Goal: Task Accomplishment & Management: Manage account settings

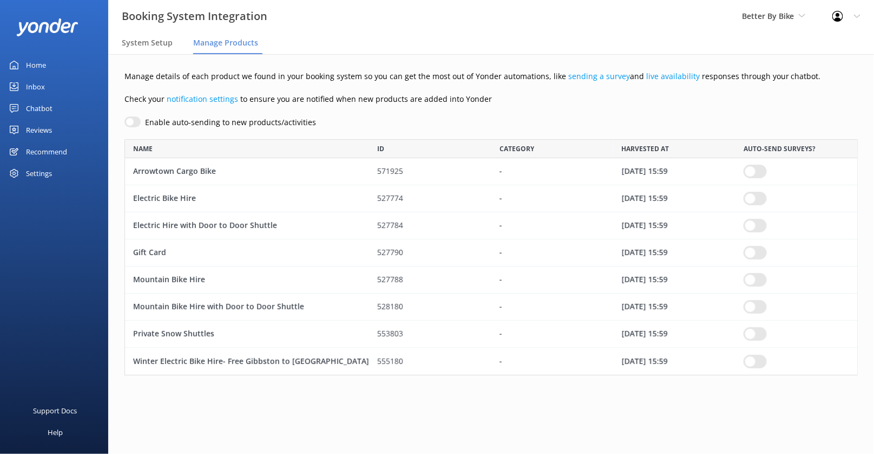
scroll to position [236, 734]
click at [40, 106] on div "Chatbot" at bounding box center [39, 108] width 27 height 22
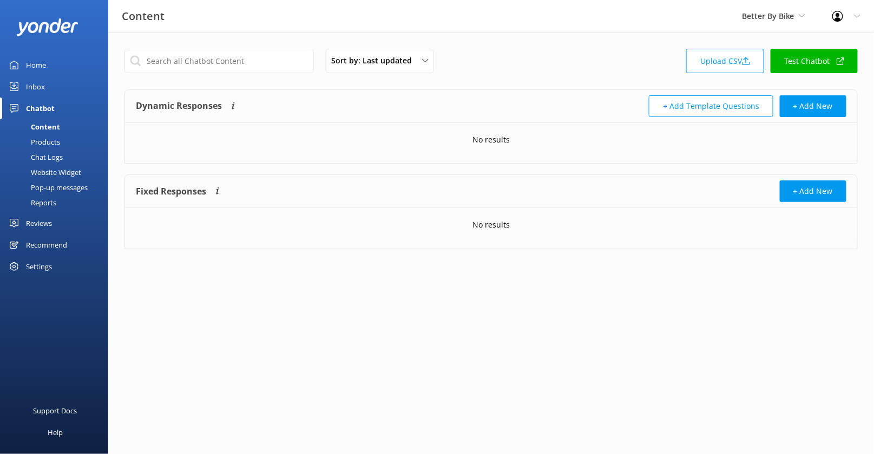
click at [46, 144] on div "Products" at bounding box center [33, 141] width 54 height 15
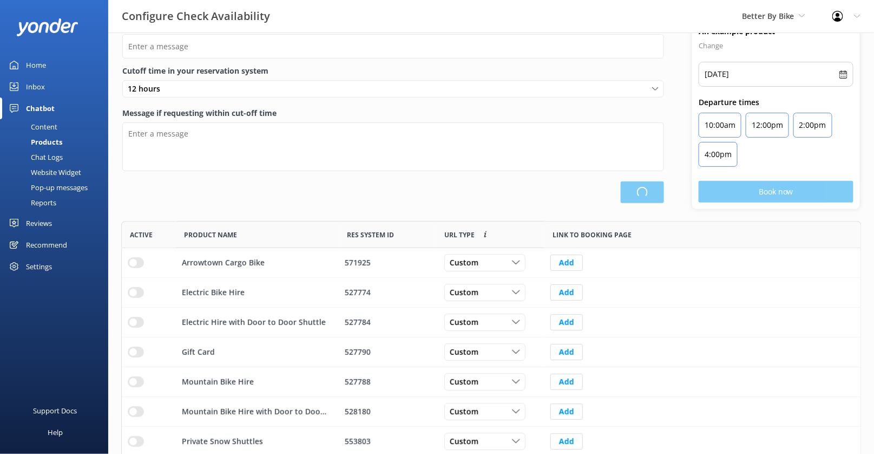
scroll to position [61, 0]
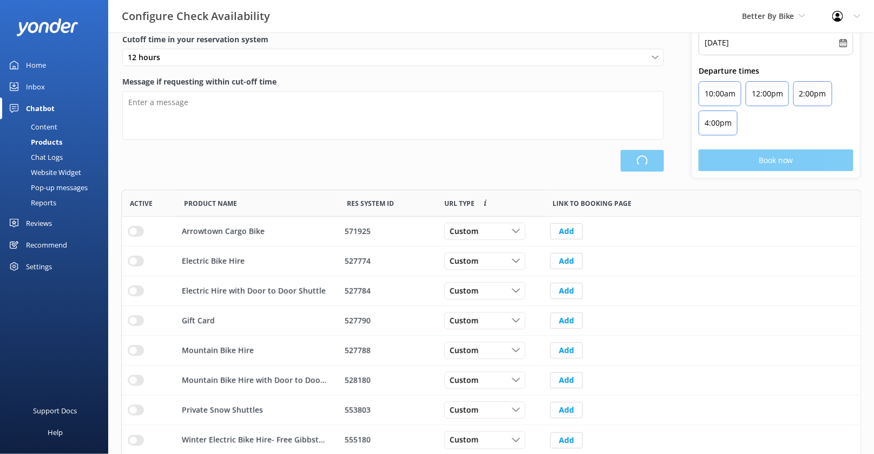
type input "There are no seats available, please check an alternative day"
type textarea "Our online booking system closes {hours} prior to departure. Please contact us …"
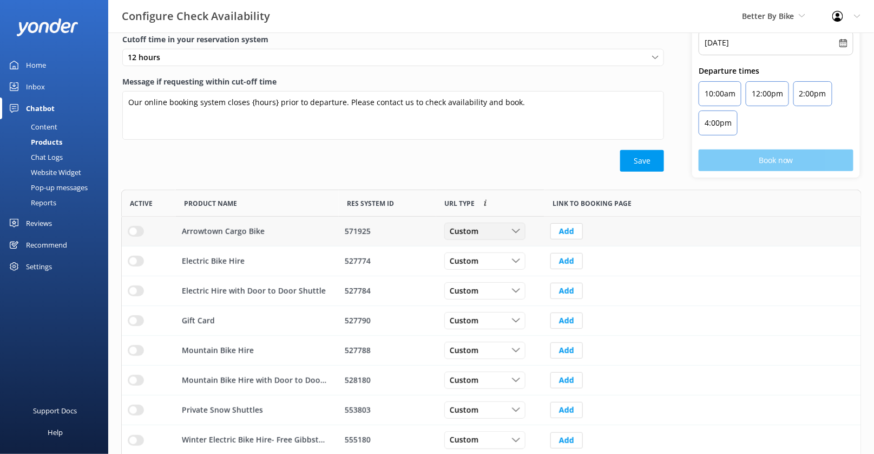
click at [507, 225] on div "Custom" at bounding box center [485, 231] width 76 height 12
click at [486, 274] on link "Dynamic" at bounding box center [493, 276] width 96 height 22
click at [486, 267] on div "Custom Custom Dynamic" at bounding box center [485, 260] width 81 height 17
click at [482, 303] on link "Dynamic" at bounding box center [493, 306] width 96 height 22
click at [482, 297] on div "Custom Custom Dynamic" at bounding box center [485, 290] width 81 height 17
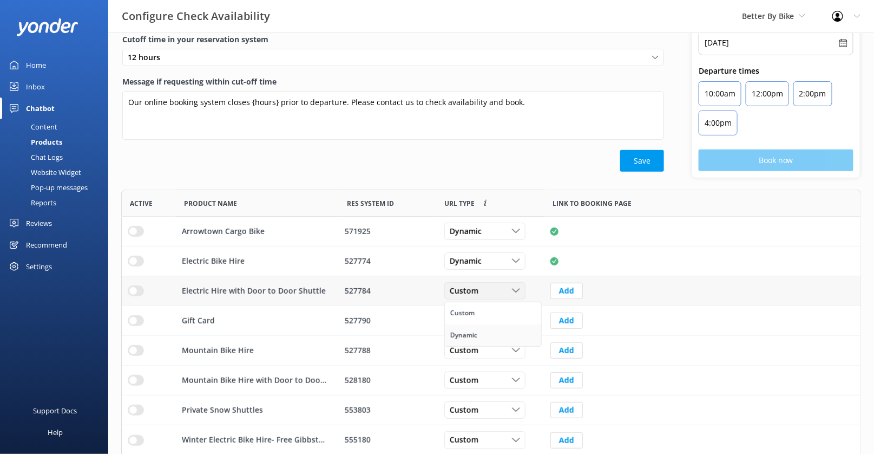
click at [482, 327] on link "Dynamic" at bounding box center [493, 335] width 96 height 22
click at [482, 327] on div "Custom Custom Dynamic" at bounding box center [485, 320] width 81 height 17
click at [482, 361] on link "Dynamic" at bounding box center [493, 365] width 96 height 22
click at [482, 319] on span "Dynamic" at bounding box center [469, 321] width 38 height 12
click at [409, 347] on div "527788" at bounding box center [388, 350] width 86 height 12
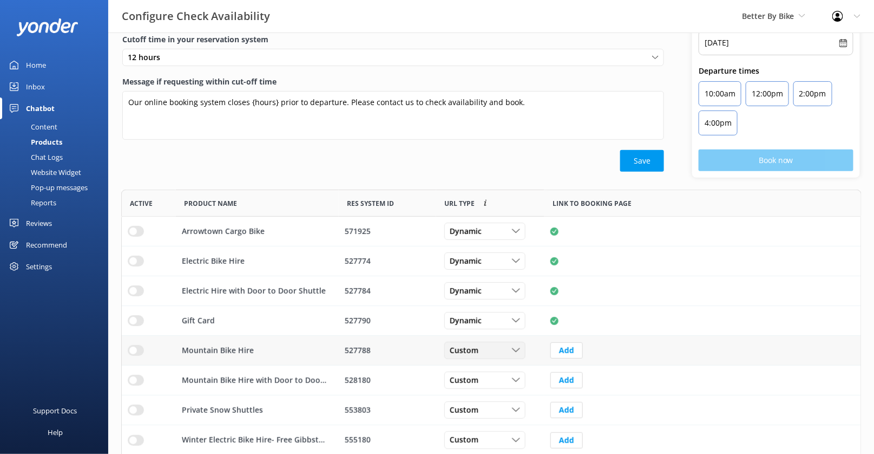
click at [473, 349] on span "Custom" at bounding box center [467, 350] width 35 height 12
click at [476, 386] on link "Dynamic" at bounding box center [493, 395] width 96 height 22
click at [476, 386] on div "Custom Custom Dynamic" at bounding box center [485, 379] width 81 height 17
click at [477, 420] on div "Dynamic" at bounding box center [464, 424] width 27 height 11
click at [497, 434] on div "Custom" at bounding box center [485, 440] width 76 height 12
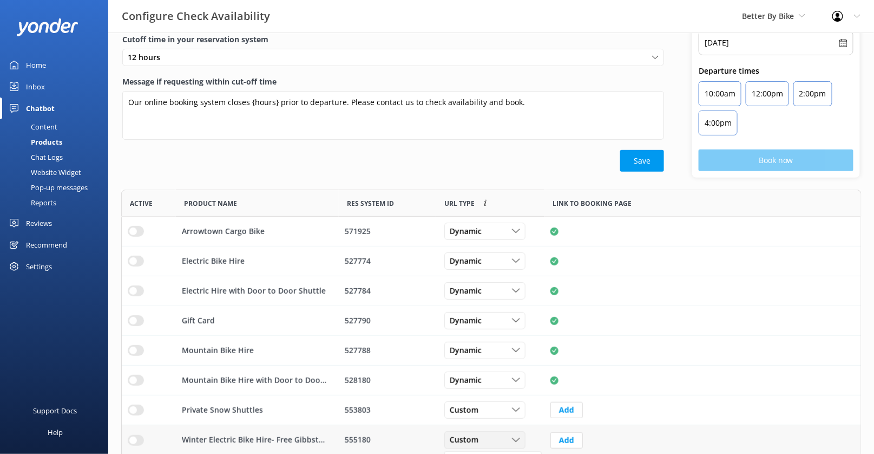
click at [480, 436] on span "Custom" at bounding box center [467, 440] width 35 height 12
click at [516, 432] on div "Custom Custom Dynamic" at bounding box center [485, 440] width 81 height 17
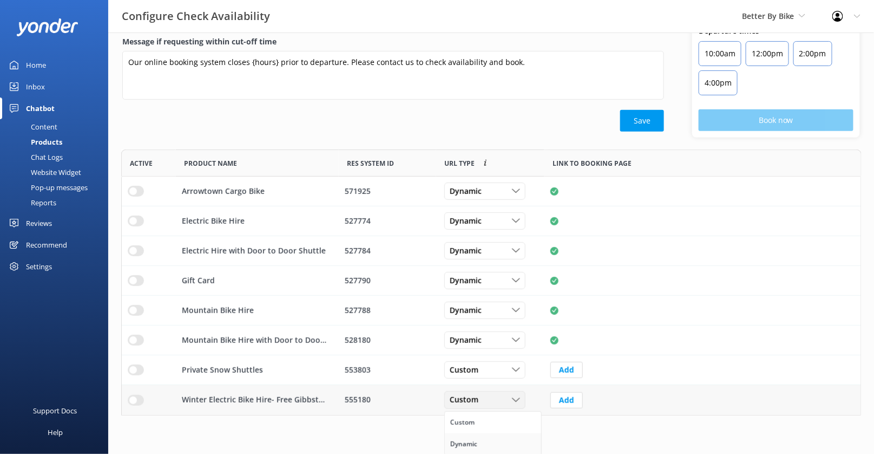
click at [490, 434] on link "Dynamic" at bounding box center [493, 444] width 96 height 22
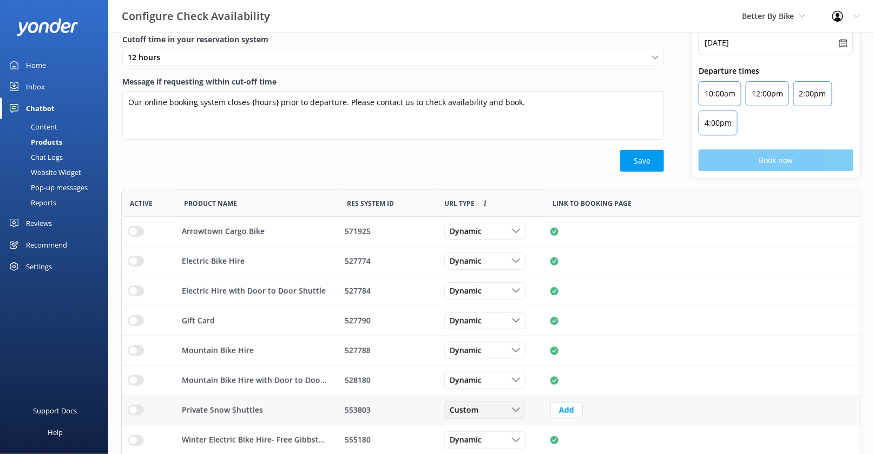
click at [484, 412] on span "Custom" at bounding box center [467, 410] width 35 height 12
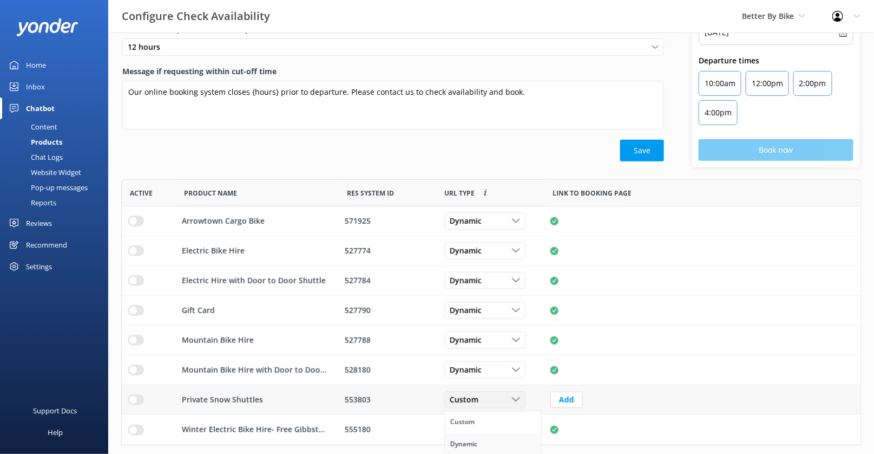
click at [469, 441] on div "Dynamic" at bounding box center [464, 444] width 27 height 11
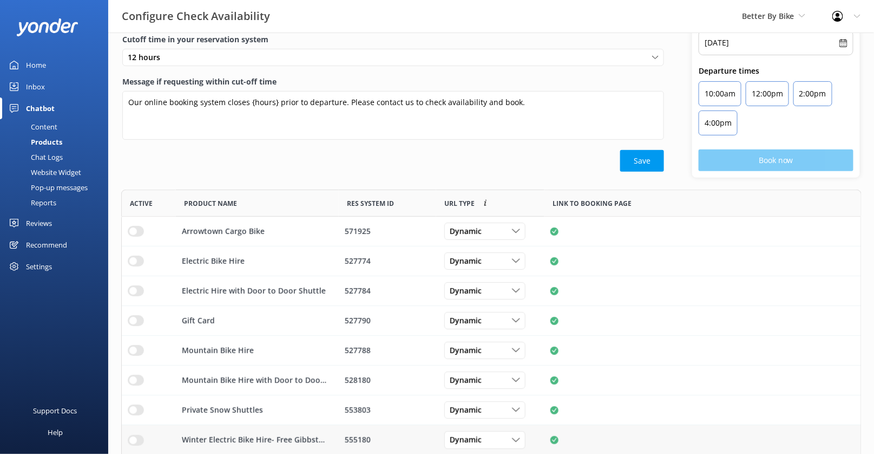
click at [129, 435] on input "row" at bounding box center [136, 440] width 16 height 11
click at [133, 375] on input "row" at bounding box center [136, 380] width 16 height 11
click at [130, 342] on div "row" at bounding box center [149, 351] width 54 height 30
click at [135, 347] on input "row" at bounding box center [136, 350] width 16 height 11
click at [130, 289] on input "row" at bounding box center [136, 290] width 16 height 11
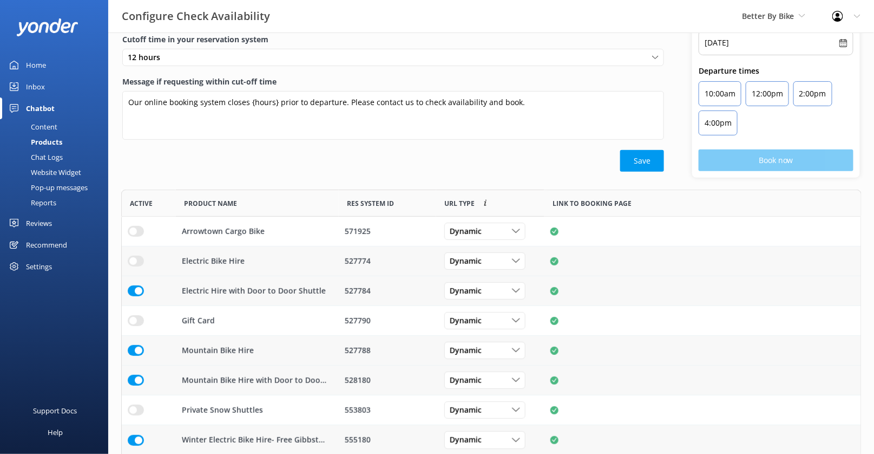
click at [135, 256] on input "row" at bounding box center [136, 261] width 16 height 11
click at [135, 229] on input "row" at bounding box center [136, 231] width 16 height 11
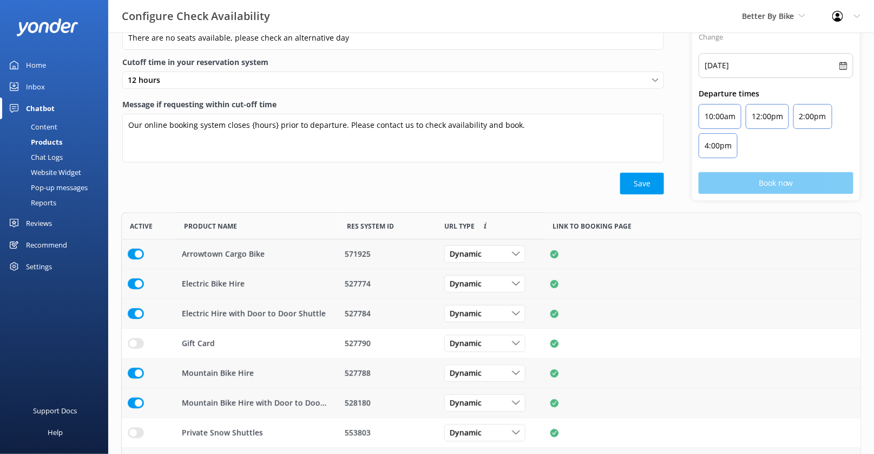
scroll to position [0, 0]
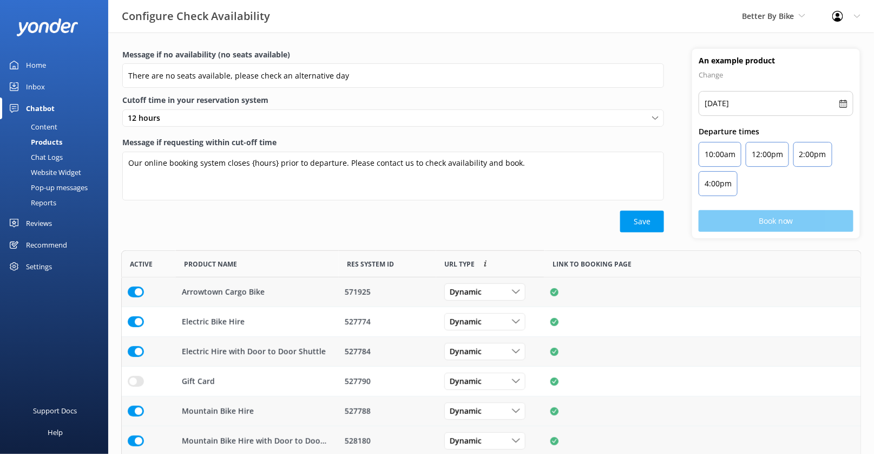
click at [51, 128] on div "Content" at bounding box center [31, 126] width 51 height 15
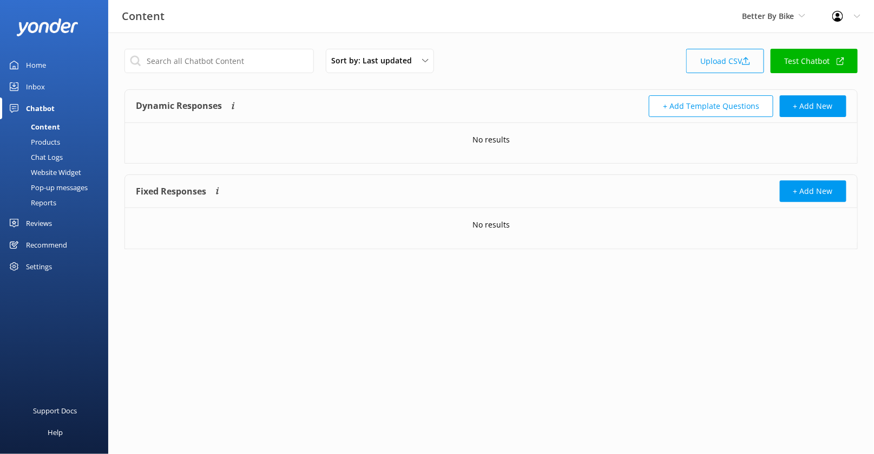
click at [739, 63] on link "Upload CSV" at bounding box center [726, 61] width 78 height 24
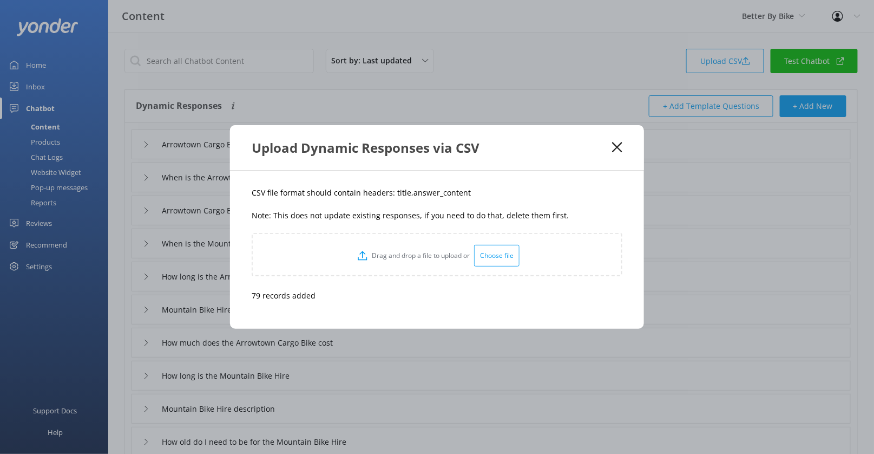
click at [617, 145] on icon at bounding box center [617, 147] width 10 height 11
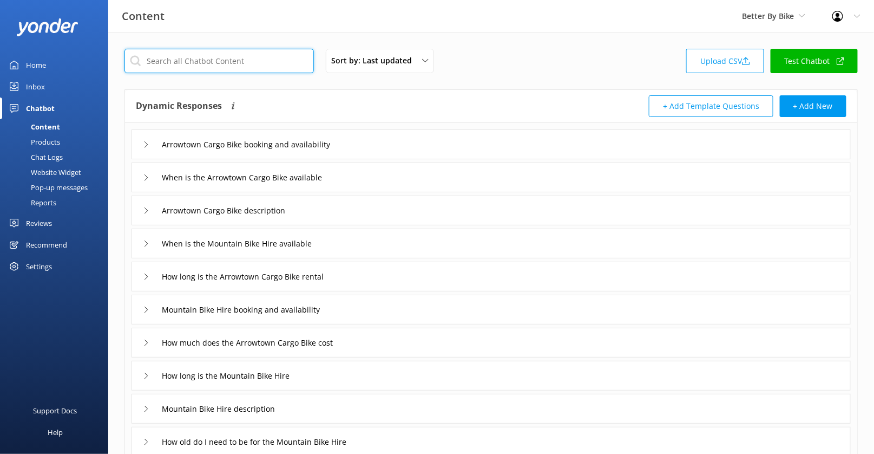
click at [260, 63] on input "text" at bounding box center [220, 61] width 190 height 24
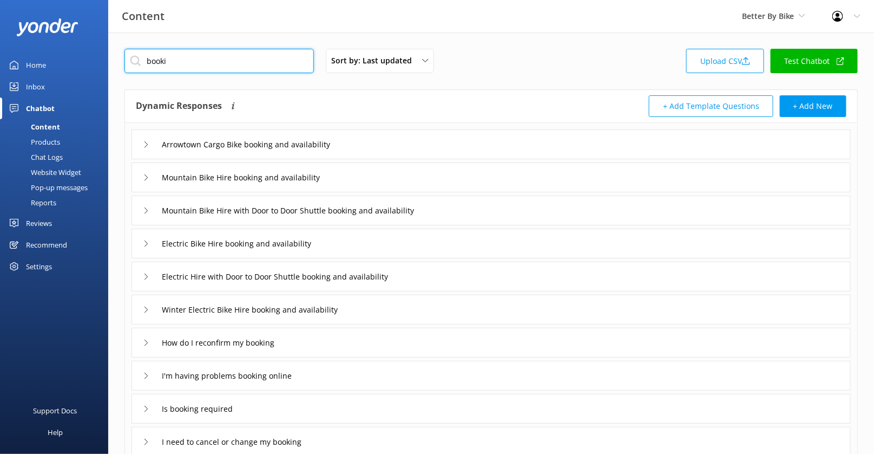
type input "booki"
click at [371, 142] on div "Arrowtown Cargo Bike booking and availability" at bounding box center [492, 144] width 720 height 30
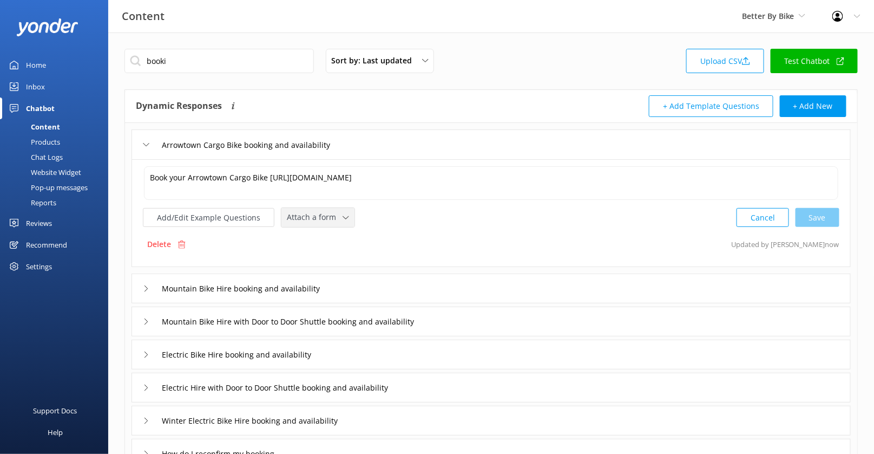
click at [318, 219] on span "Attach a form" at bounding box center [315, 217] width 56 height 12
click at [325, 257] on div "Check availability" at bounding box center [315, 262] width 54 height 11
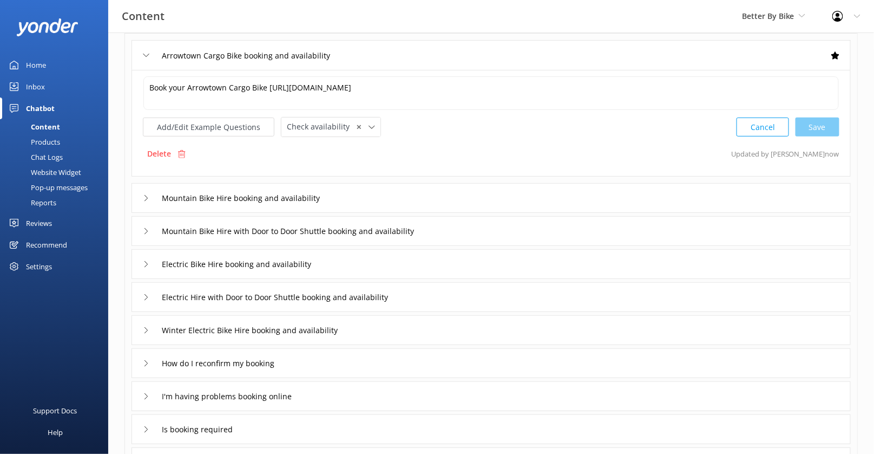
scroll to position [96, 0]
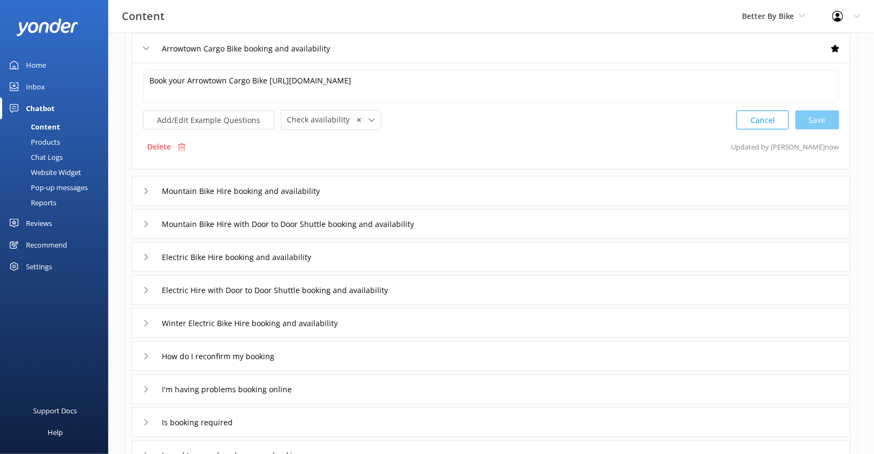
click at [361, 191] on div "Mountain Bike Hire booking and availability" at bounding box center [492, 191] width 720 height 30
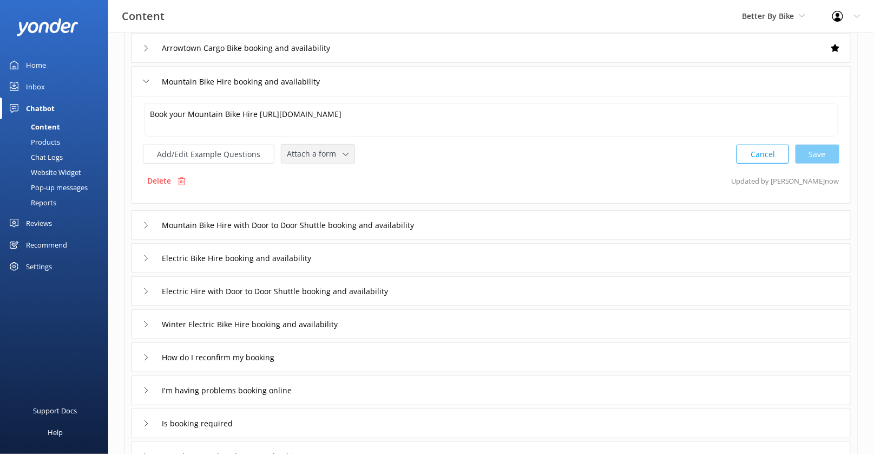
click at [327, 154] on span "Attach a form" at bounding box center [315, 154] width 56 height 12
click at [328, 188] on link "Check availability" at bounding box center [330, 199] width 96 height 22
click at [467, 223] on input "Mountain Bike Hire with Door to Door Shuttle booking and availability" at bounding box center [312, 224] width 312 height 16
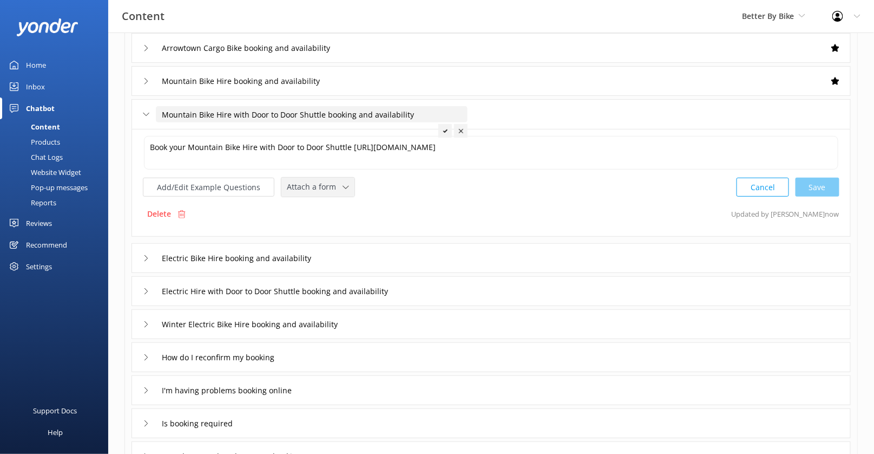
click at [343, 184] on icon at bounding box center [346, 187] width 6 height 6
click at [338, 229] on link "Check availability" at bounding box center [330, 232] width 96 height 22
click at [384, 257] on div "Electric Bike Hire booking and availability" at bounding box center [492, 257] width 720 height 30
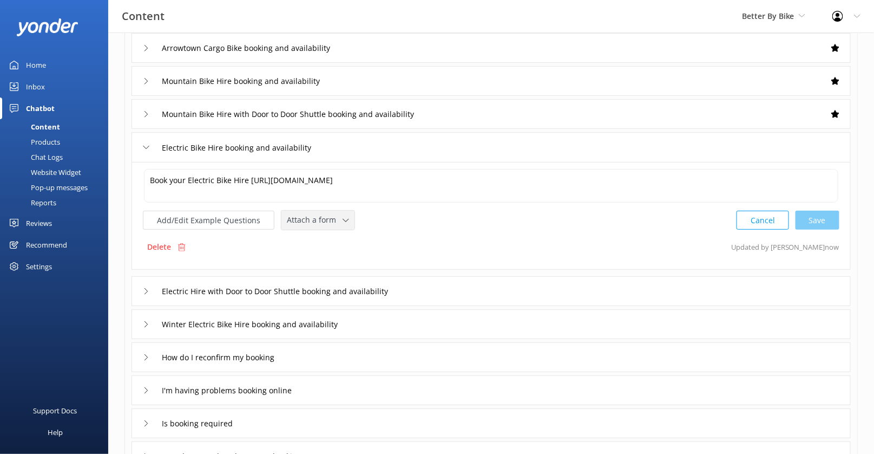
click at [313, 223] on span "Attach a form" at bounding box center [315, 220] width 56 height 12
click at [322, 259] on div "Check availability" at bounding box center [315, 264] width 54 height 11
click at [456, 286] on div "Electric Hire with Door to Door Shuttle booking and availability" at bounding box center [492, 290] width 720 height 30
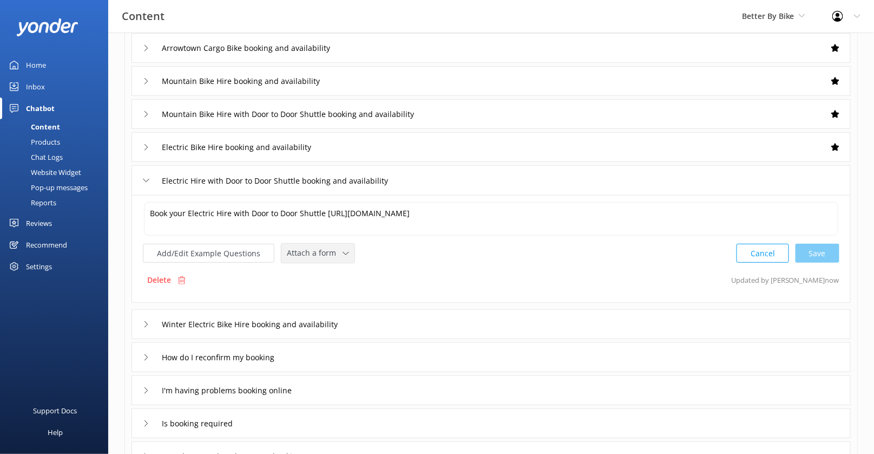
click at [332, 250] on span "Attach a form" at bounding box center [315, 253] width 56 height 12
click at [341, 288] on link "Check availability" at bounding box center [330, 298] width 96 height 22
click at [411, 324] on div "Winter Electric Bike Hire booking and availability" at bounding box center [492, 323] width 720 height 30
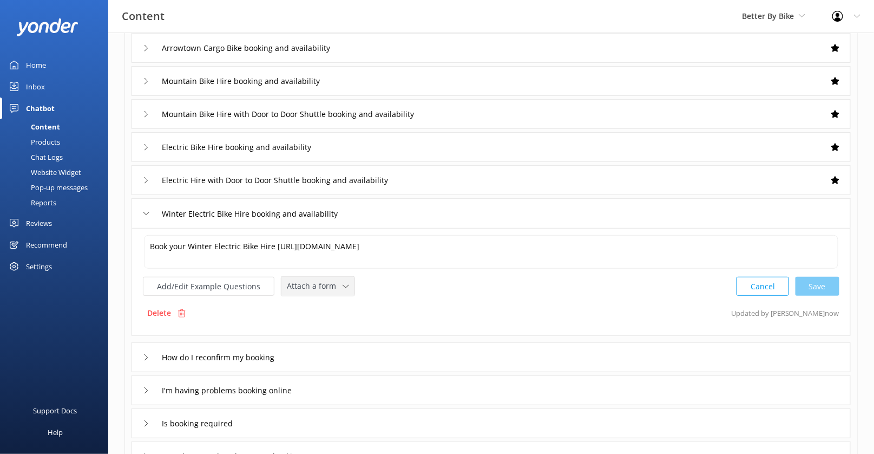
click at [327, 291] on div "Attach a form Leave contact details Check availability" at bounding box center [318, 286] width 73 height 19
click at [327, 329] on div "Check availability" at bounding box center [315, 330] width 54 height 11
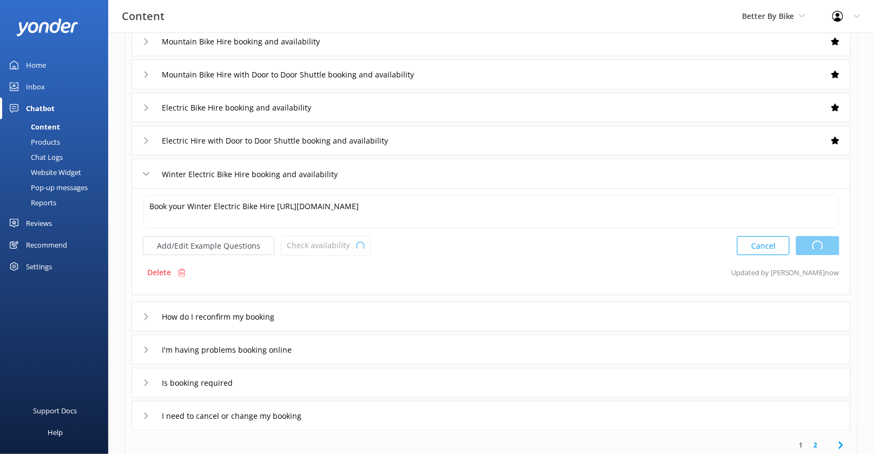
scroll to position [230, 0]
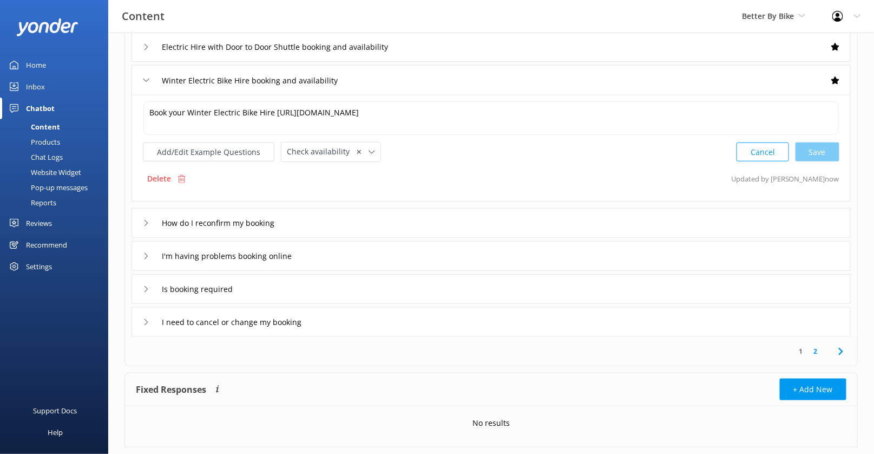
click at [316, 288] on div "Is booking required" at bounding box center [492, 289] width 720 height 30
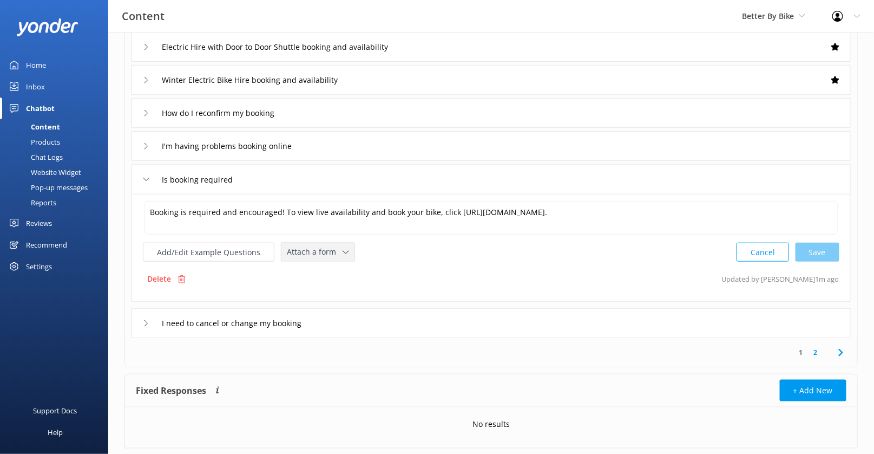
click at [311, 249] on span "Attach a form" at bounding box center [315, 252] width 56 height 12
click at [319, 292] on div "Check availability" at bounding box center [315, 296] width 54 height 11
click at [490, 317] on div "I need to cancel or change my booking" at bounding box center [492, 322] width 720 height 30
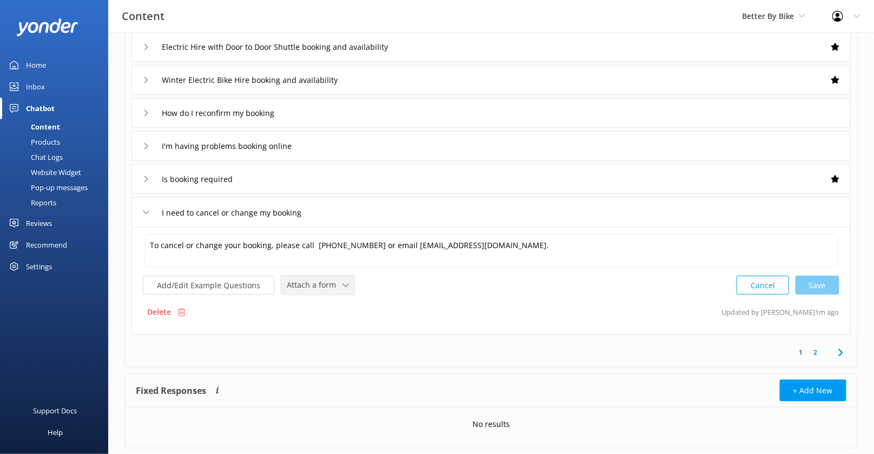
click at [304, 287] on span "Attach a form" at bounding box center [315, 285] width 56 height 12
click at [321, 305] on div "Leave contact details" at bounding box center [321, 308] width 66 height 11
click at [451, 147] on div "I'm having problems booking online" at bounding box center [492, 146] width 720 height 30
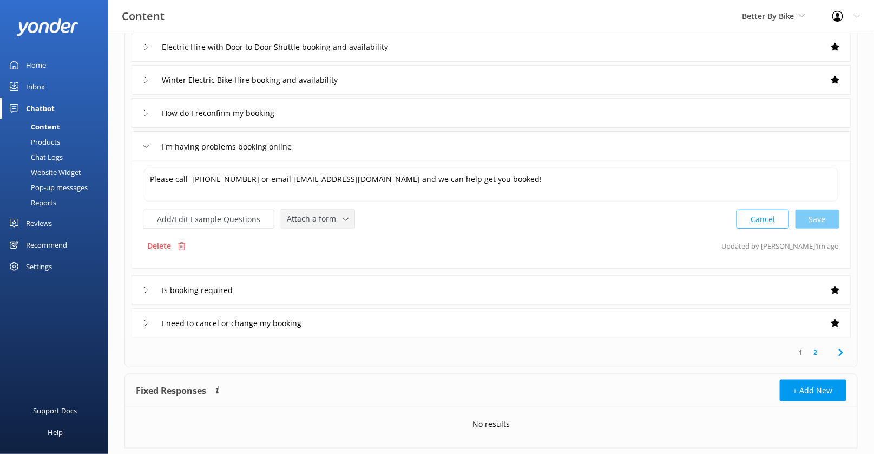
click at [317, 213] on span "Attach a form" at bounding box center [315, 219] width 56 height 12
click at [321, 231] on link "Leave contact details" at bounding box center [330, 242] width 96 height 22
click at [818, 350] on link "2" at bounding box center [816, 351] width 15 height 10
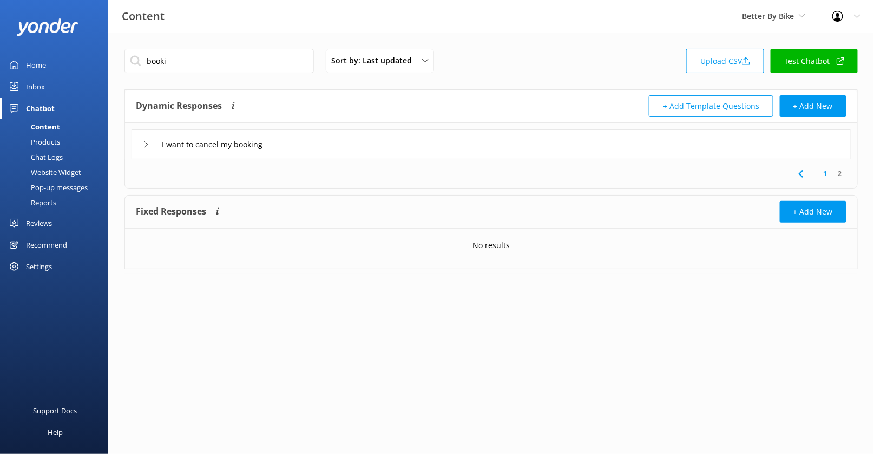
click at [372, 148] on div "I want to cancel my booking" at bounding box center [492, 144] width 720 height 30
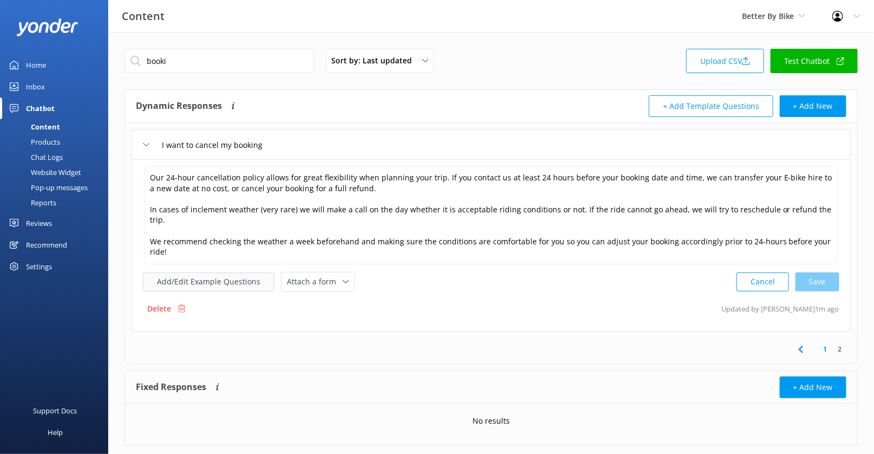
click at [243, 272] on button "Add/Edit Example Questions" at bounding box center [209, 281] width 132 height 19
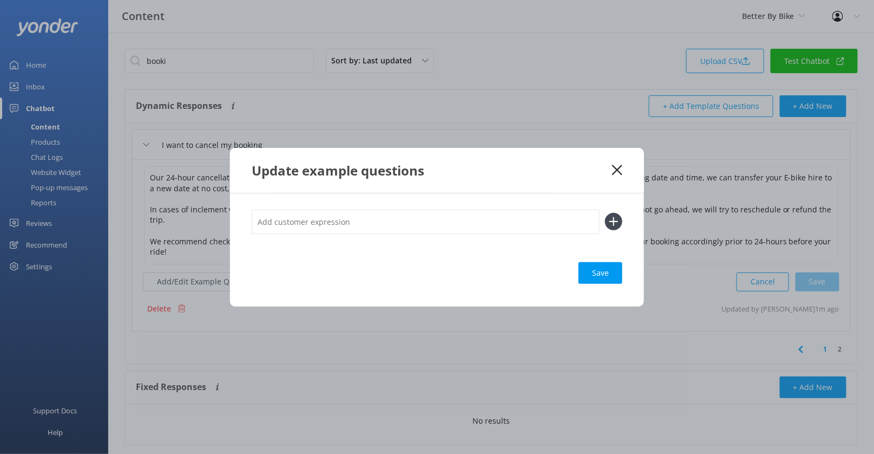
click at [330, 227] on input "text" at bounding box center [426, 222] width 348 height 24
type input "Cancel booking"
click at [605, 213] on button at bounding box center [613, 221] width 17 height 17
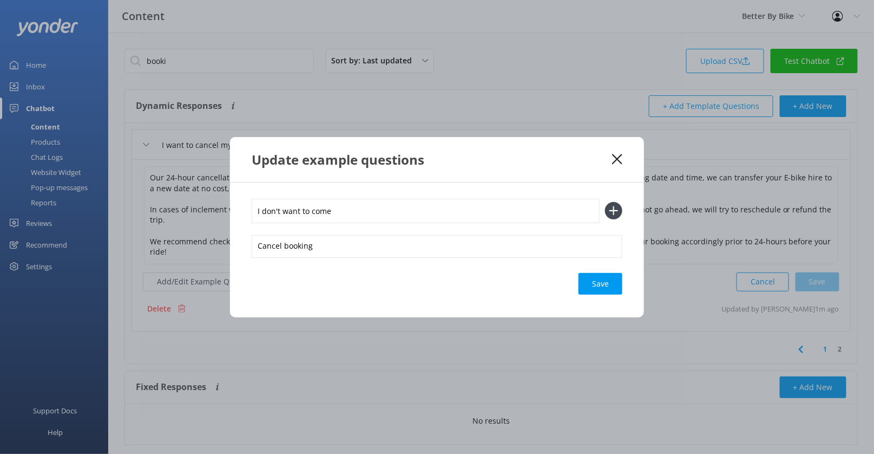
type input "I don't want to come"
click at [605, 202] on button at bounding box center [613, 210] width 17 height 17
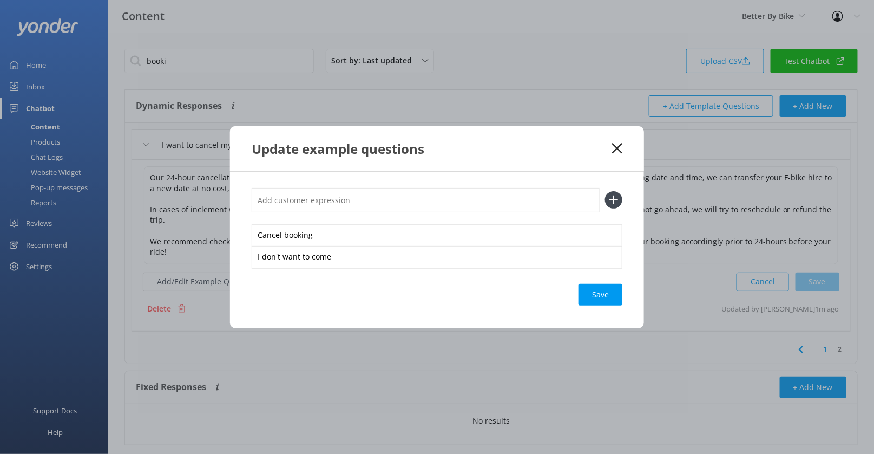
click at [616, 297] on div "Save" at bounding box center [601, 295] width 44 height 22
click at [620, 151] on use at bounding box center [617, 148] width 10 height 10
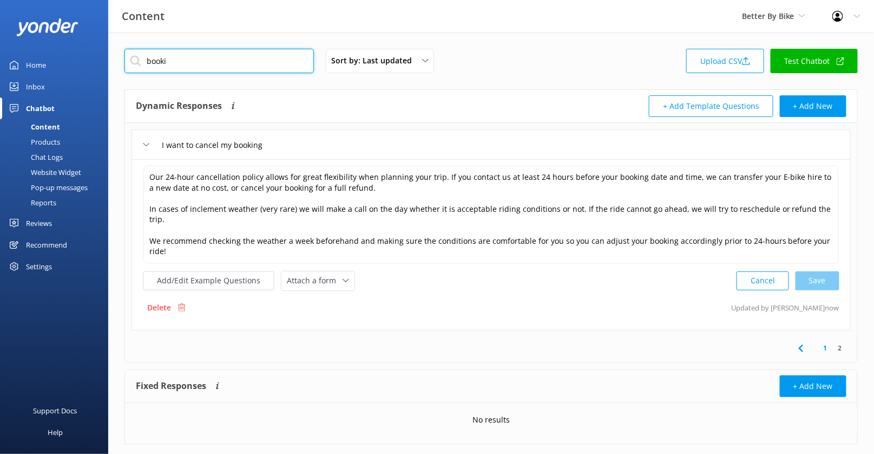
click at [204, 57] on input "booki" at bounding box center [220, 61] width 190 height 24
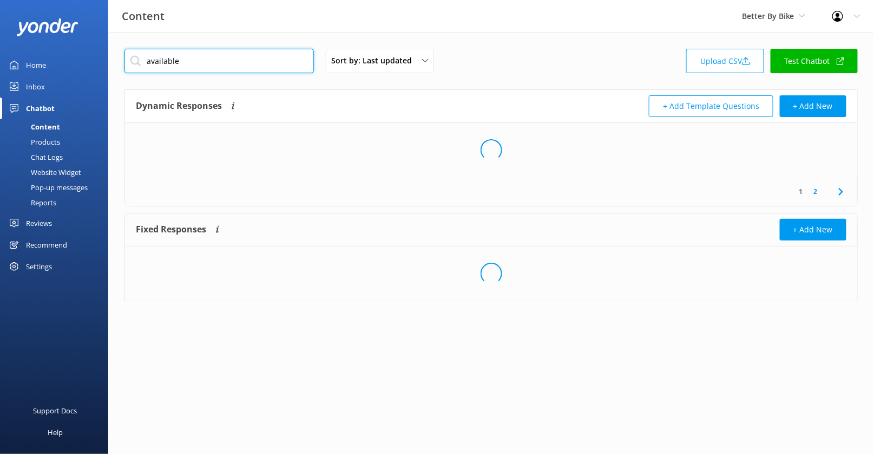
type input "available"
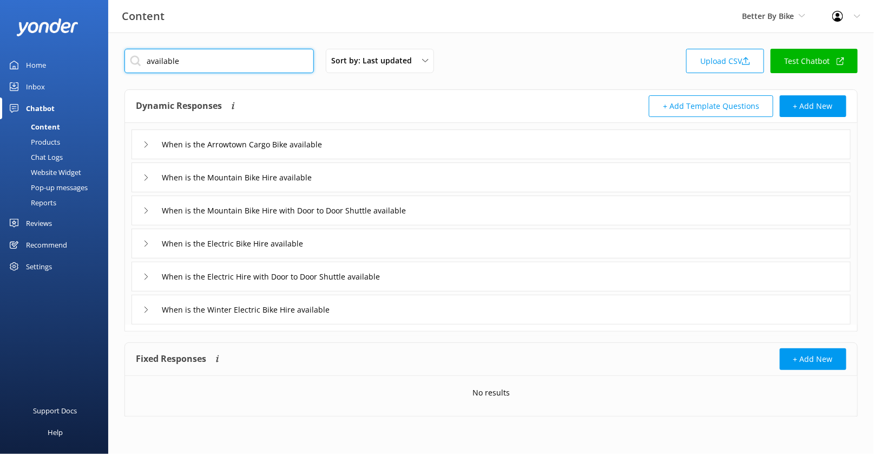
type input "Winter Electric Bike Hire booking and availability"
type input "Electric Hire with Door to Door Shuttle booking and availability"
type input "Electric Bike Hire booking and availability"
type input "Mountain Bike Hire with Door to Door Shuttle booking and availability"
type input "Mountain Bike Hire booking and availability"
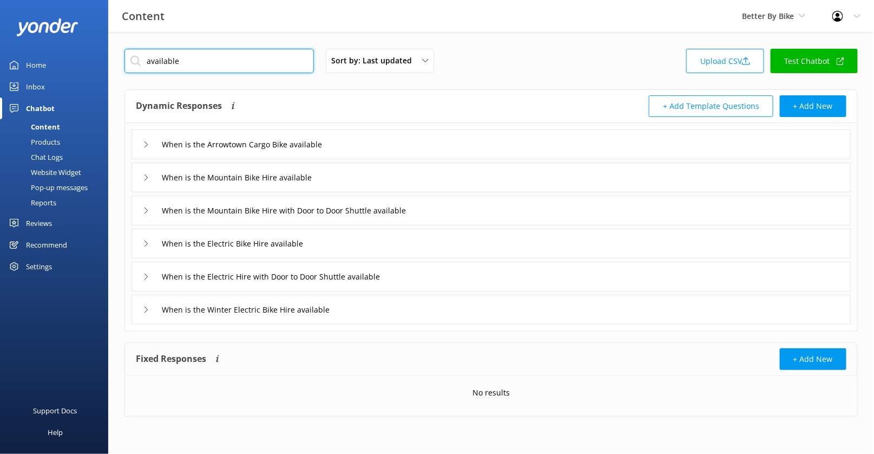
type input "Arrowtown Cargo Bike booking and availability"
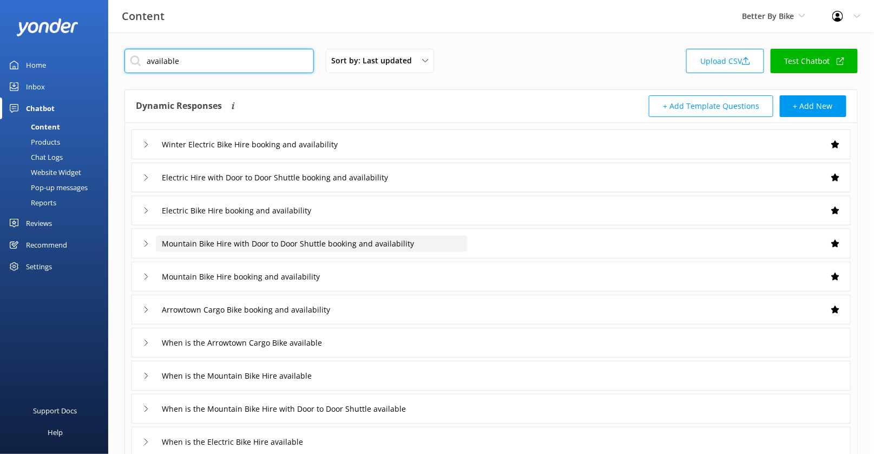
scroll to position [37, 0]
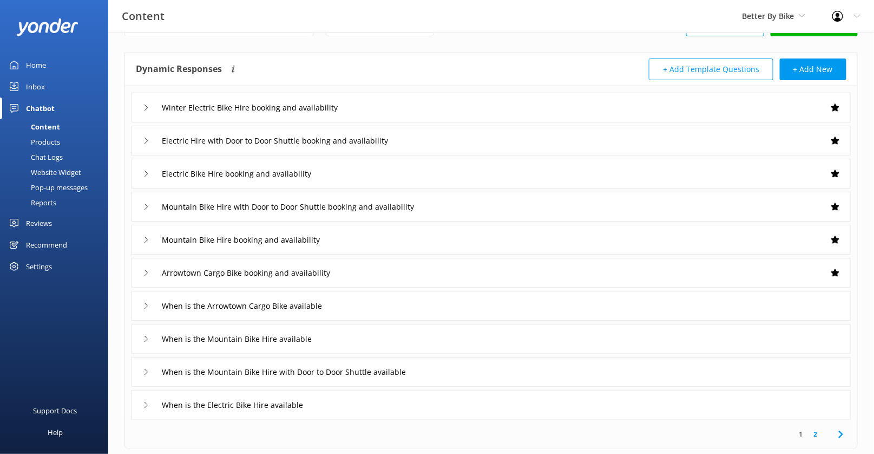
click at [393, 331] on div "When is the Mountain Bike Hire available" at bounding box center [492, 339] width 720 height 30
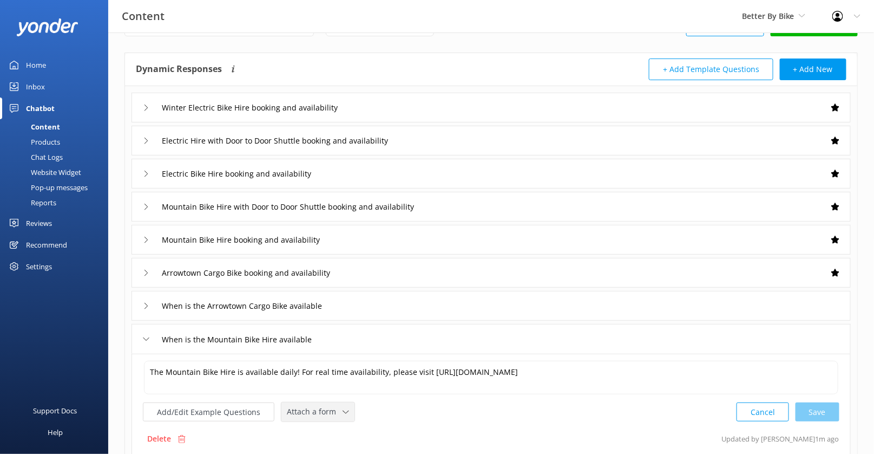
click at [314, 408] on span "Attach a form" at bounding box center [315, 412] width 56 height 12
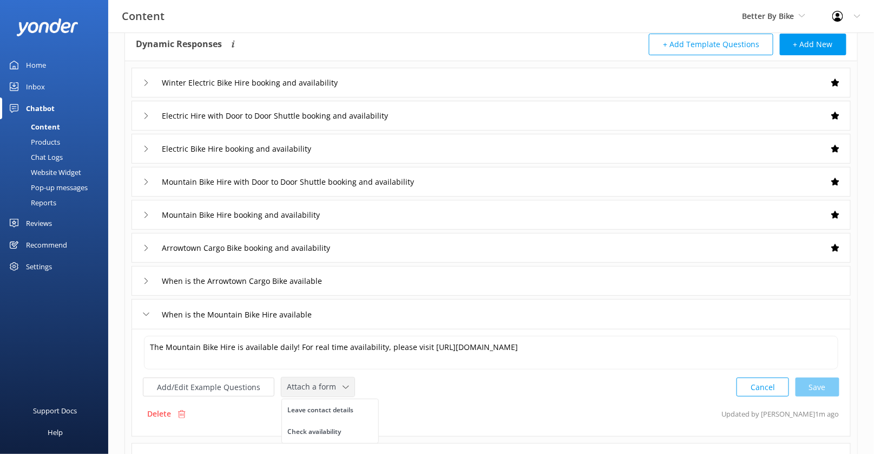
scroll to position [73, 0]
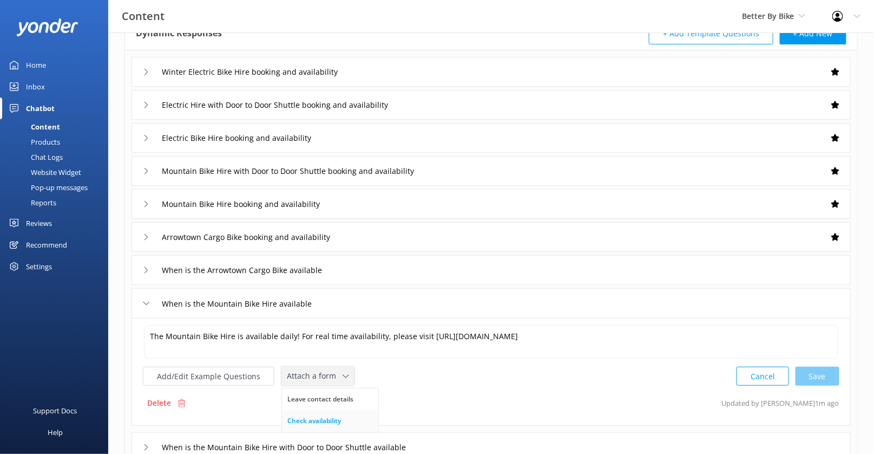
click at [317, 418] on div "Check availability" at bounding box center [315, 420] width 54 height 11
click at [382, 296] on div "When is the Mountain Bike Hire available" at bounding box center [492, 303] width 720 height 30
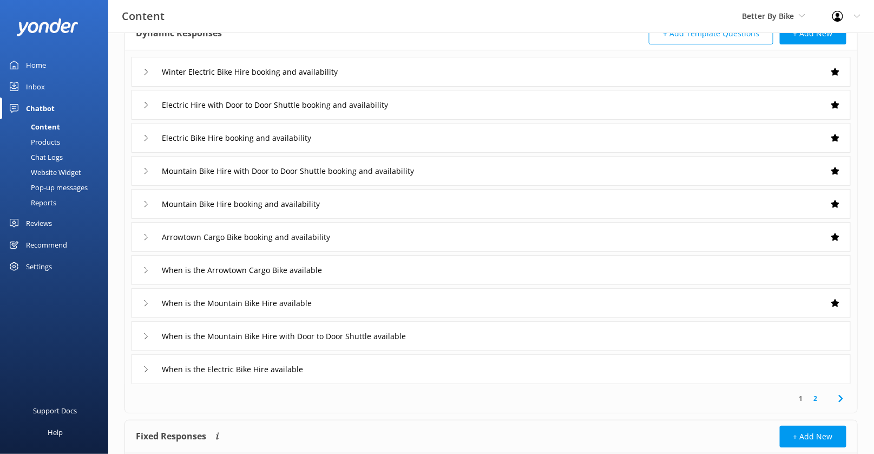
click at [390, 264] on div "When is the Arrowtown Cargo Bike available" at bounding box center [492, 270] width 720 height 30
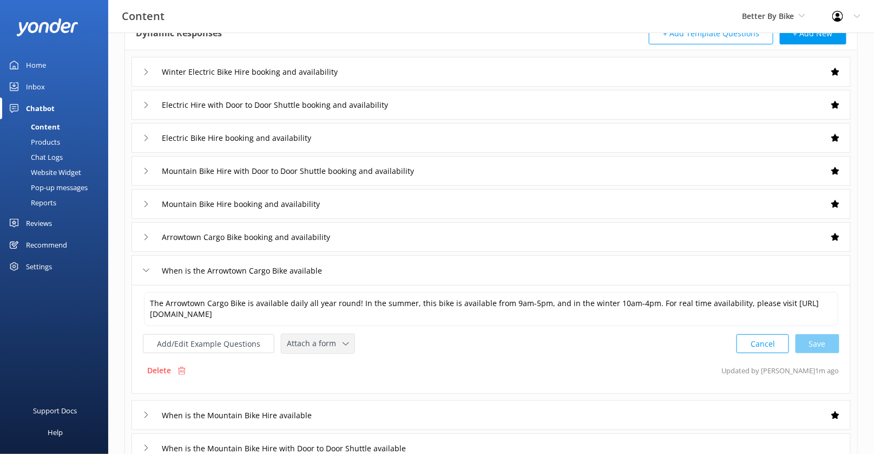
click at [325, 338] on span "Attach a form" at bounding box center [315, 343] width 56 height 12
click at [325, 379] on link "Check availability" at bounding box center [330, 389] width 96 height 22
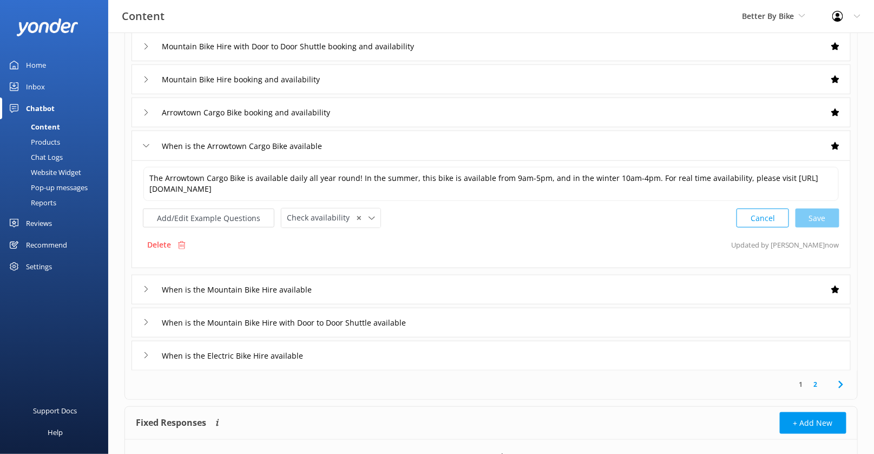
scroll to position [207, 0]
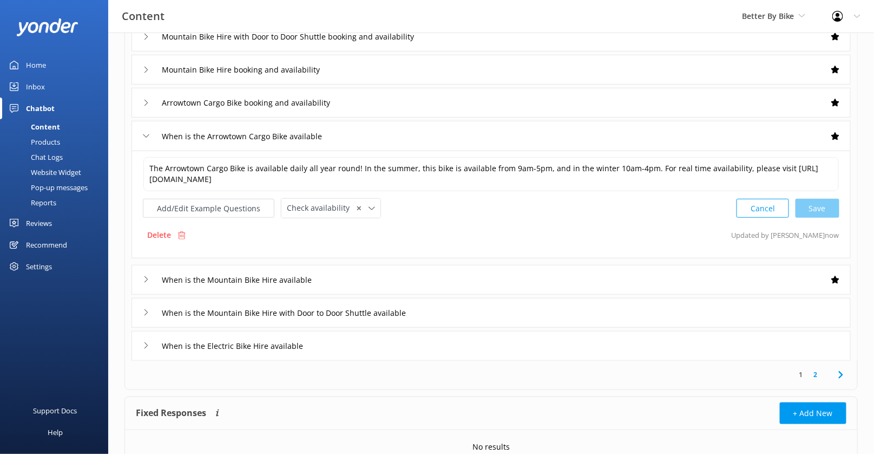
click at [461, 311] on div "When is the Mountain Bike Hire with Door to Door Shuttle available" at bounding box center [492, 313] width 720 height 30
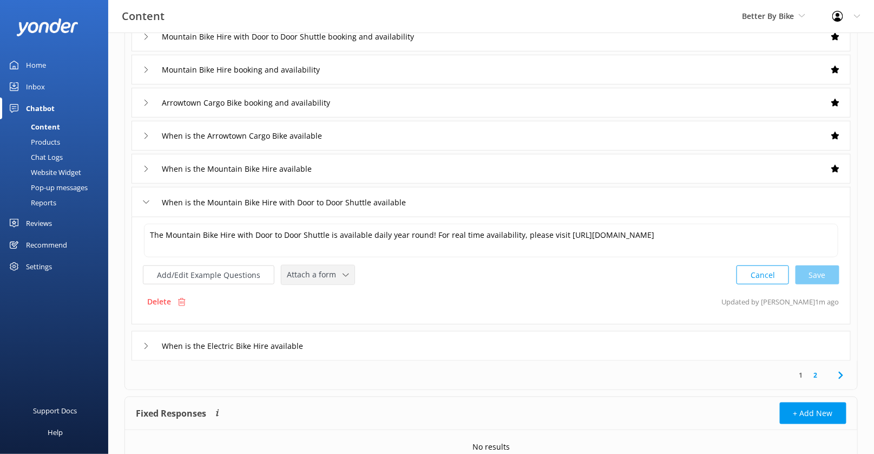
click at [340, 279] on div "Attach a form" at bounding box center [318, 275] width 68 height 14
click at [340, 316] on link "Check availability" at bounding box center [330, 320] width 96 height 22
click at [416, 342] on div "When is the Electric Bike Hire available" at bounding box center [492, 345] width 720 height 30
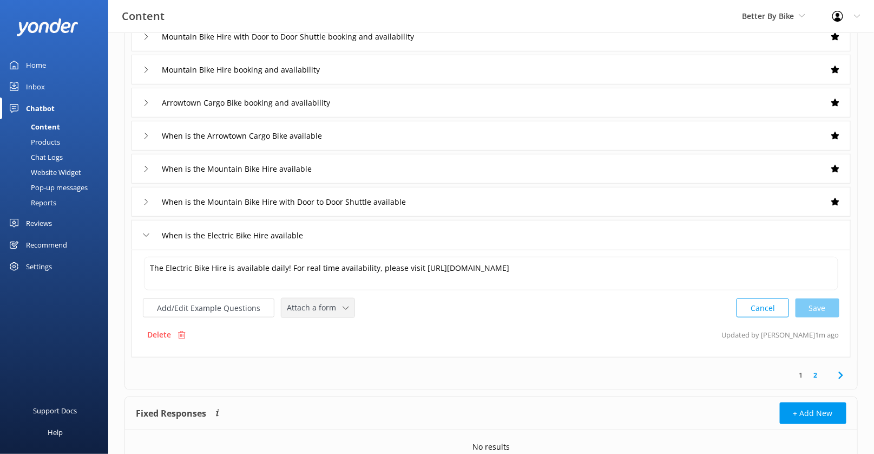
click at [331, 311] on span "Attach a form" at bounding box center [315, 308] width 56 height 12
click at [340, 342] on link "Check availability" at bounding box center [330, 353] width 96 height 22
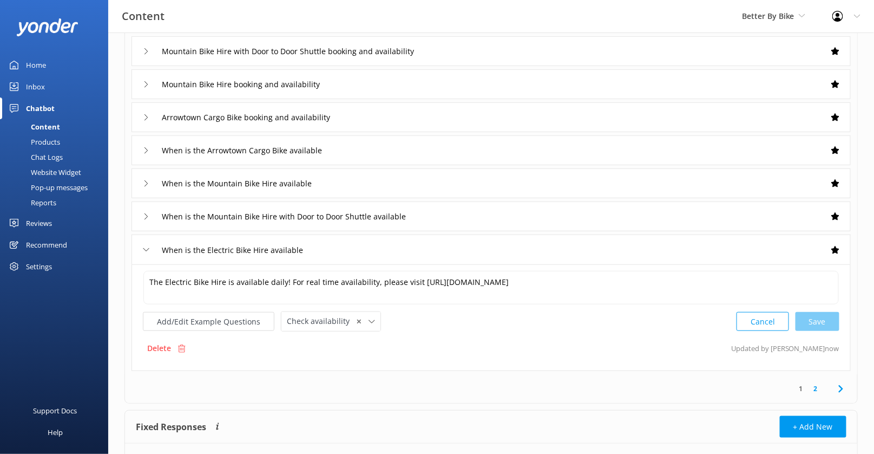
scroll to position [192, 0]
click at [817, 383] on link "2" at bounding box center [816, 388] width 15 height 10
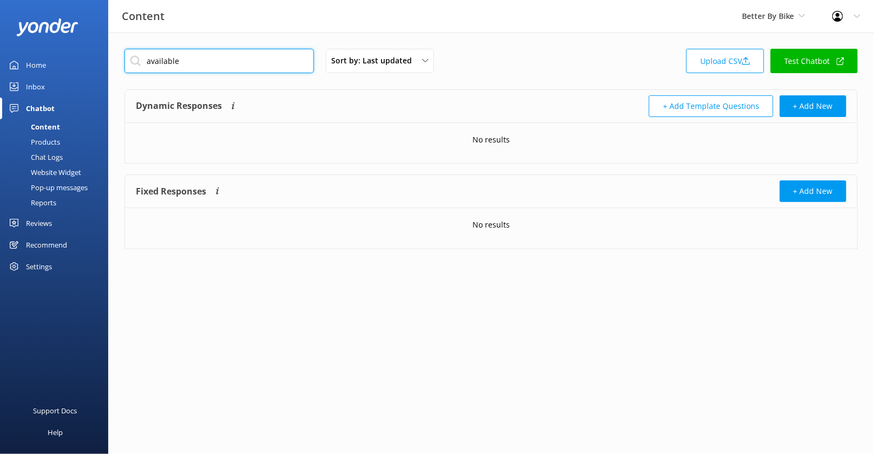
click at [239, 70] on input "available" at bounding box center [220, 61] width 190 height 24
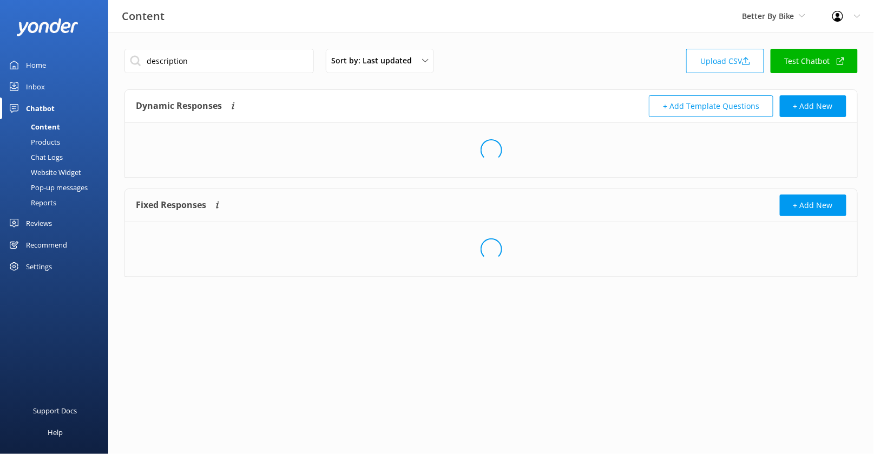
click at [356, 144] on div "Loading.." at bounding box center [491, 150] width 733 height 54
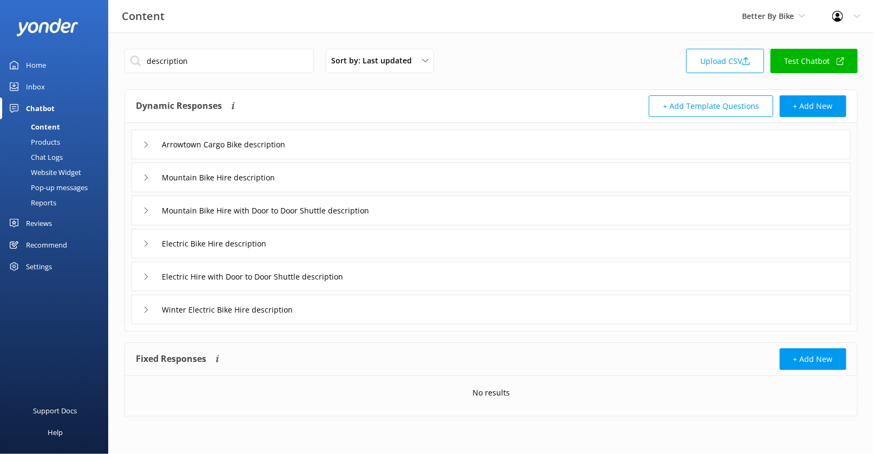
click at [365, 145] on div "Arrowtown Cargo Bike description" at bounding box center [492, 144] width 720 height 30
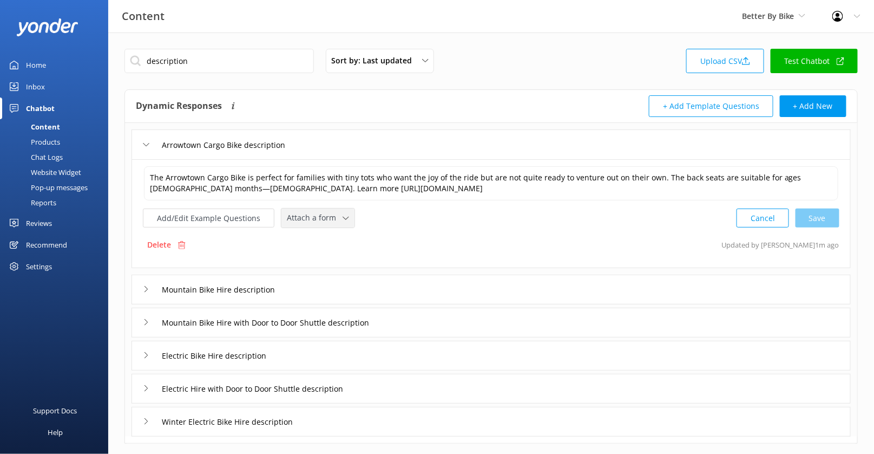
click at [316, 212] on span "Attach a form" at bounding box center [315, 218] width 56 height 12
click at [327, 258] on div "Check availability" at bounding box center [315, 263] width 54 height 11
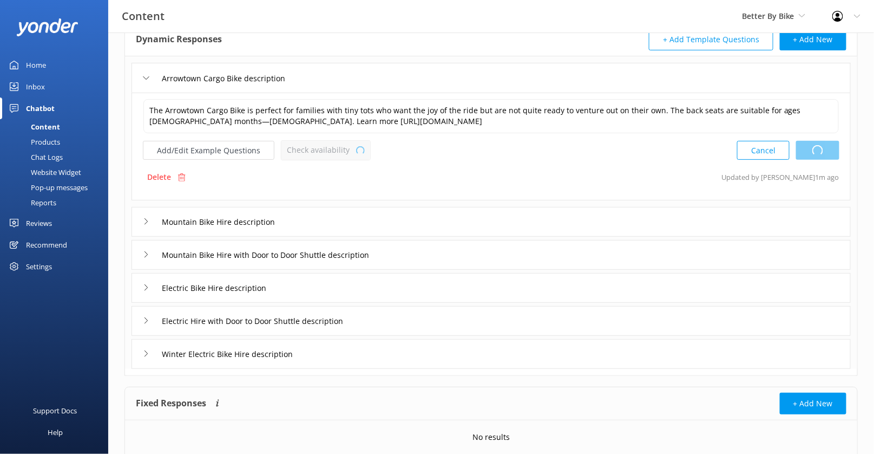
scroll to position [88, 0]
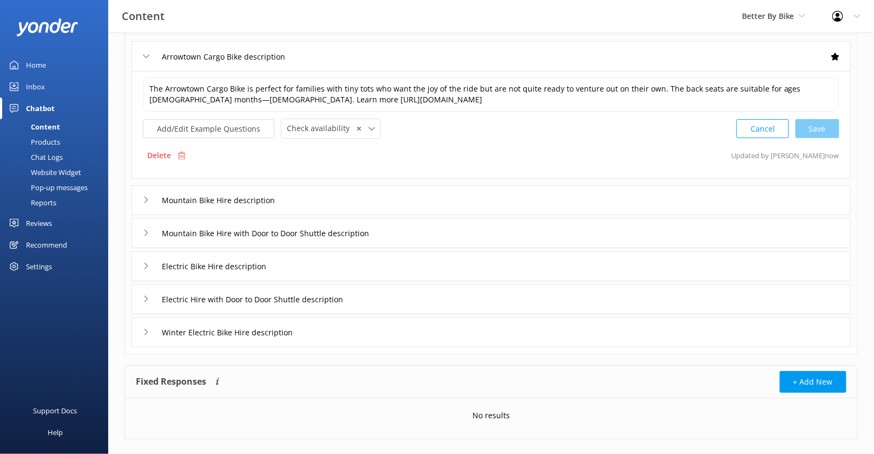
click at [348, 201] on div "Mountain Bike Hire description" at bounding box center [492, 200] width 720 height 30
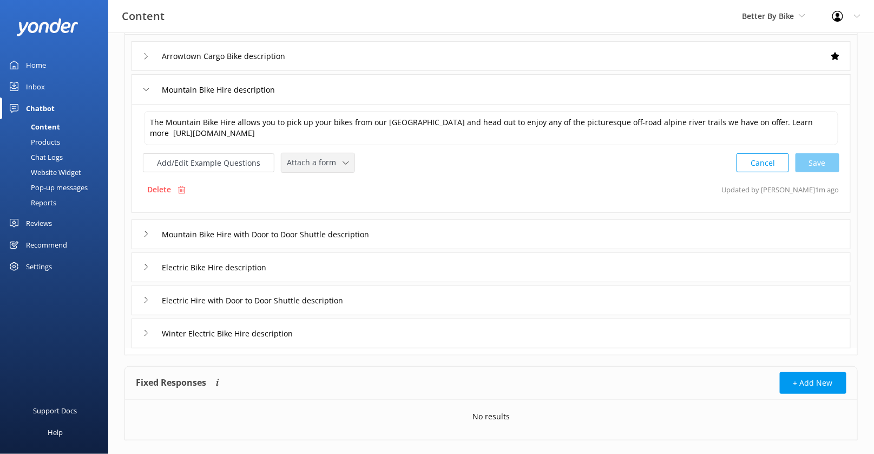
click at [317, 162] on span "Attach a form" at bounding box center [315, 162] width 56 height 12
click at [323, 203] on div "Check availability" at bounding box center [315, 208] width 54 height 11
click at [410, 230] on input "Mountain Bike Hire with Door to Door Shuttle description" at bounding box center [284, 233] width 256 height 16
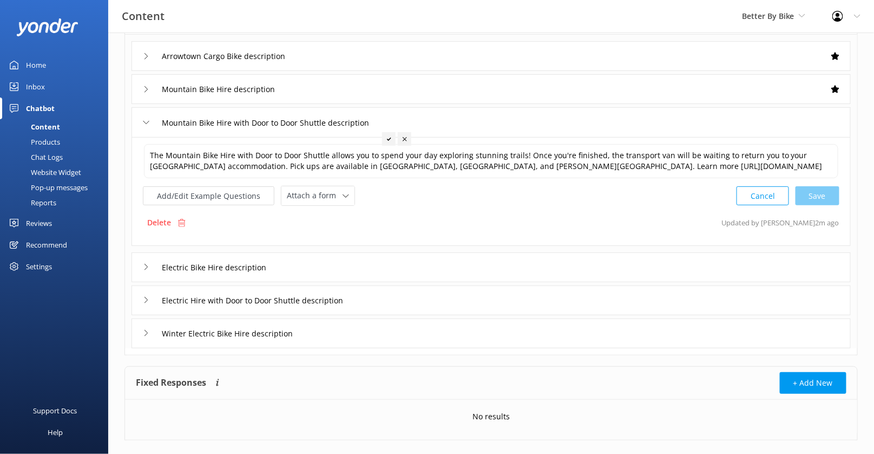
click at [325, 184] on div "The Mountain Bike Hire with Door to Door Shuttle allows you to spend your day e…" at bounding box center [491, 174] width 697 height 63
click at [325, 193] on span "Attach a form" at bounding box center [315, 196] width 56 height 12
click at [325, 233] on link "Check availability" at bounding box center [330, 241] width 96 height 22
click at [353, 268] on div "Electric Bike Hire description" at bounding box center [492, 266] width 720 height 30
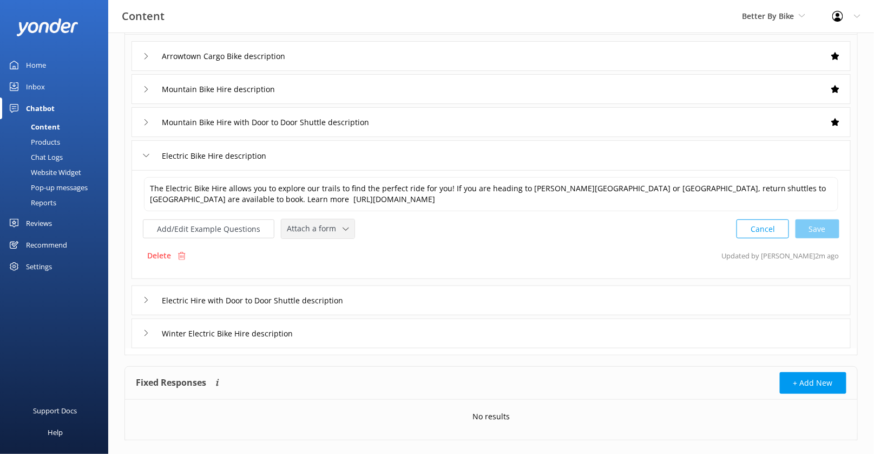
click at [311, 229] on span "Attach a form" at bounding box center [315, 229] width 56 height 12
click at [322, 269] on div "Check availability" at bounding box center [315, 274] width 54 height 11
click at [392, 299] on div "Electric Hire with Door to Door Shuttle description" at bounding box center [492, 299] width 720 height 30
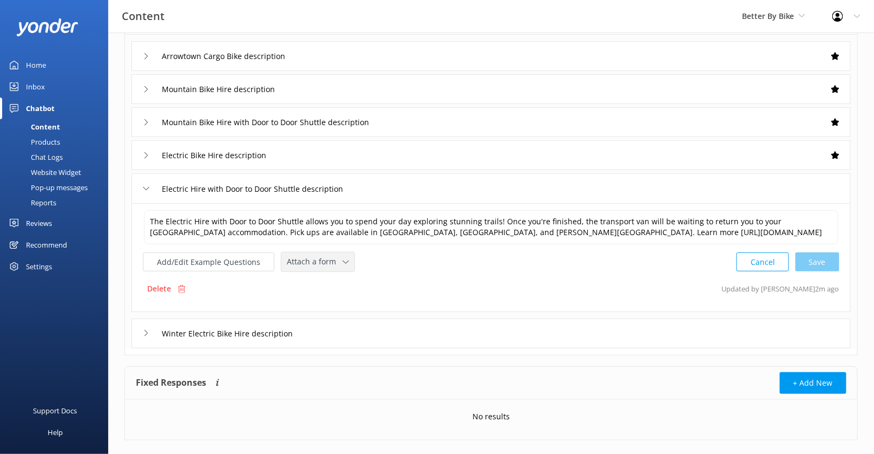
click at [330, 264] on span "Attach a form" at bounding box center [315, 262] width 56 height 12
click at [335, 302] on div "Check availability" at bounding box center [315, 307] width 54 height 11
click at [354, 332] on div "Winter Electric Bike Hire description" at bounding box center [492, 332] width 720 height 30
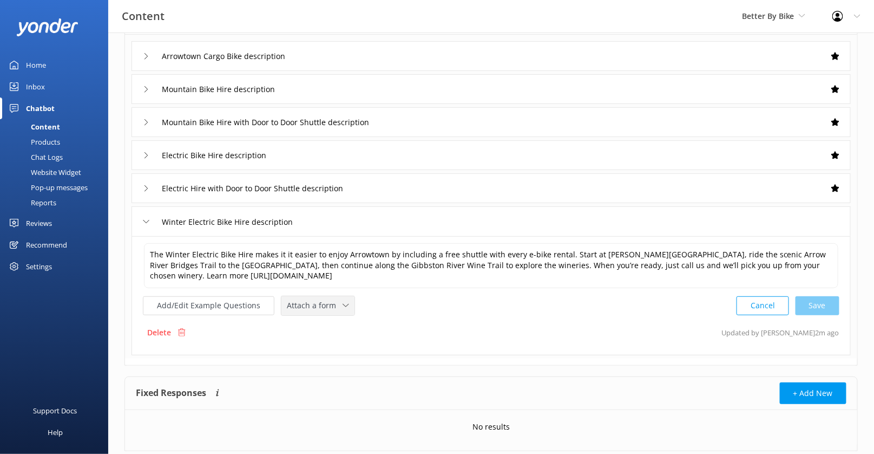
click at [337, 308] on div "Attach a form" at bounding box center [318, 306] width 68 height 14
click at [337, 347] on link "Check availability" at bounding box center [330, 351] width 96 height 22
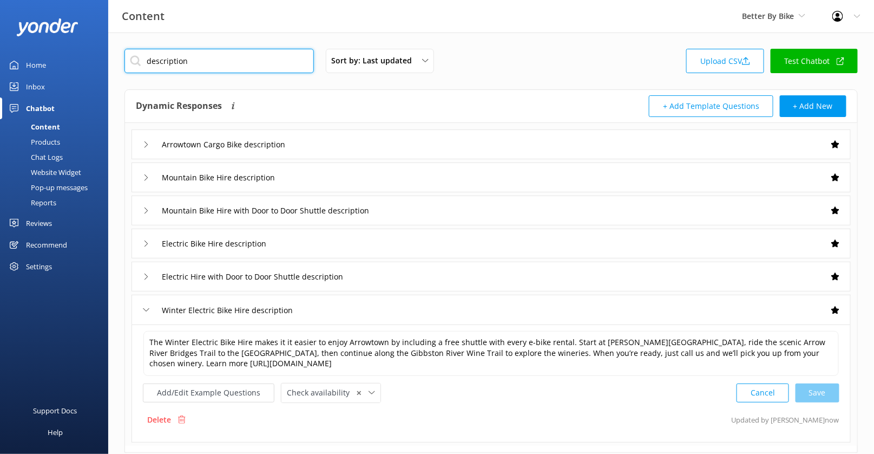
click at [220, 62] on input "description" at bounding box center [220, 61] width 190 height 24
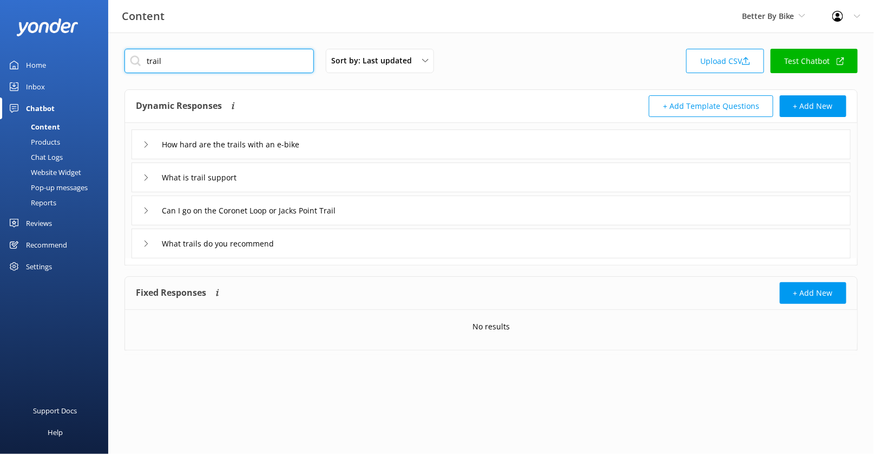
type input "trail"
click at [337, 180] on div "What is trail support" at bounding box center [492, 177] width 720 height 30
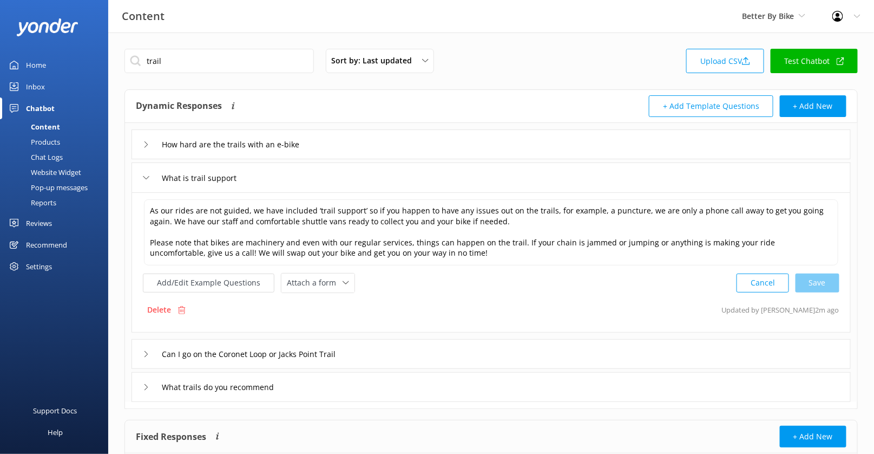
drag, startPoint x: 304, startPoint y: 276, endPoint x: 309, endPoint y: 248, distance: 28.0
click at [309, 248] on div "As our rides are not guided, we have included ‘trail support’ so if you happen …" at bounding box center [491, 245] width 697 height 95
click at [245, 276] on button "Add/Edit Example Questions" at bounding box center [209, 282] width 132 height 19
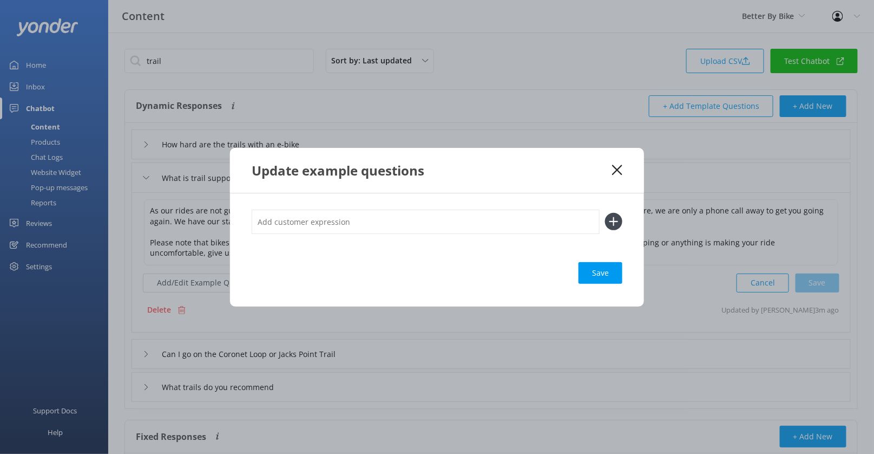
click at [316, 223] on input "text" at bounding box center [426, 222] width 348 height 24
paste input "I currently have a bike rented and I need help!"
type input "I currently have a bike rented and I need help!"
click at [605, 213] on button at bounding box center [613, 221] width 17 height 17
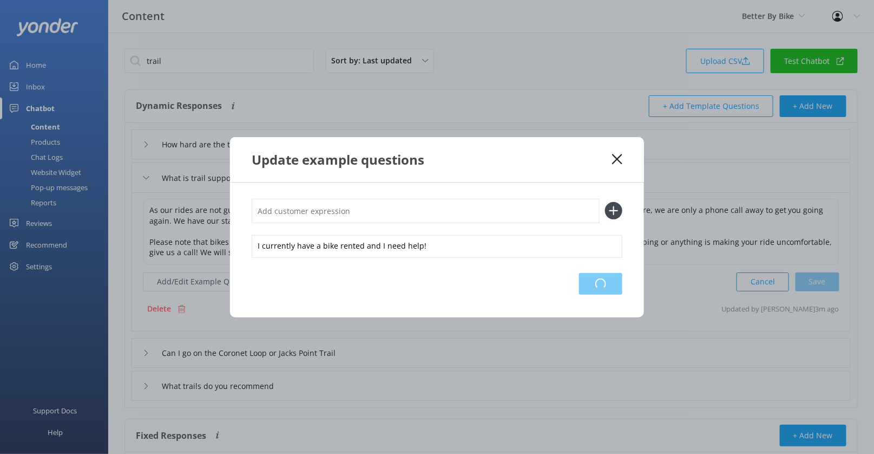
click at [586, 282] on div "Loading.." at bounding box center [600, 284] width 43 height 22
click at [621, 155] on use at bounding box center [617, 159] width 10 height 10
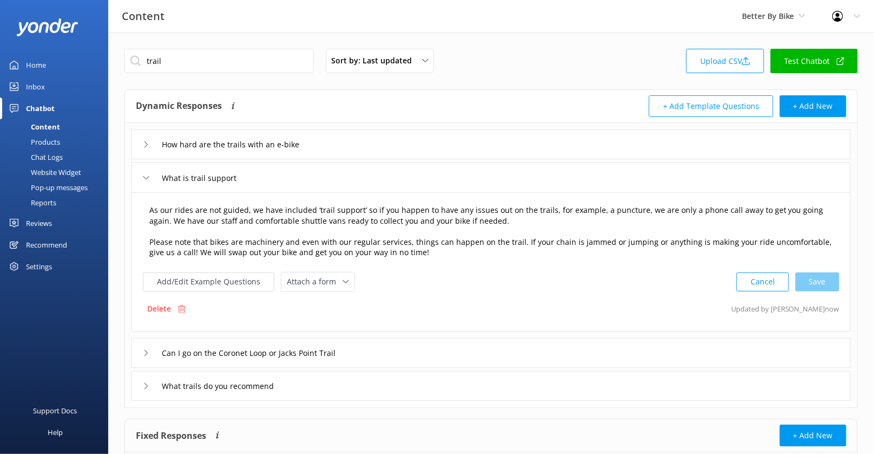
click at [167, 251] on textarea "As our rides are not guided, we have included ‘trail support’ so if you happen …" at bounding box center [491, 232] width 696 height 66
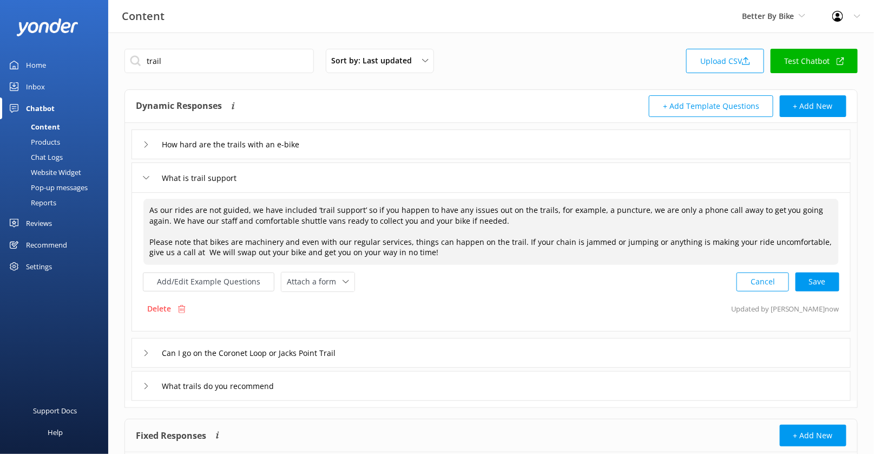
paste textarea "[PHONE_NUMBER]"
click at [817, 283] on div "Cancel Loading.." at bounding box center [788, 282] width 102 height 20
type textarea "As our rides are not guided, we have included ‘trail support’ so if you happen …"
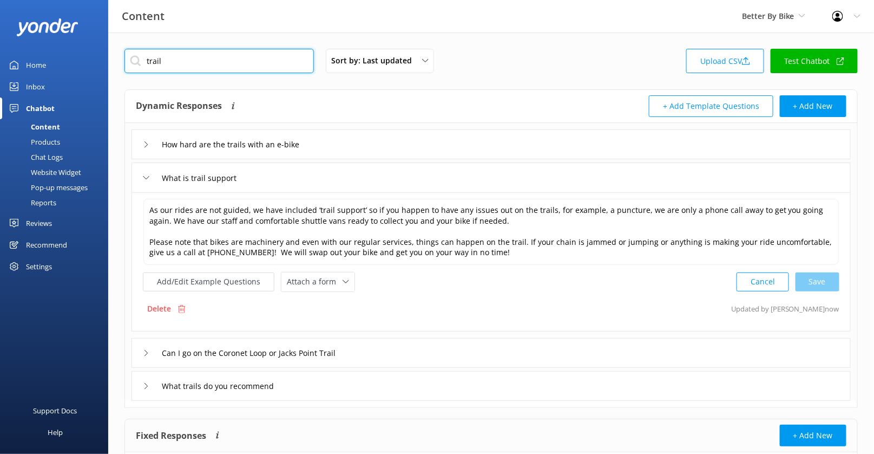
click at [237, 68] on input "trail" at bounding box center [220, 61] width 190 height 24
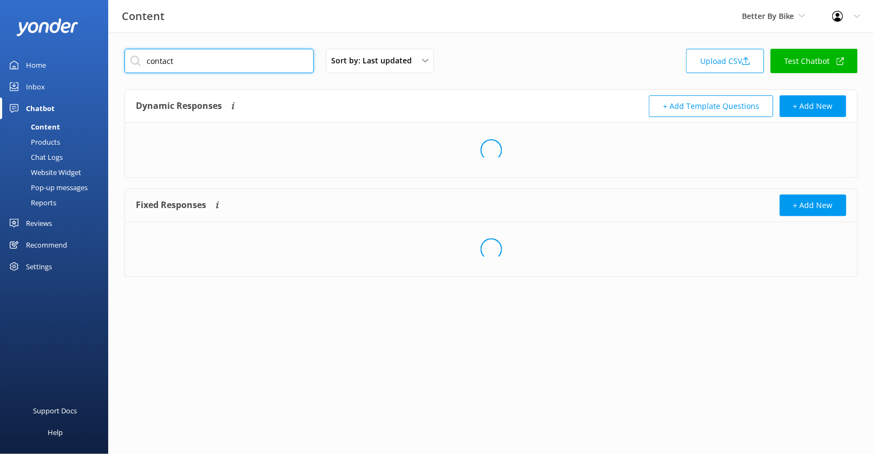
type input "contact"
click at [324, 139] on div "Loading.." at bounding box center [491, 150] width 733 height 54
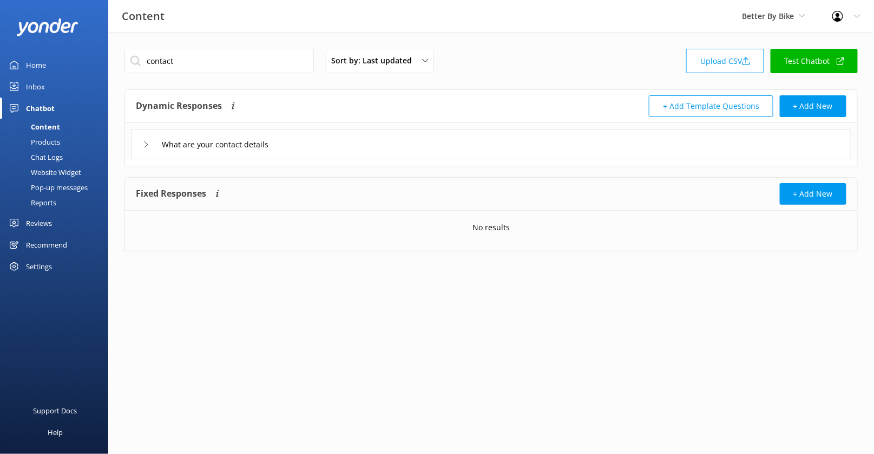
click at [324, 145] on div "What are your contact details" at bounding box center [492, 144] width 720 height 30
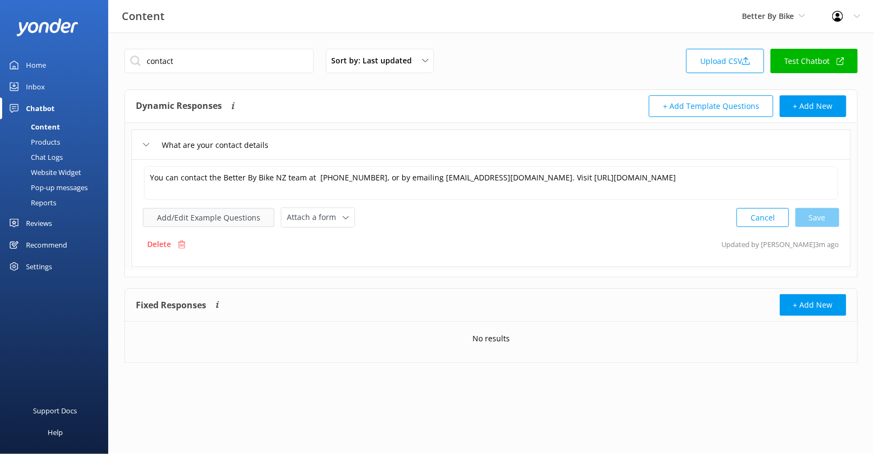
click at [237, 211] on button "Add/Edit Example Questions" at bounding box center [209, 217] width 132 height 19
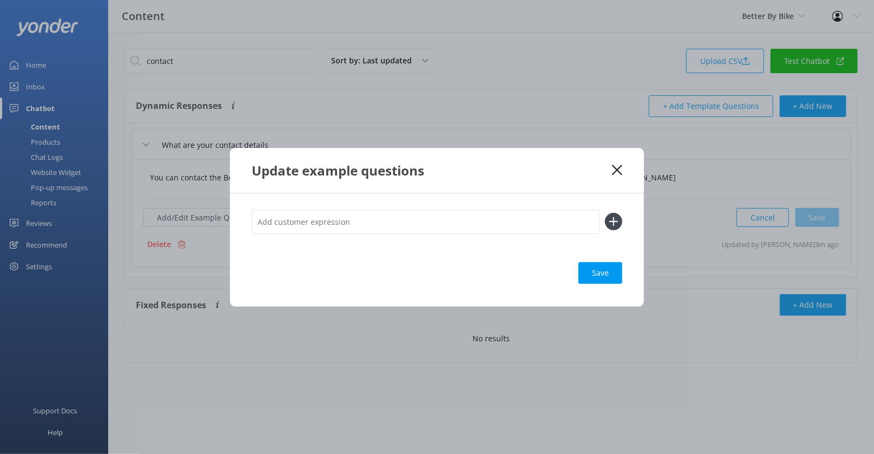
click at [321, 217] on input "text" at bounding box center [426, 222] width 348 height 24
type input "Get in touch"
click at [605, 213] on button at bounding box center [613, 221] width 17 height 17
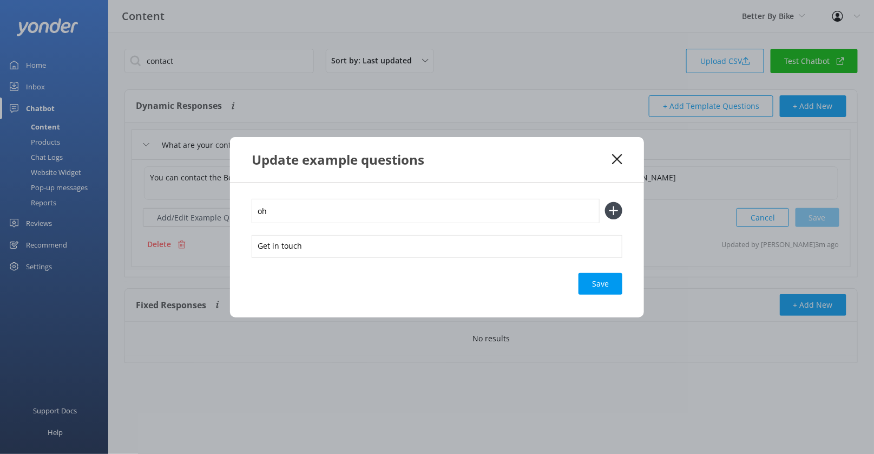
type input "o"
type input "Phone Number"
click at [605, 202] on button at bounding box center [613, 210] width 17 height 17
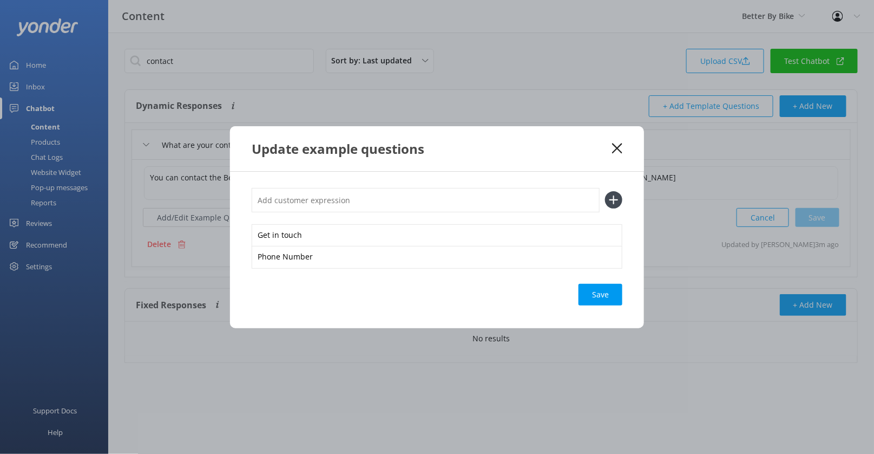
type input "E"
type input "What's your email"
click at [605, 191] on button at bounding box center [613, 199] width 17 height 17
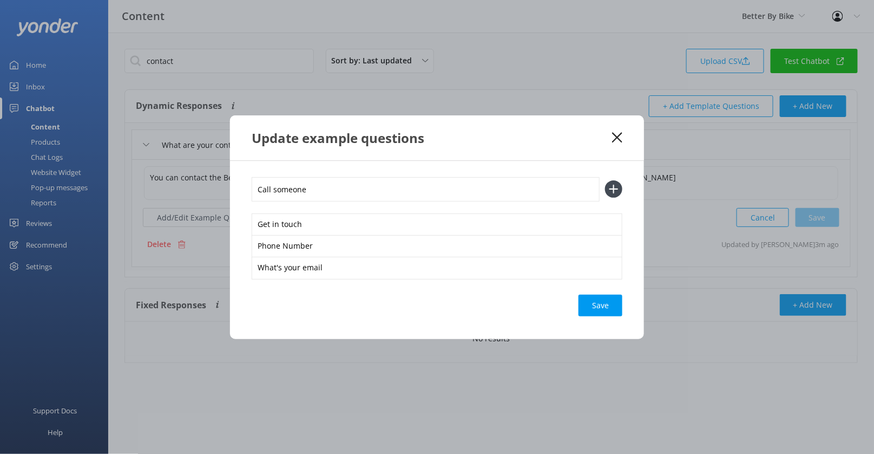
type input "Call someone"
click at [605, 180] on button at bounding box center [613, 188] width 17 height 17
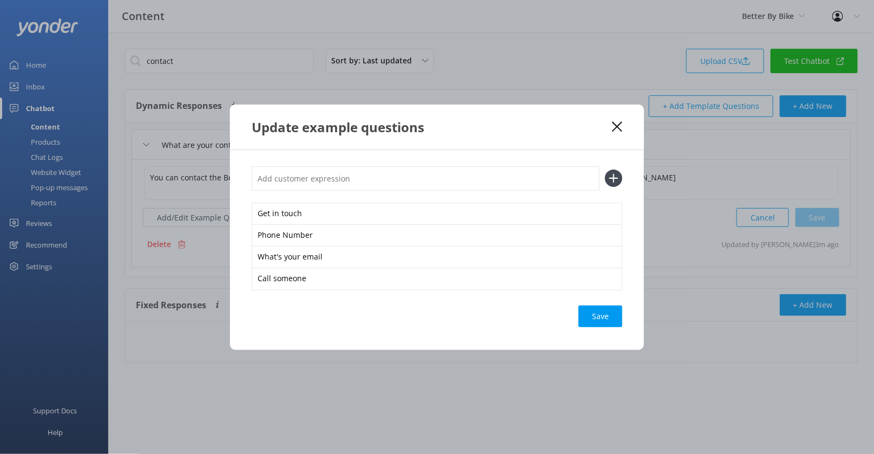
click at [597, 307] on div "Save" at bounding box center [601, 316] width 44 height 22
click at [599, 321] on div "Save" at bounding box center [601, 316] width 44 height 22
click at [613, 130] on use at bounding box center [617, 126] width 10 height 10
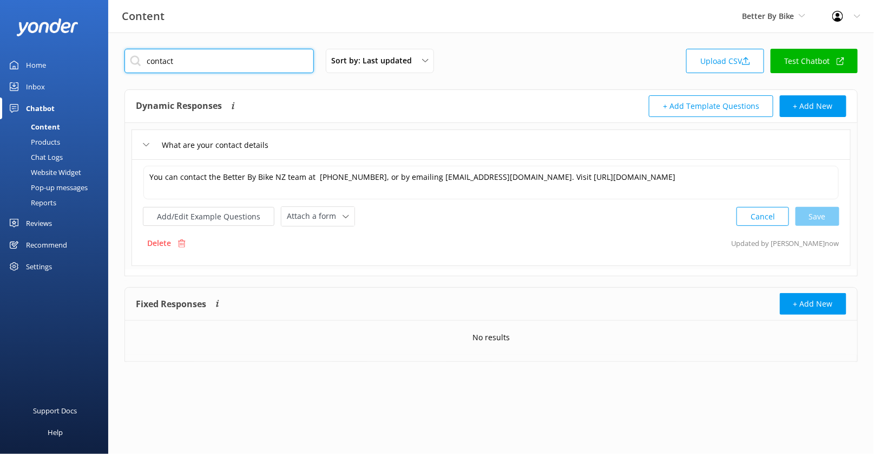
click at [227, 61] on input "contact" at bounding box center [220, 61] width 190 height 24
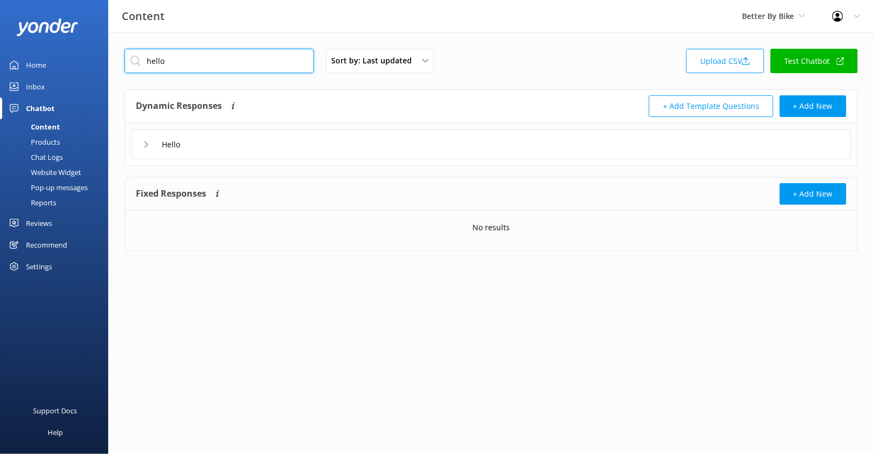
type input "hello"
click at [309, 141] on div "Hello" at bounding box center [492, 144] width 720 height 30
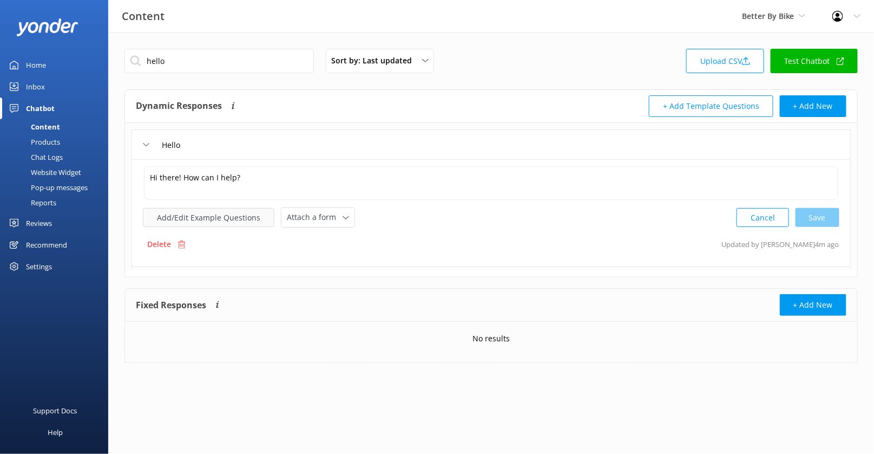
click at [220, 216] on button "Add/Edit Example Questions" at bounding box center [209, 217] width 132 height 19
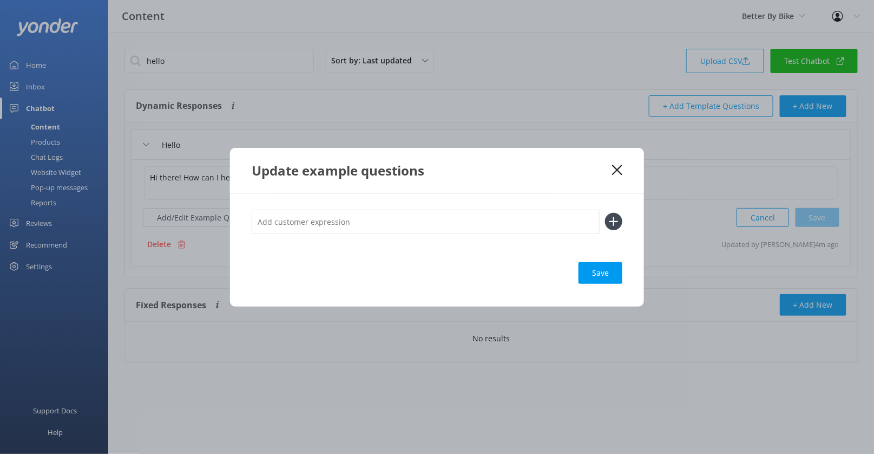
click at [317, 232] on input "text" at bounding box center [426, 222] width 348 height 24
type input "Kia ora"
click at [605, 213] on button at bounding box center [613, 221] width 17 height 17
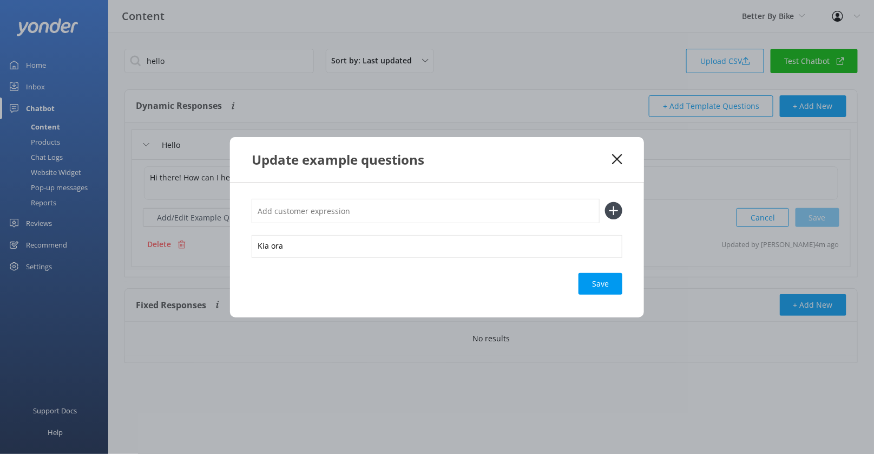
type input "h"
type input "J"
type input "Hi"
click at [605, 202] on button at bounding box center [613, 210] width 17 height 17
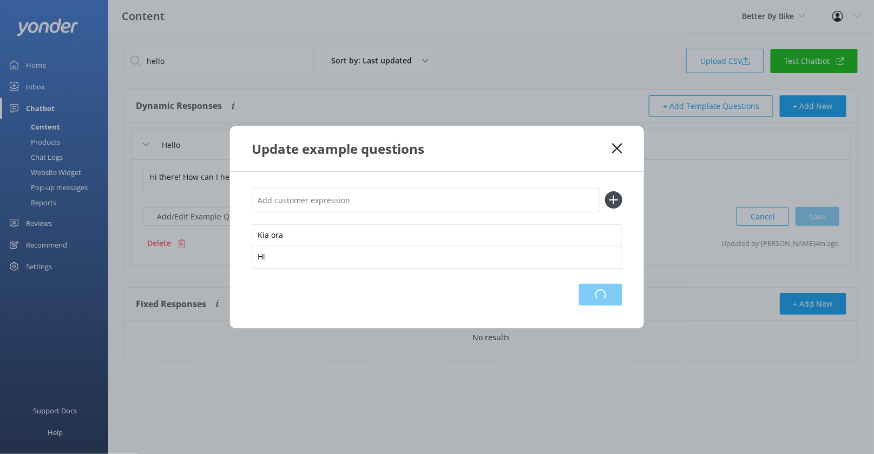
click at [595, 290] on div "Loading.." at bounding box center [600, 295] width 43 height 22
click at [620, 150] on icon at bounding box center [617, 148] width 10 height 11
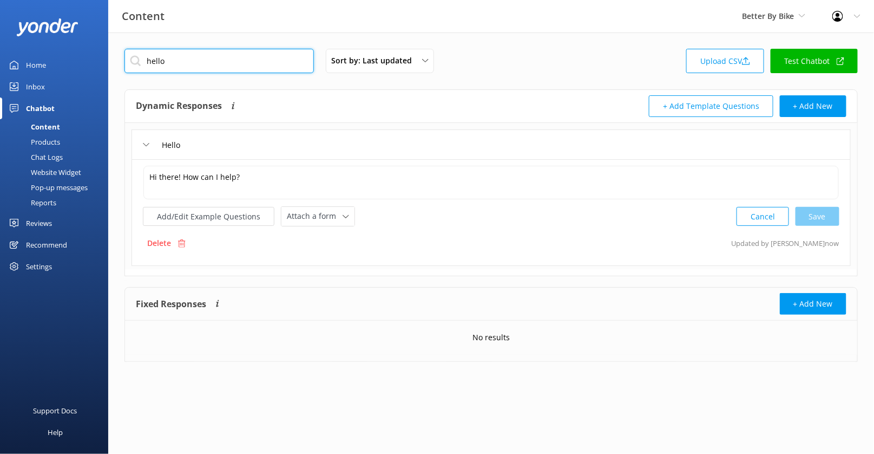
click at [200, 70] on input "hello" at bounding box center [220, 61] width 190 height 24
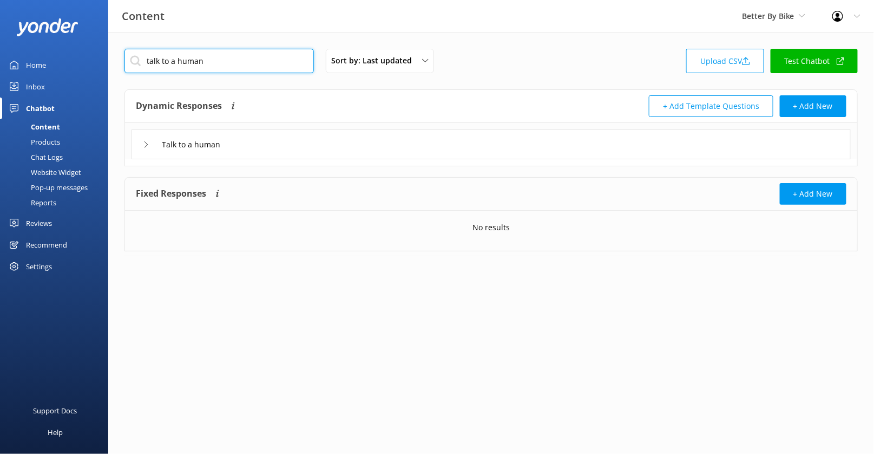
type input "talk to a human"
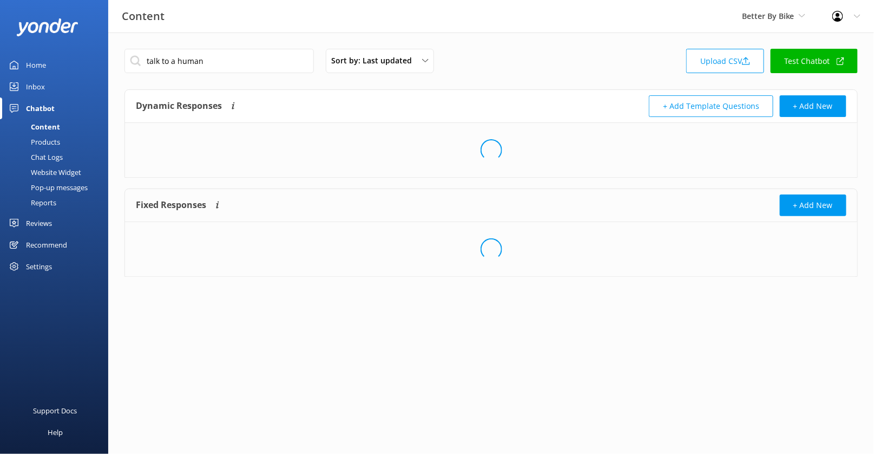
click at [265, 143] on div "Loading.." at bounding box center [491, 150] width 733 height 54
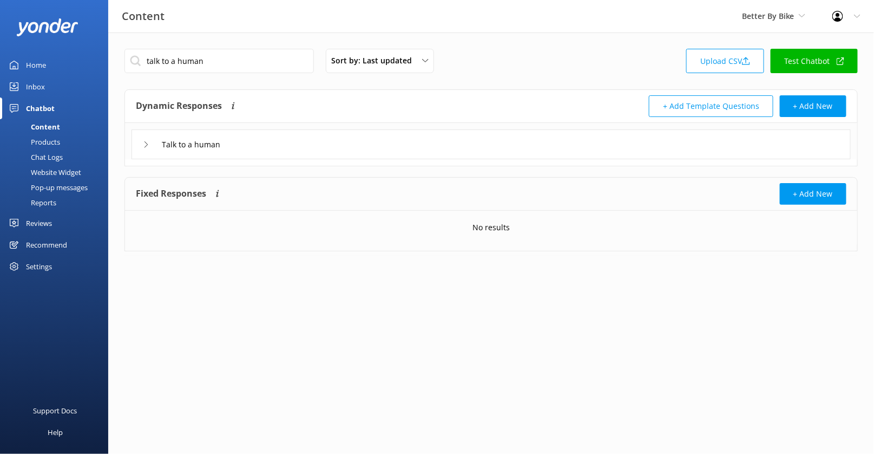
click at [276, 153] on div "Talk to a human" at bounding box center [492, 144] width 720 height 30
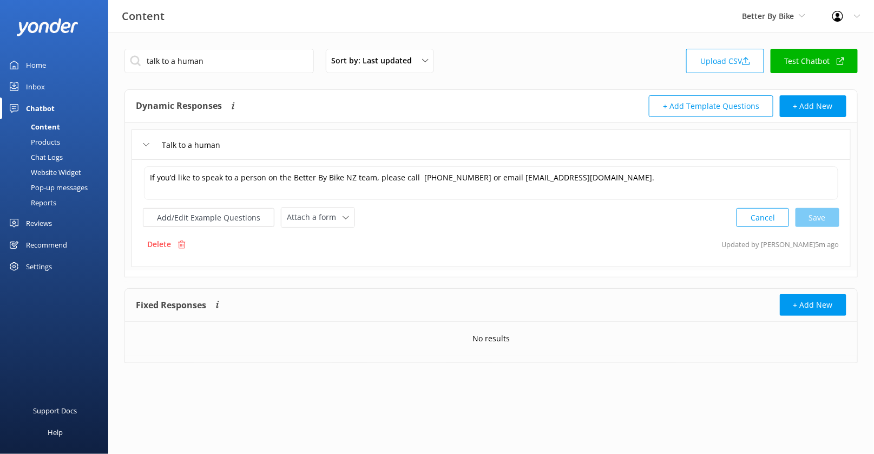
click at [236, 225] on div "If you’d like to speak to a person on the Better By Bike NZ team, please call […" at bounding box center [492, 213] width 720 height 108
click at [246, 218] on button "Add/Edit Example Questions" at bounding box center [209, 217] width 132 height 19
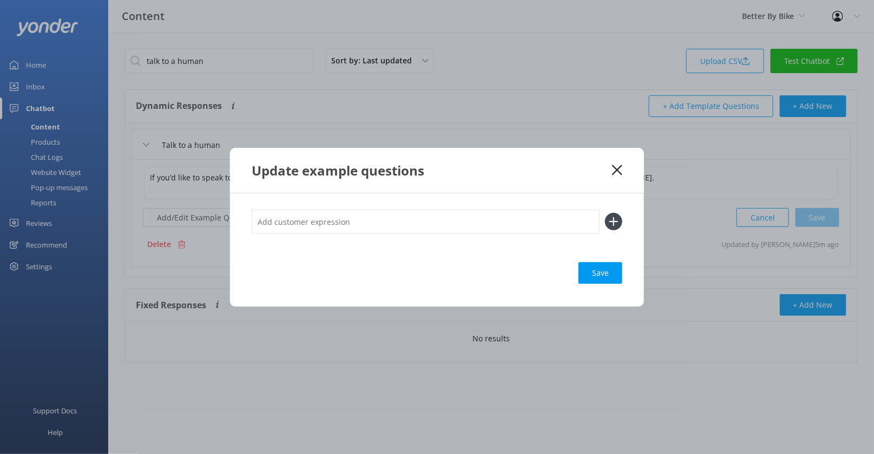
click at [297, 222] on input "text" at bounding box center [426, 222] width 348 height 24
type input "Real person"
click at [605, 213] on button at bounding box center [613, 221] width 17 height 17
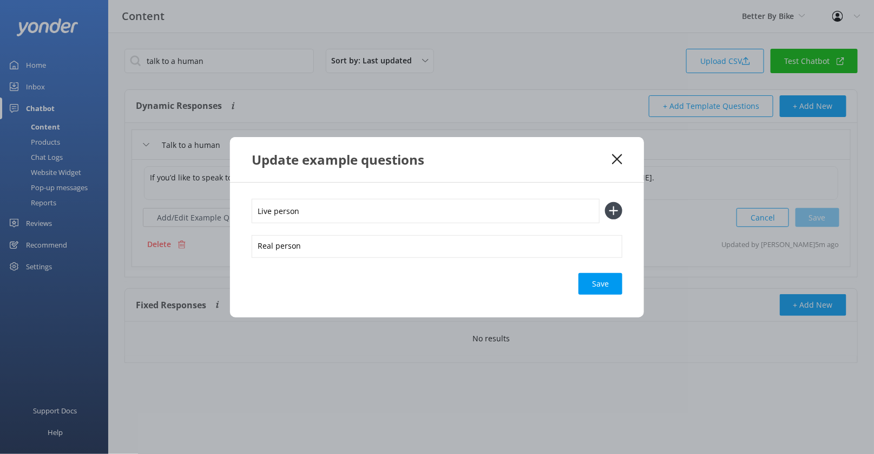
type input "Live person"
click at [605, 202] on button at bounding box center [613, 210] width 17 height 17
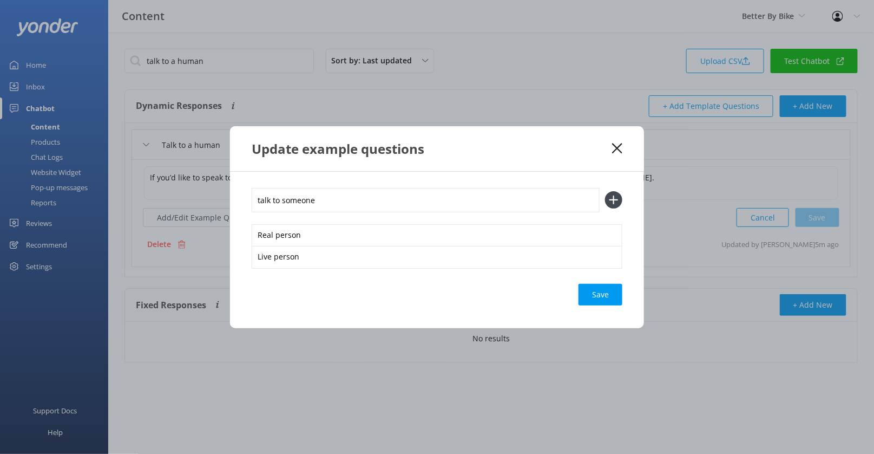
type input "talk to someone"
click at [605, 191] on button at bounding box center [613, 199] width 17 height 17
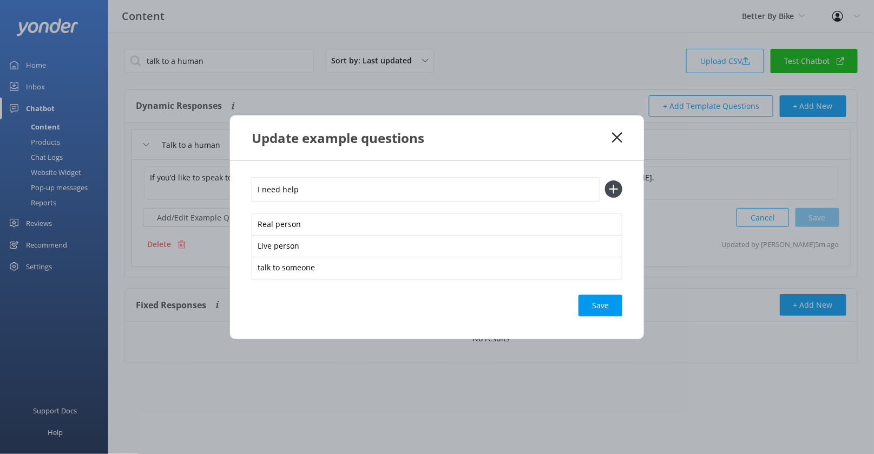
type input "I need help"
click at [605, 180] on button at bounding box center [613, 188] width 17 height 17
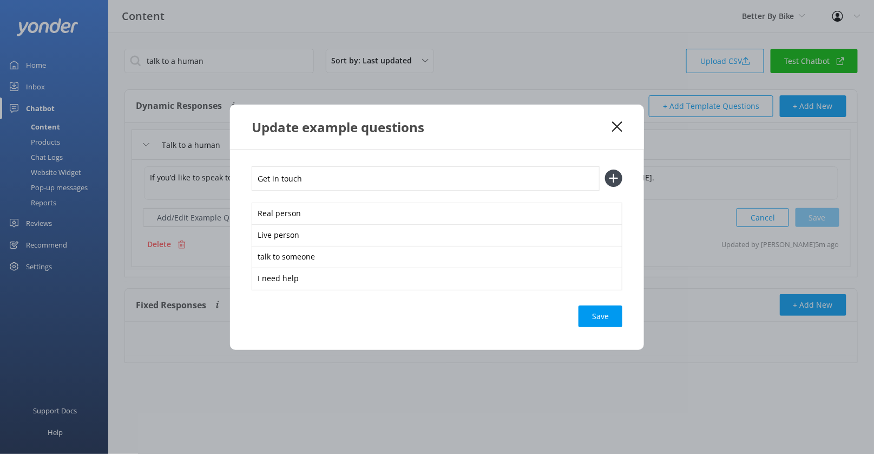
type input "Get in touch"
click at [605, 169] on button at bounding box center [613, 177] width 17 height 17
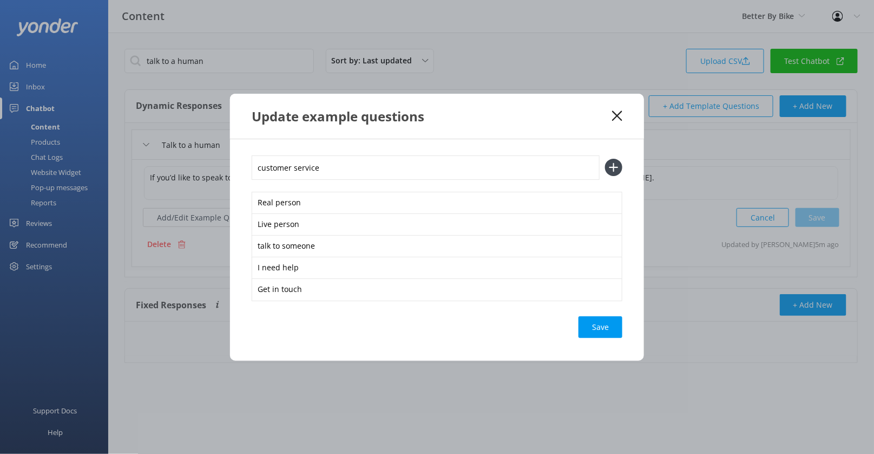
type input "customer service"
click at [605, 159] on button at bounding box center [613, 167] width 17 height 17
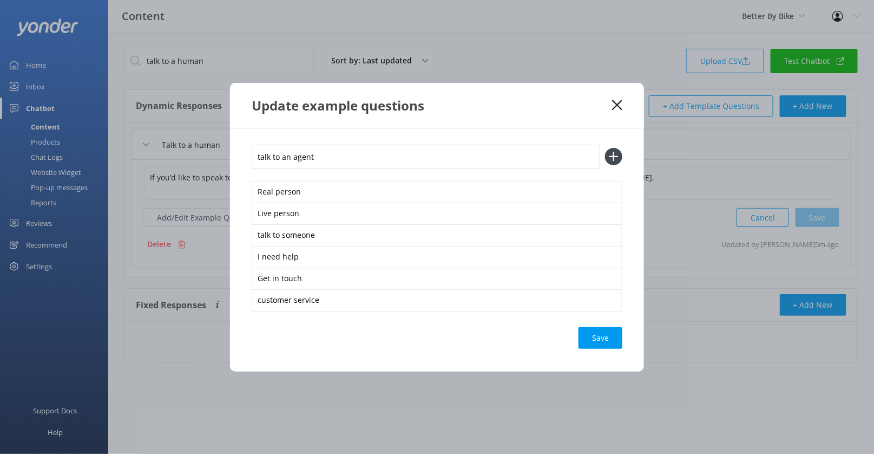
type input "talk to an agent"
click at [605, 148] on button at bounding box center [613, 156] width 17 height 17
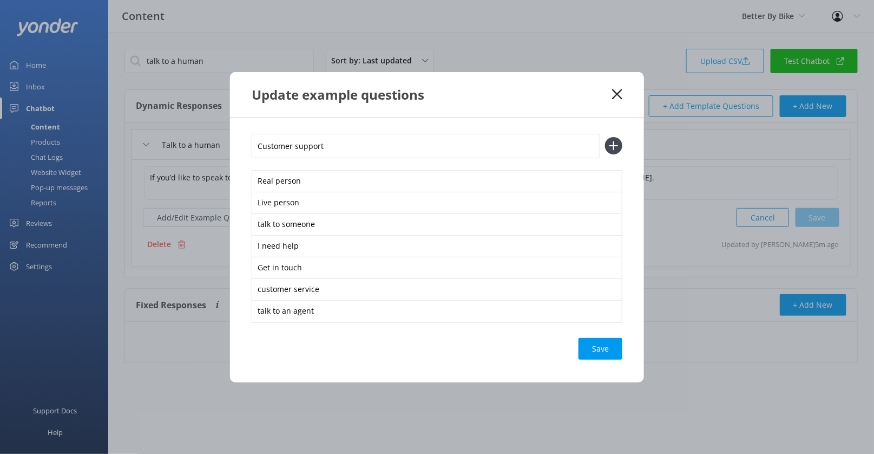
type input "Customer support"
click at [605, 137] on button at bounding box center [613, 145] width 17 height 17
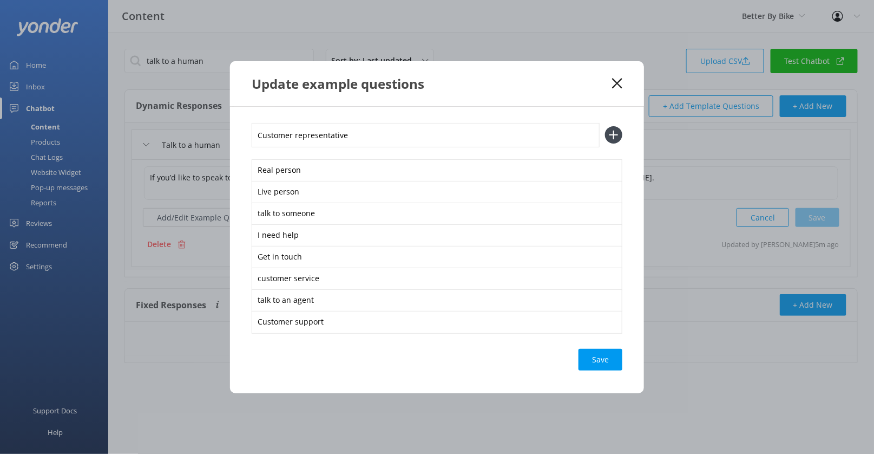
type input "Customer representative"
click at [605, 126] on button at bounding box center [613, 134] width 17 height 17
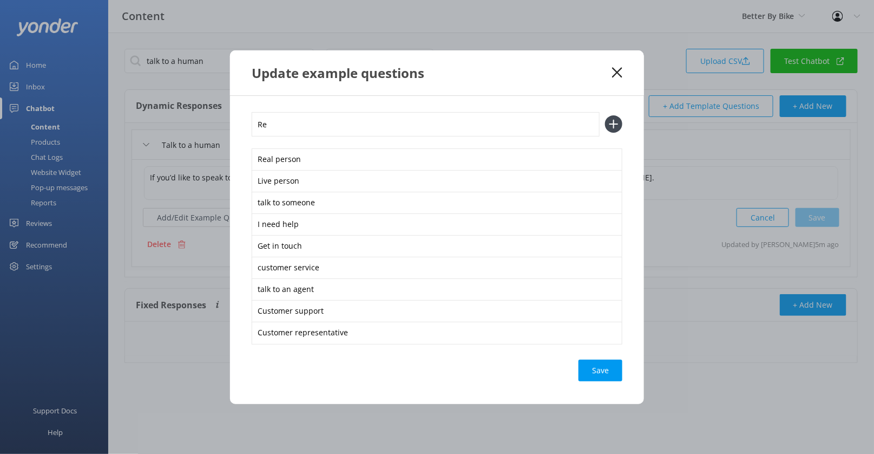
type input "R"
type input "I don't want to talk to a bot"
click at [605, 115] on button at bounding box center [613, 123] width 17 height 17
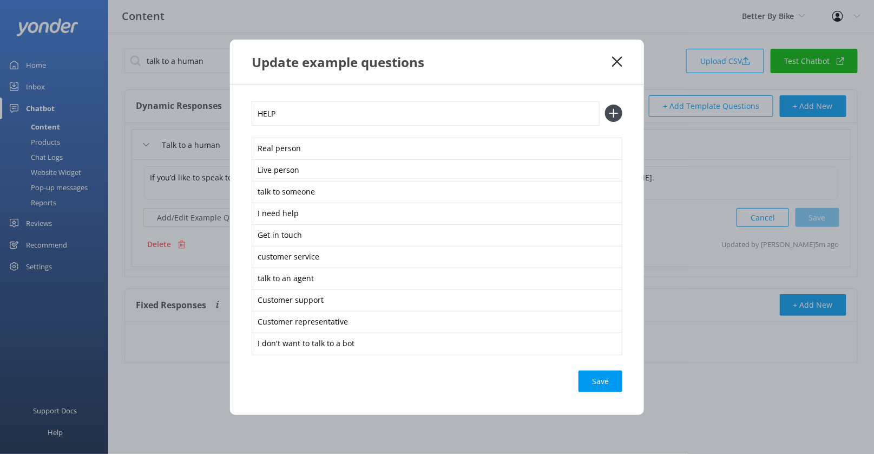
type input "HELP"
click at [605, 105] on button at bounding box center [613, 113] width 17 height 17
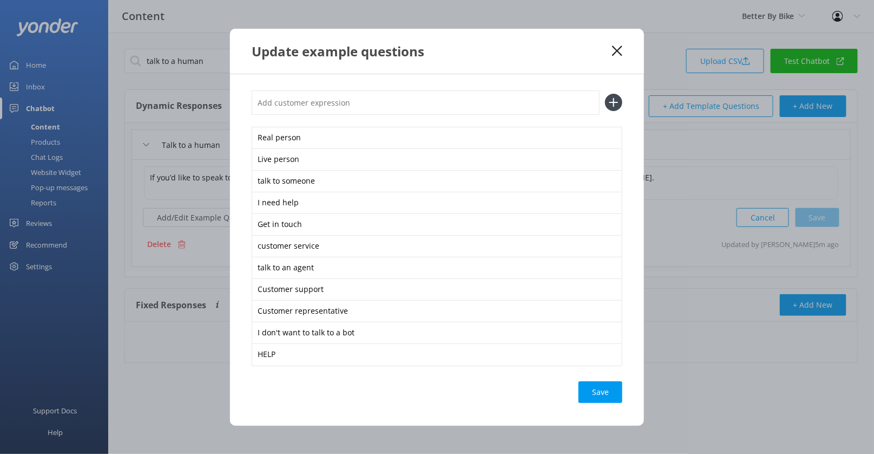
click at [606, 391] on div "Save" at bounding box center [601, 392] width 44 height 22
click at [615, 59] on div "Update example questions" at bounding box center [437, 51] width 414 height 45
click at [618, 44] on div "Update example questions" at bounding box center [437, 51] width 414 height 45
click at [609, 51] on div "Update example questions" at bounding box center [432, 51] width 361 height 18
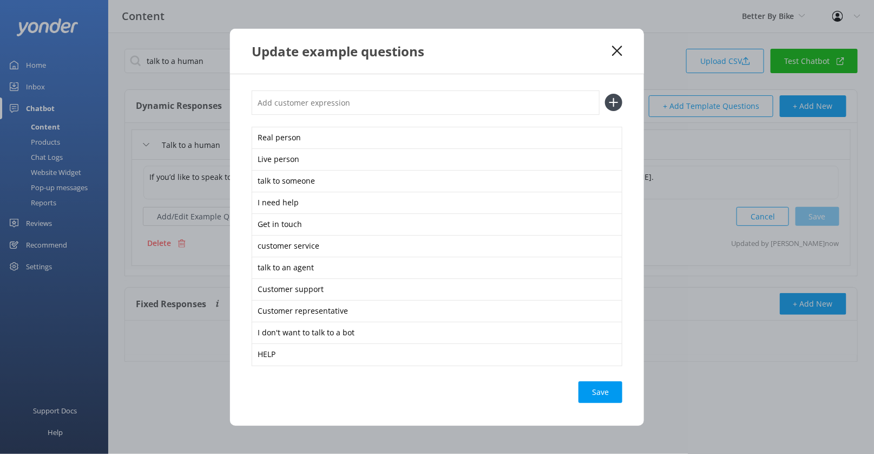
click at [618, 51] on use at bounding box center [617, 50] width 10 height 10
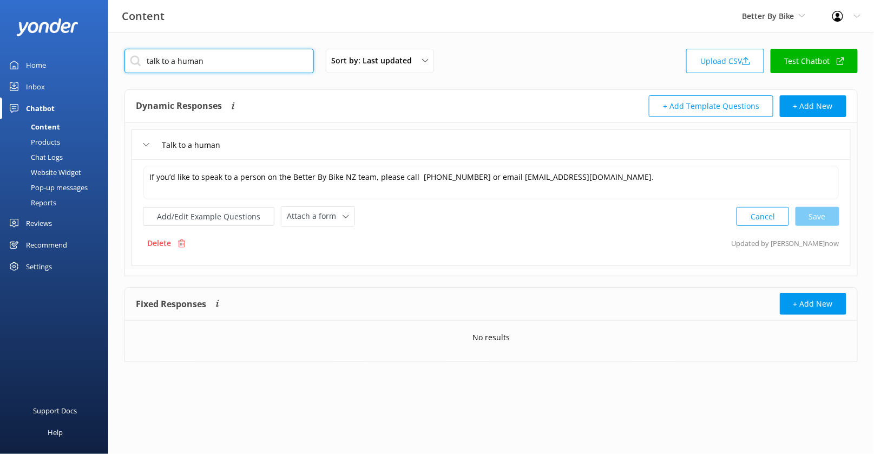
click at [237, 68] on input "talk to a human" at bounding box center [220, 61] width 190 height 24
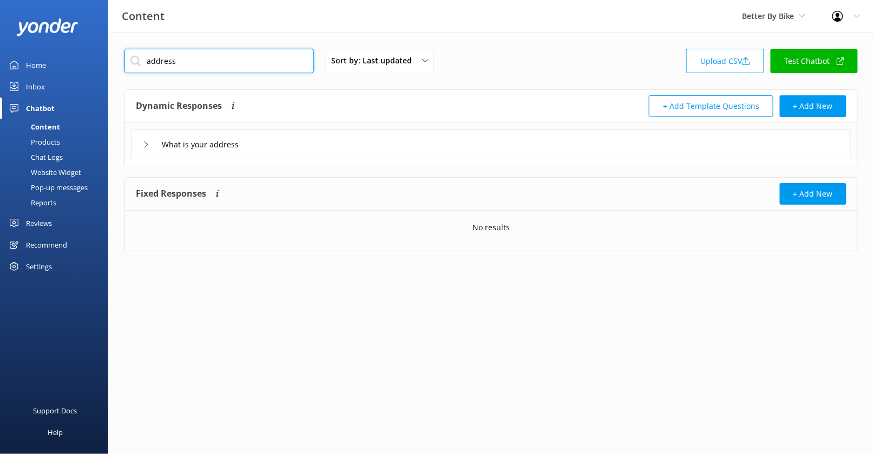
type input "address"
click at [322, 140] on div "What is your address" at bounding box center [492, 144] width 720 height 30
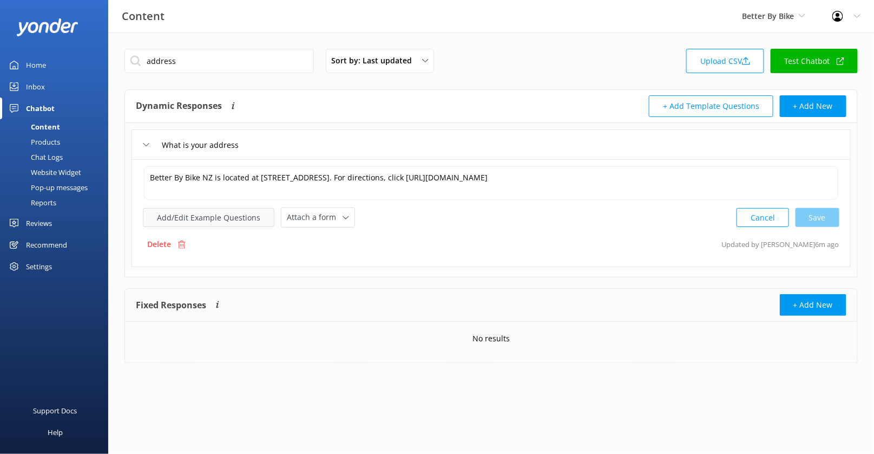
click at [231, 212] on button "Add/Edit Example Questions" at bounding box center [209, 217] width 132 height 19
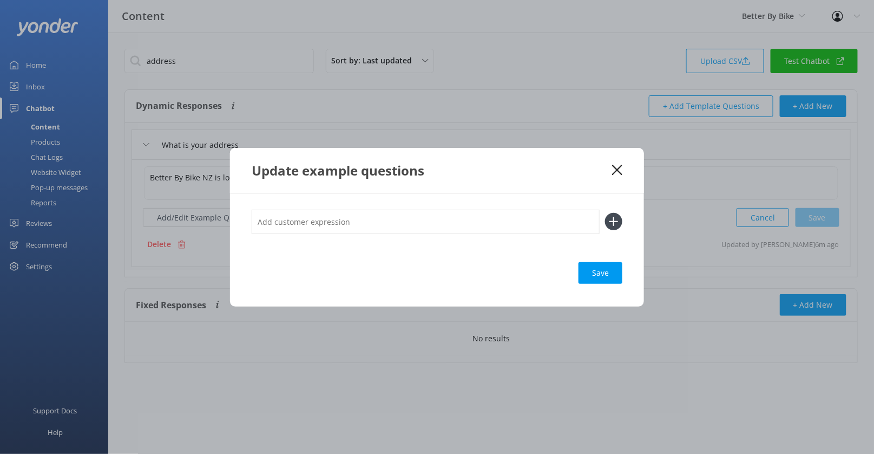
click at [338, 220] on input "text" at bounding box center [426, 222] width 348 height 24
type input "Directions"
click at [605, 213] on button at bounding box center [613, 221] width 17 height 17
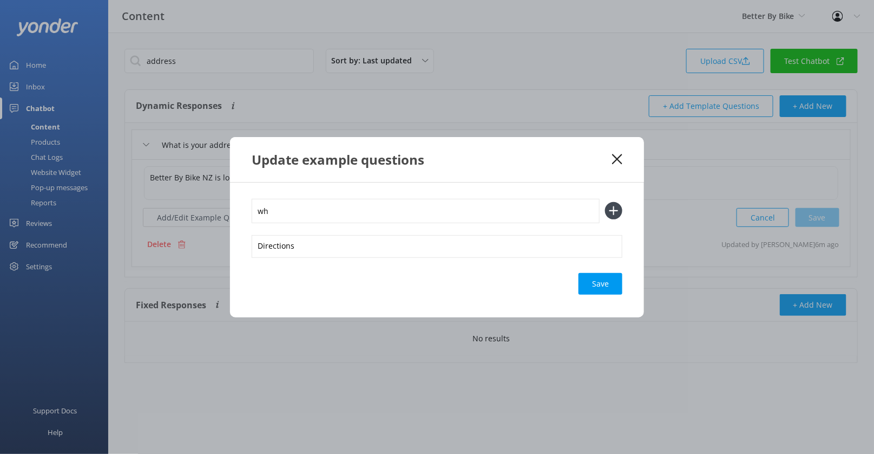
type input "w"
type input "Where are y ou"
click at [605, 202] on button at bounding box center [613, 210] width 17 height 17
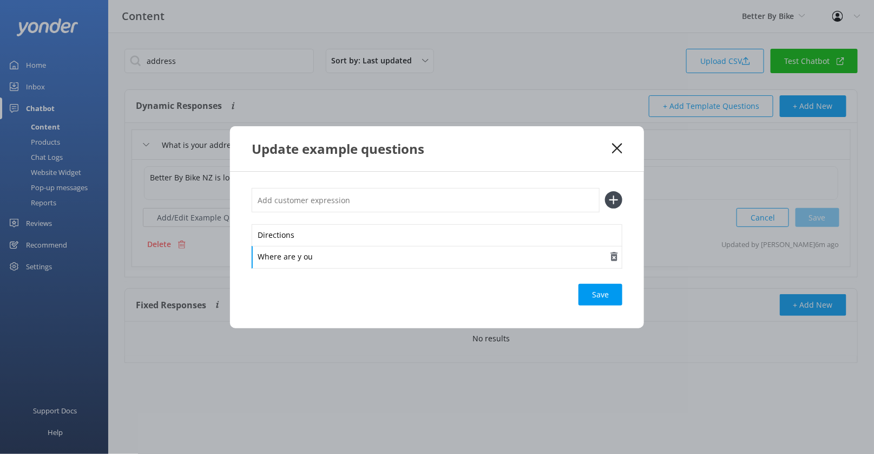
click at [350, 267] on div "Where are y ou" at bounding box center [437, 257] width 371 height 23
click at [365, 203] on input "text" at bounding box center [426, 200] width 348 height 24
type input "Where do I go"
click at [605, 191] on button at bounding box center [613, 199] width 17 height 17
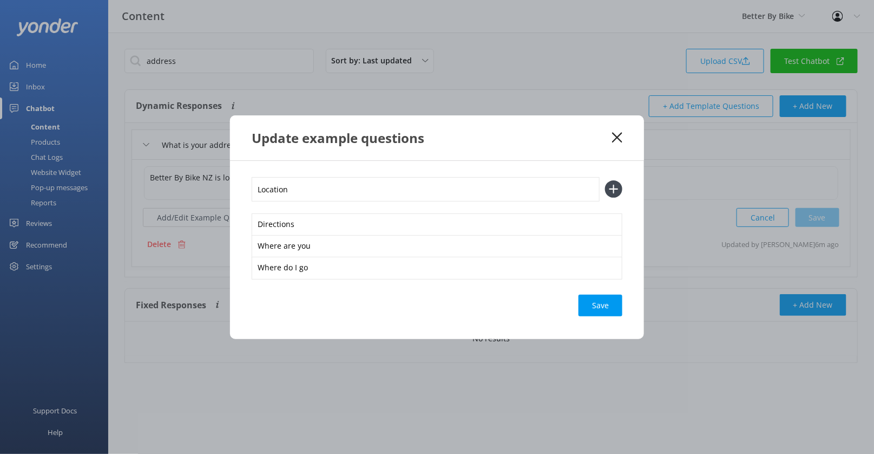
type input "Location"
click at [605, 180] on button at bounding box center [613, 188] width 17 height 17
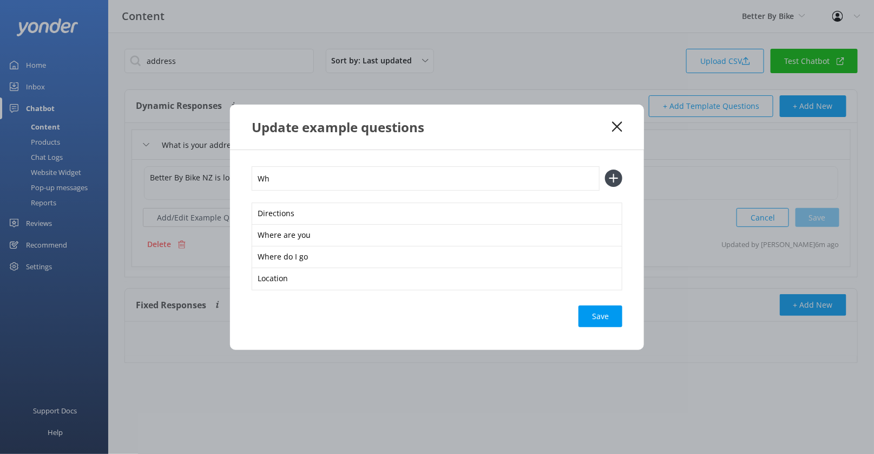
type input "W"
type input "How do I get there"
click at [605, 169] on button at bounding box center [613, 177] width 17 height 17
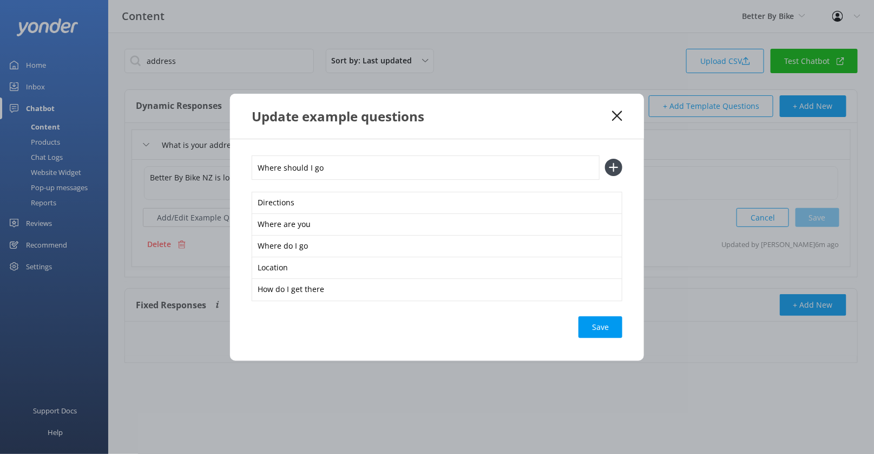
type input "Where should I go"
click at [605, 159] on button at bounding box center [613, 167] width 17 height 17
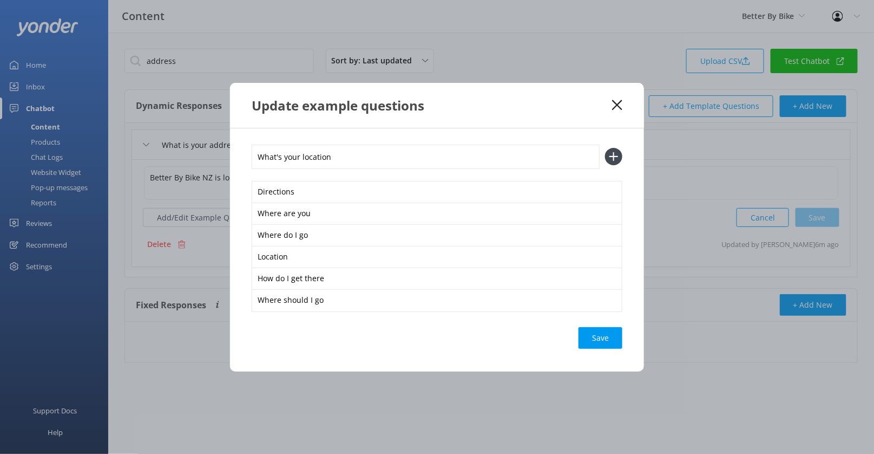
type input "What's your location"
click at [605, 148] on button at bounding box center [613, 156] width 17 height 17
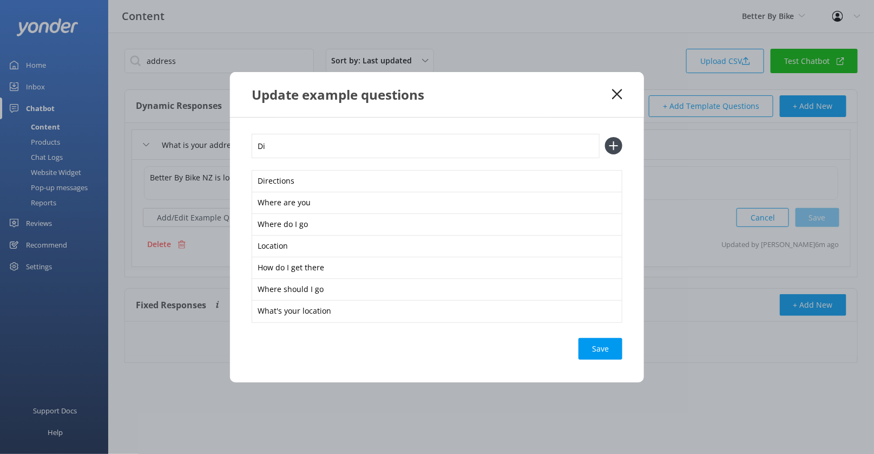
type input "D"
type input "Give me directions"
click at [605, 137] on button at bounding box center [613, 145] width 17 height 17
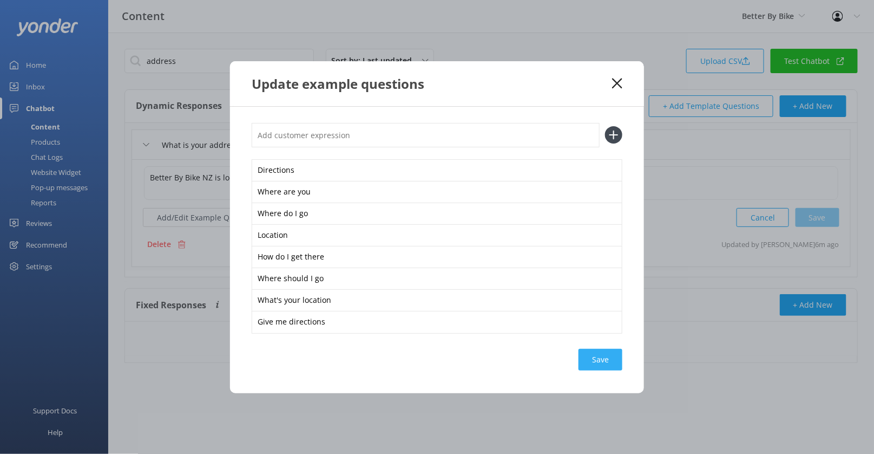
click at [610, 361] on div "Save" at bounding box center [601, 360] width 44 height 22
click at [624, 75] on div "Update example questions" at bounding box center [437, 83] width 414 height 45
click at [621, 81] on icon at bounding box center [617, 83] width 10 height 11
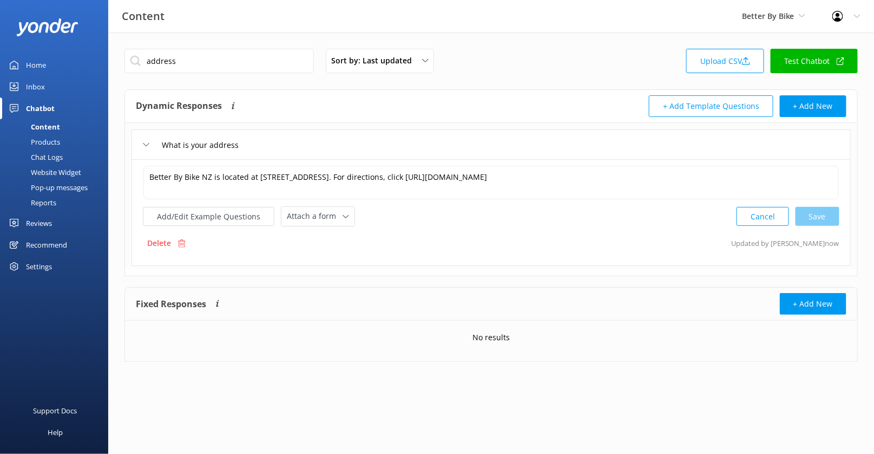
click at [53, 142] on div "Products" at bounding box center [33, 141] width 54 height 15
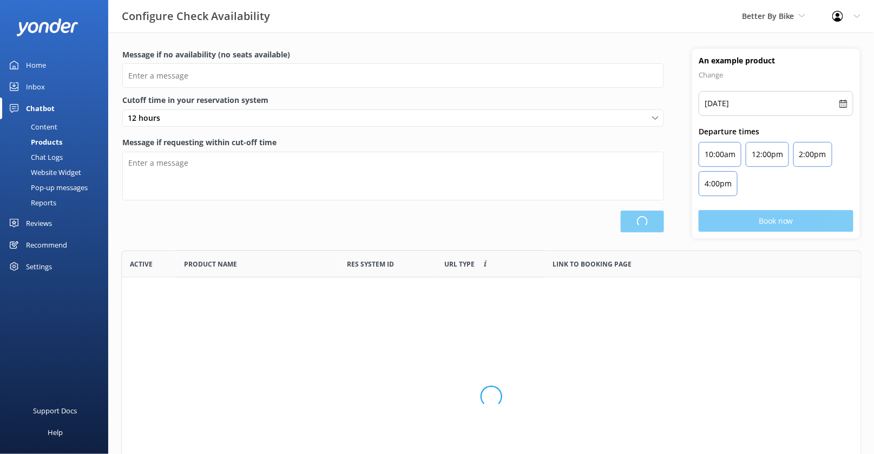
scroll to position [265, 740]
type input "There are no seats available, please check an alternative day"
type textarea "Our online booking system closes {hours} prior to departure. Please contact us …"
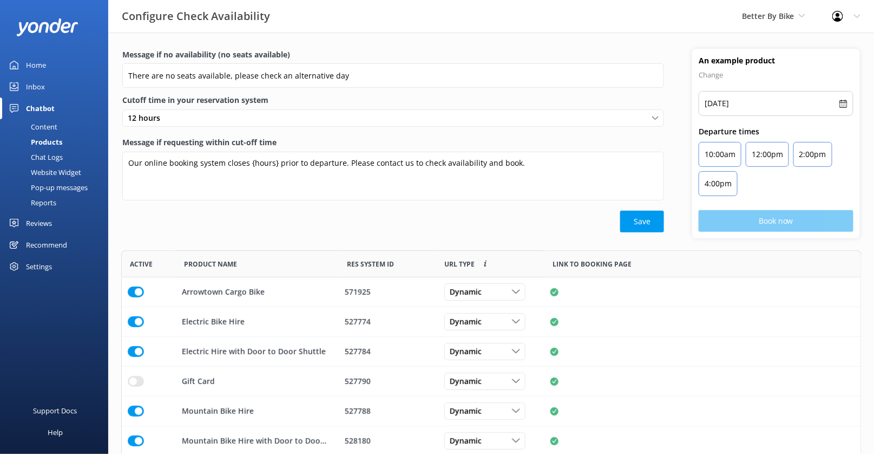
click at [55, 153] on div "Chat Logs" at bounding box center [34, 156] width 56 height 15
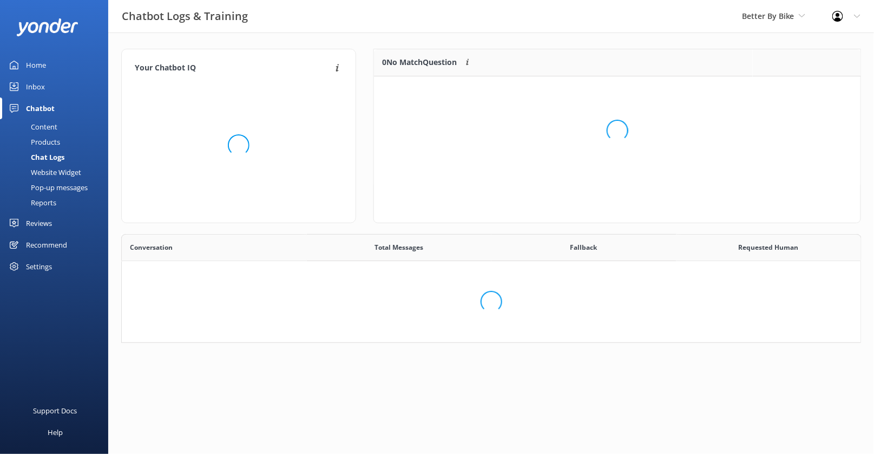
scroll to position [108, 740]
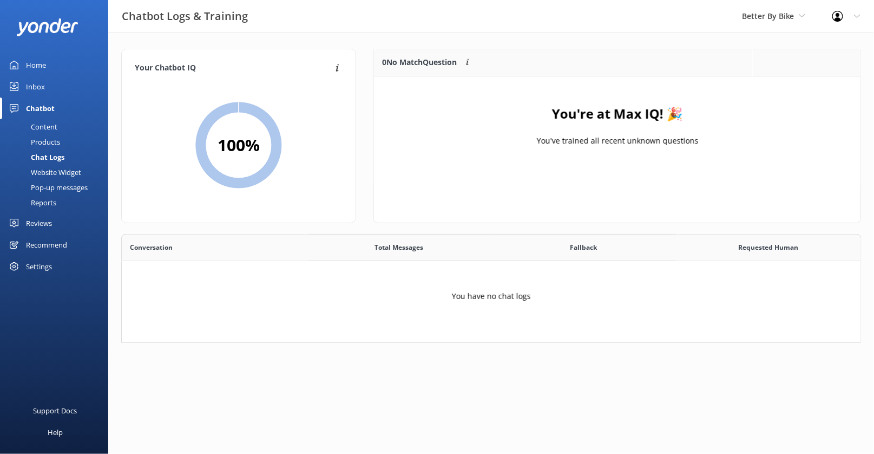
click at [68, 171] on div "Website Widget" at bounding box center [43, 172] width 75 height 15
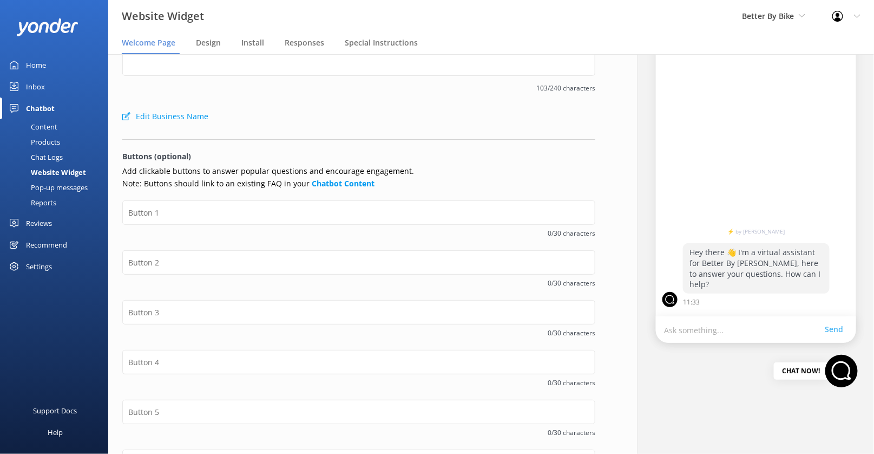
scroll to position [106, 0]
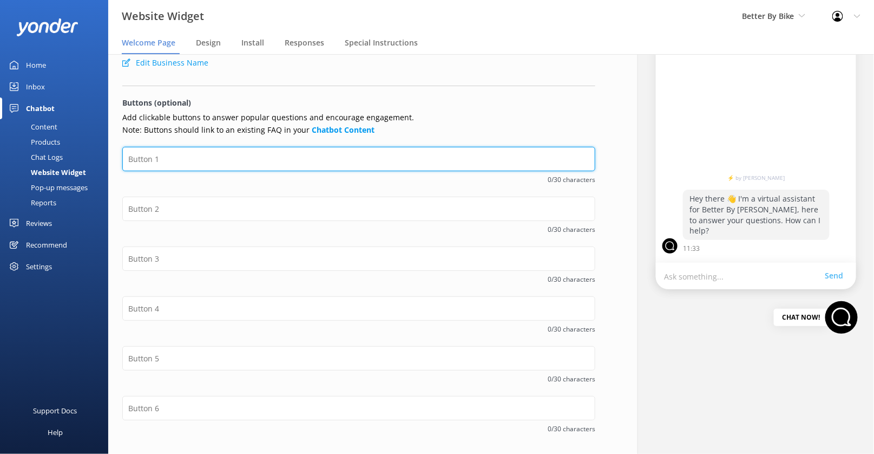
click at [323, 165] on input "text" at bounding box center [358, 159] width 473 height 24
type input "Check Availability"
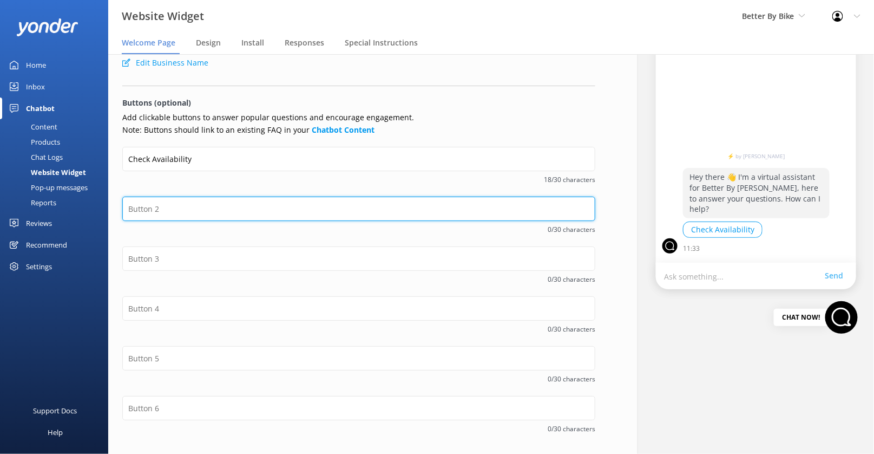
click at [238, 207] on input "text" at bounding box center [358, 209] width 473 height 24
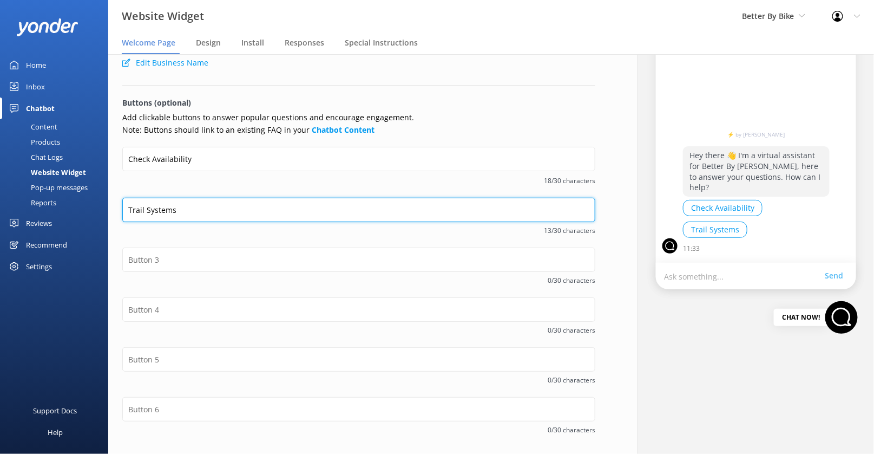
type input "Trail Systems"
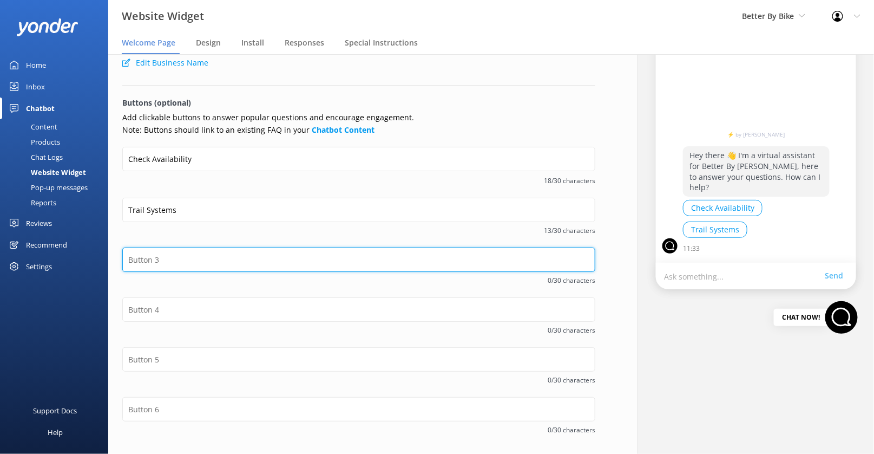
click at [219, 251] on input "text" at bounding box center [358, 259] width 473 height 24
type input "Cancellation Policy"
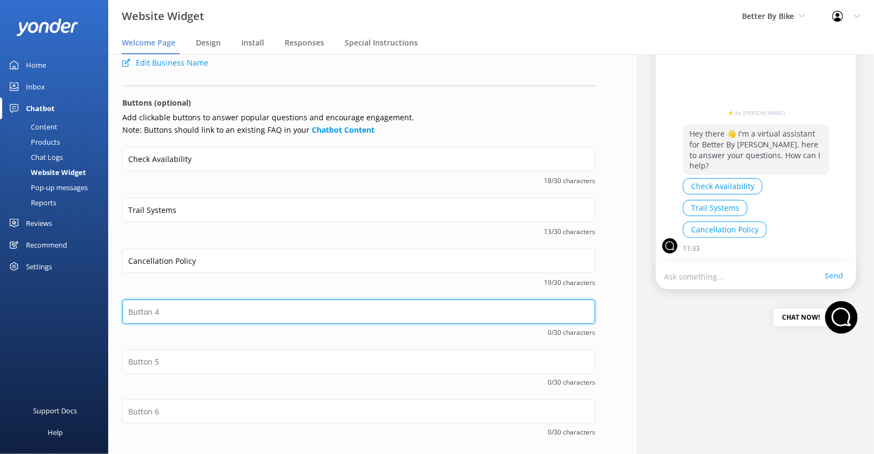
click at [222, 310] on input "text" at bounding box center [358, 311] width 473 height 24
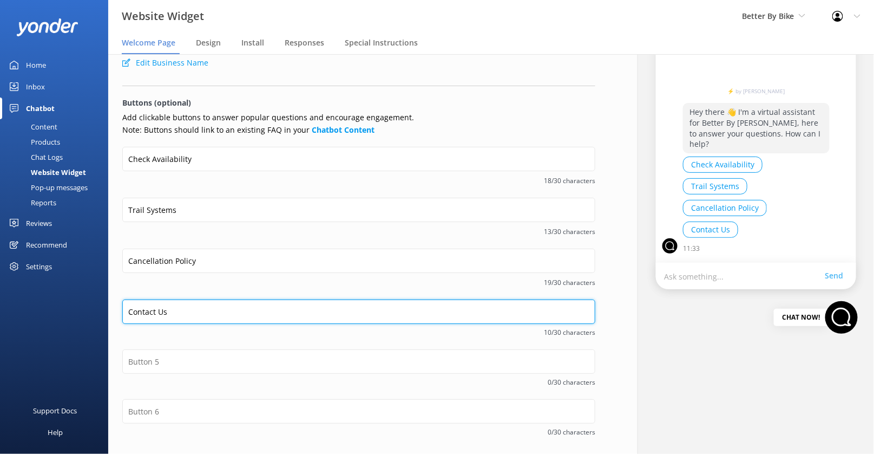
type input "Contact Us"
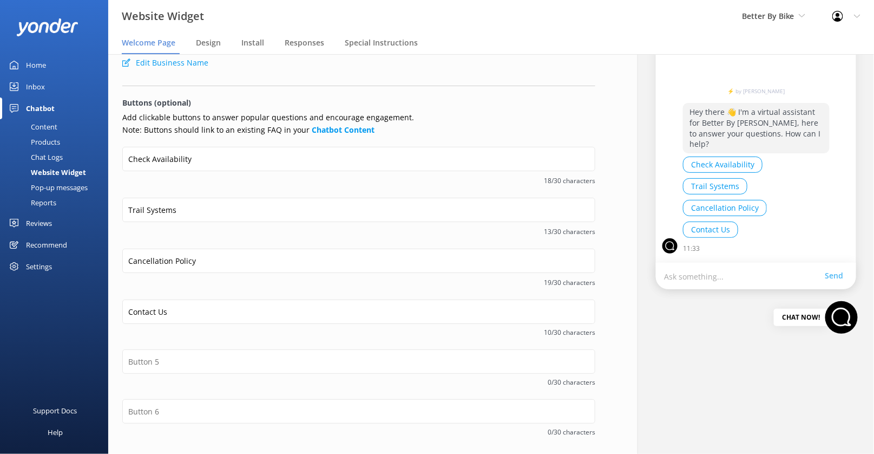
click at [322, 337] on div "Contact Us 10/30 characters" at bounding box center [358, 324] width 473 height 50
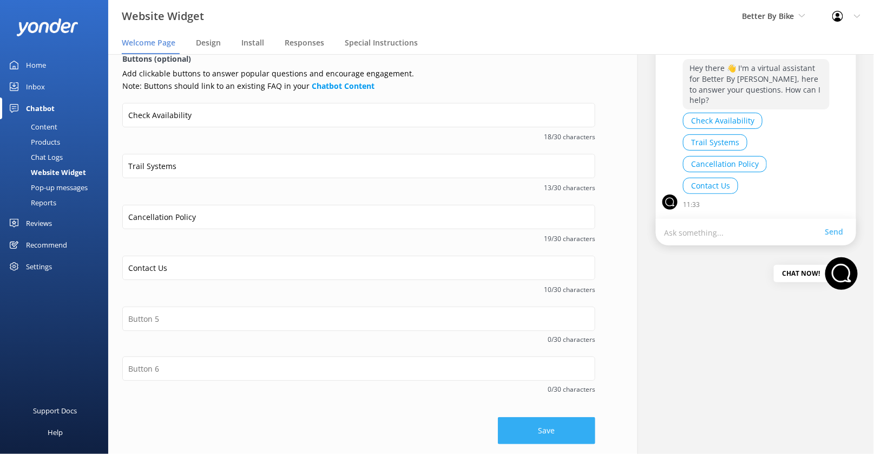
click at [534, 427] on button "Save" at bounding box center [546, 430] width 97 height 27
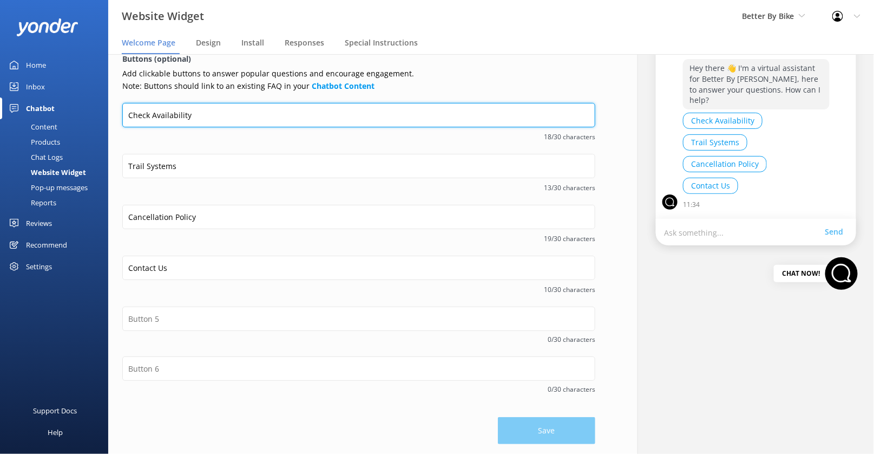
click at [170, 115] on input "Check Availability" at bounding box center [358, 115] width 473 height 24
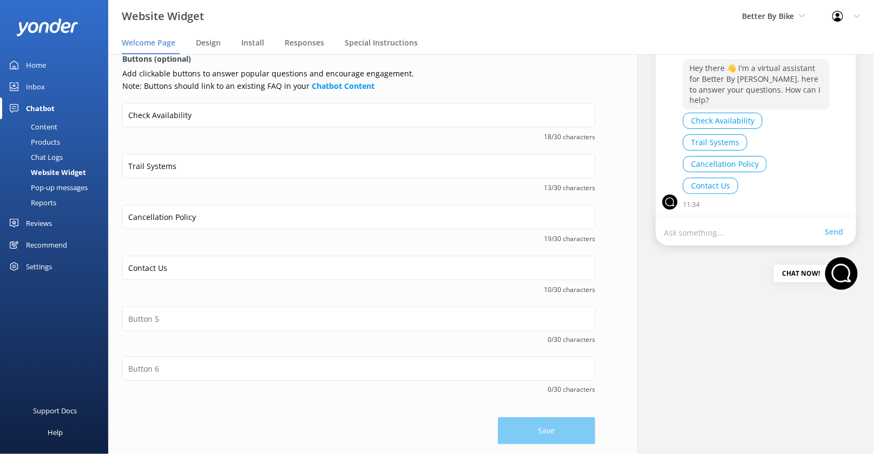
click at [49, 128] on div "Content" at bounding box center [31, 126] width 51 height 15
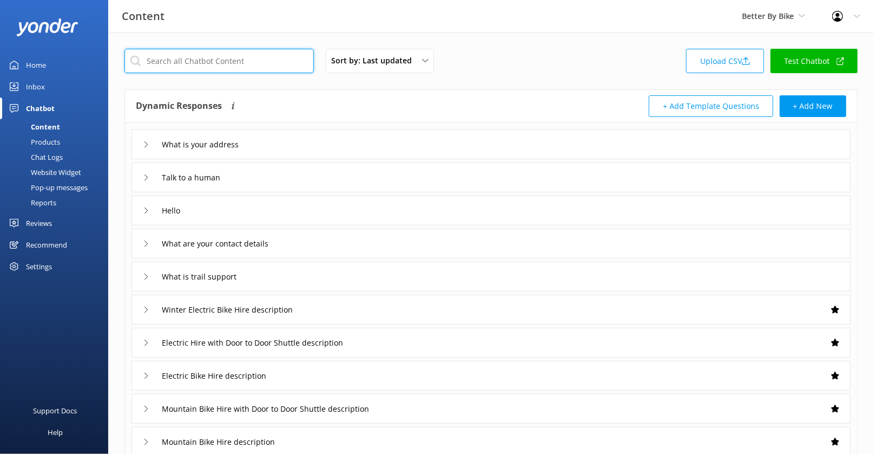
click at [216, 63] on input "text" at bounding box center [220, 61] width 190 height 24
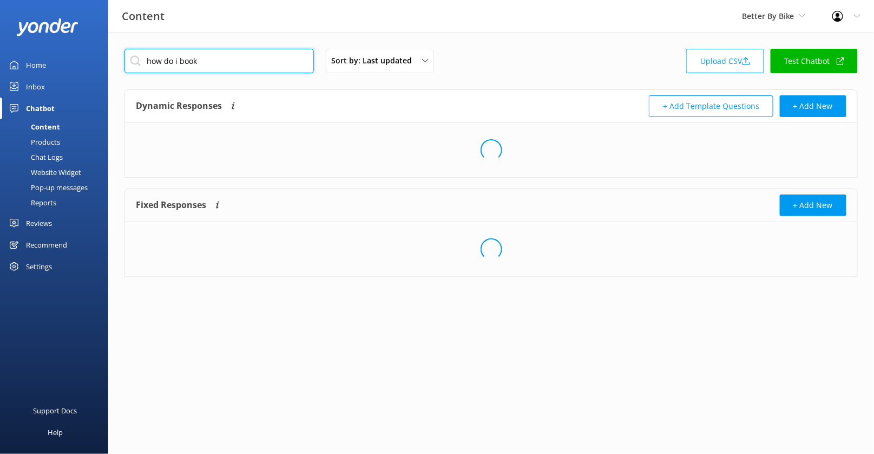
type input "how do i book"
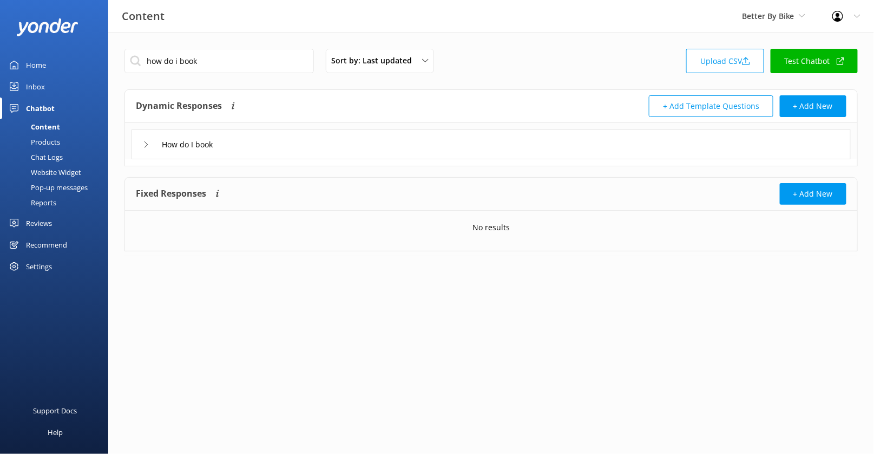
click at [295, 141] on div "How do I book" at bounding box center [492, 144] width 720 height 30
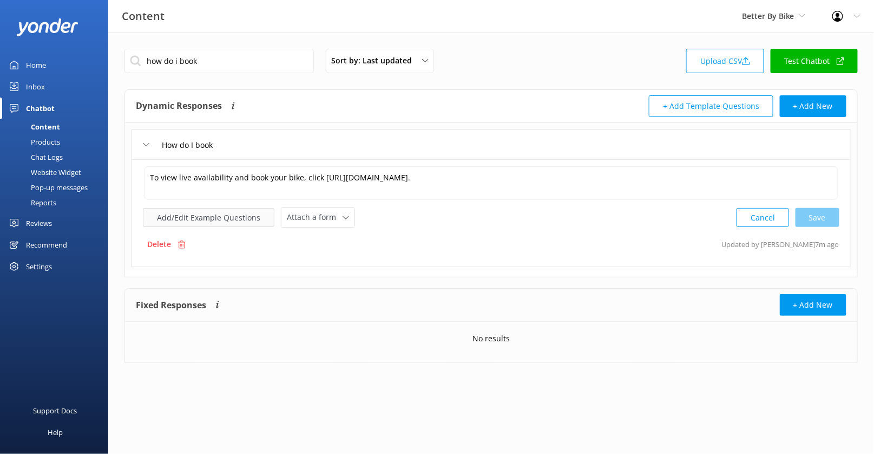
click at [210, 216] on button "Add/Edit Example Questions" at bounding box center [209, 217] width 132 height 19
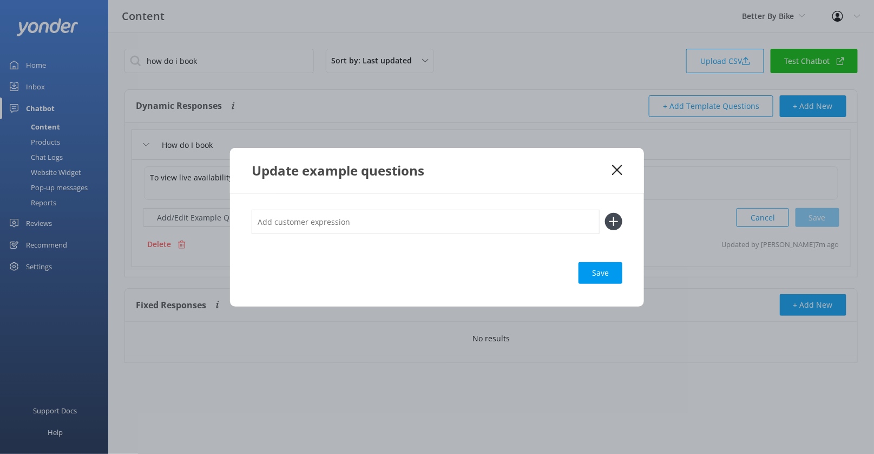
click at [270, 214] on input "text" at bounding box center [426, 222] width 348 height 24
paste input "Check Availability"
type input "Check Availability"
click at [605, 213] on button at bounding box center [613, 221] width 17 height 17
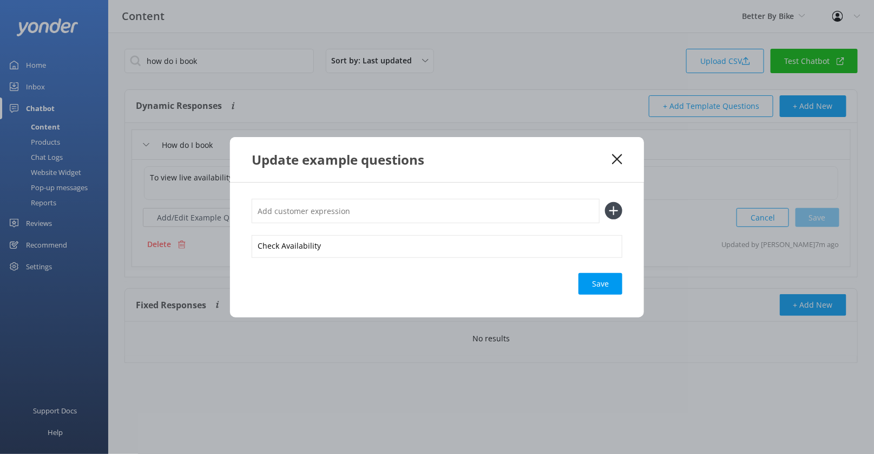
paste input "Check Availability"
type input "Check Availability"
click at [605, 202] on button at bounding box center [613, 210] width 17 height 17
paste input "Check Availability"
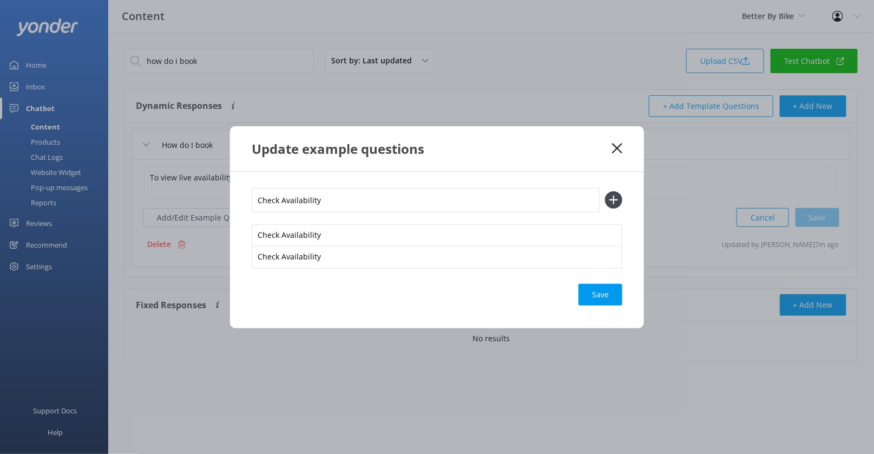
type input "Check Availability"
click at [605, 191] on button at bounding box center [613, 199] width 17 height 17
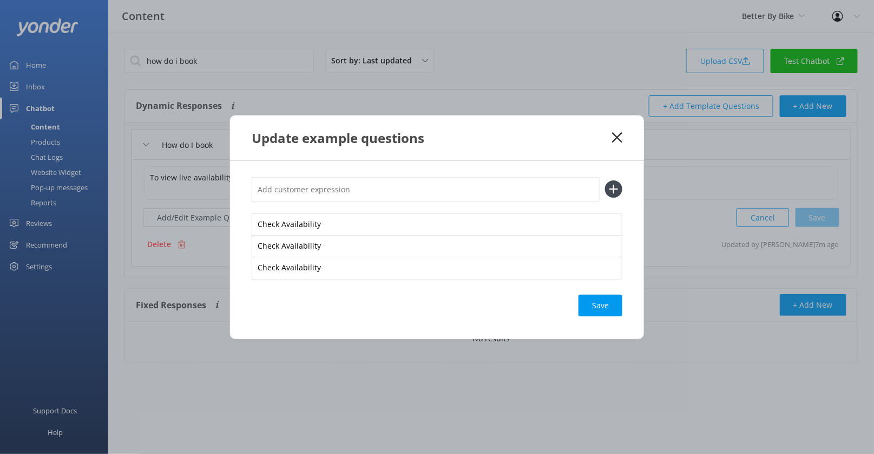
paste input "Check Availability"
type input "Check Availability"
click at [605, 180] on button at bounding box center [613, 188] width 17 height 17
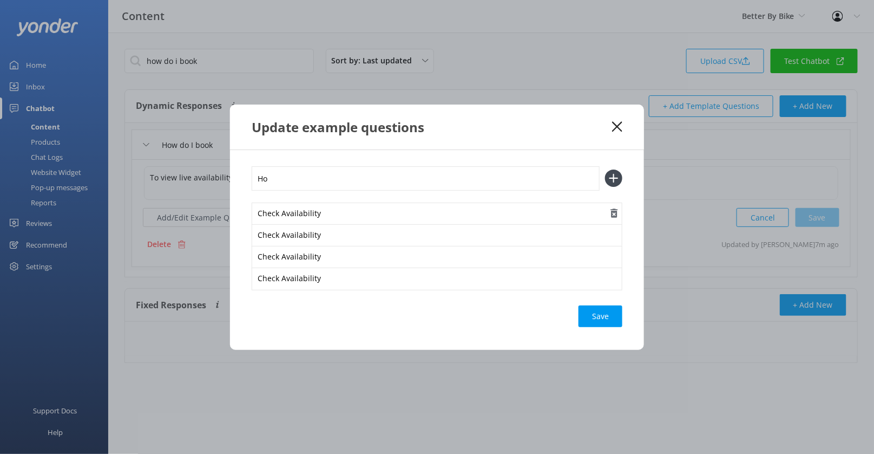
type input "H"
type input "I want to come"
click at [605, 169] on button at bounding box center [613, 177] width 17 height 17
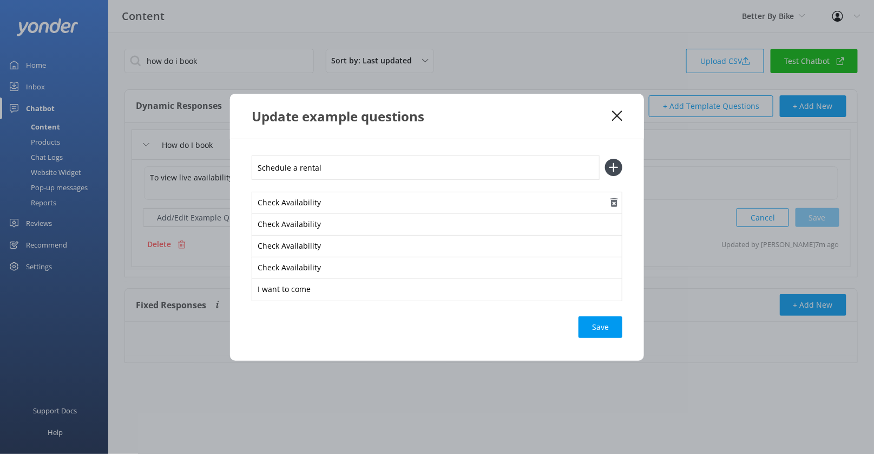
type input "Schedule a rental"
click at [605, 159] on button at bounding box center [613, 167] width 17 height 17
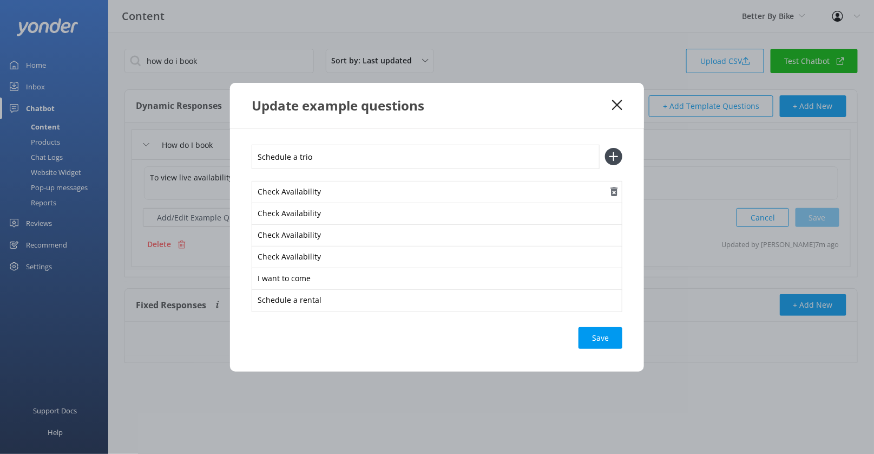
type input "Schedule a trio"
click at [605, 148] on button at bounding box center [613, 156] width 17 height 17
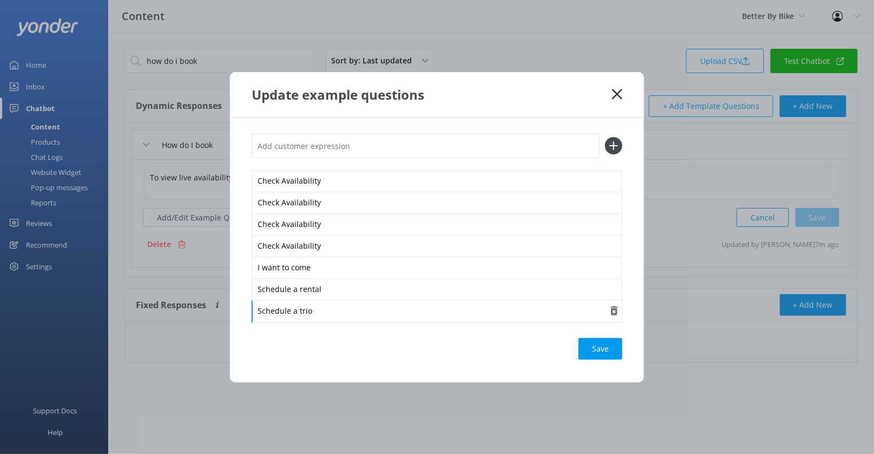
click at [348, 312] on div "Schedule a trio" at bounding box center [437, 311] width 371 height 23
click at [347, 159] on div "Check Availability Check Availability Check Availability Check Availability I w…" at bounding box center [437, 228] width 371 height 188
click at [350, 150] on input "text" at bounding box center [426, 146] width 348 height 24
type input "Make a reservation"
click at [605, 137] on button at bounding box center [613, 145] width 17 height 17
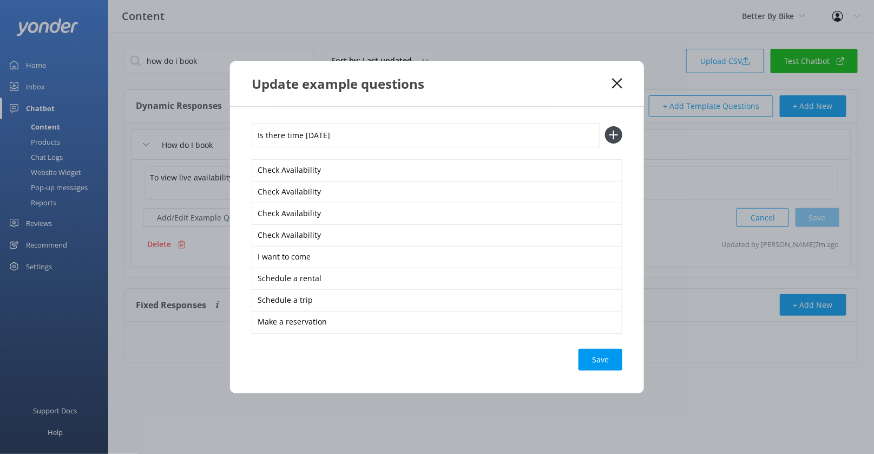
type input "Is there time [DATE]"
click at [605, 126] on button at bounding box center [613, 134] width 17 height 17
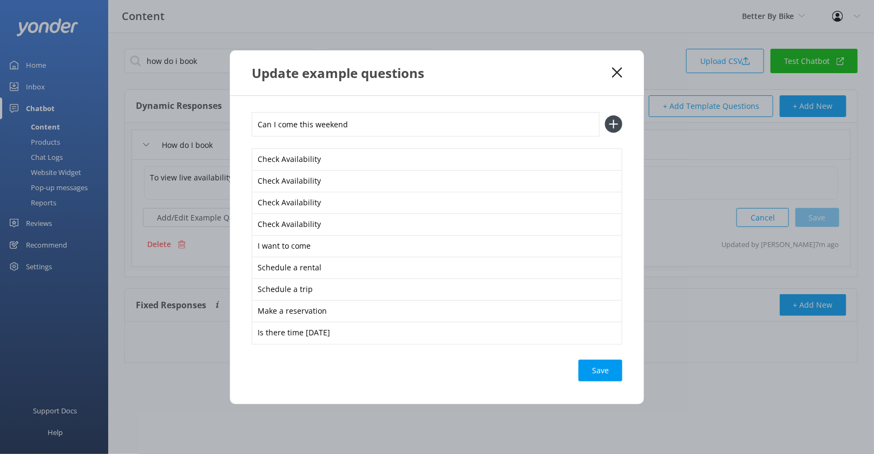
type input "Can I come this weekend"
click at [605, 115] on button at bounding box center [613, 123] width 17 height 17
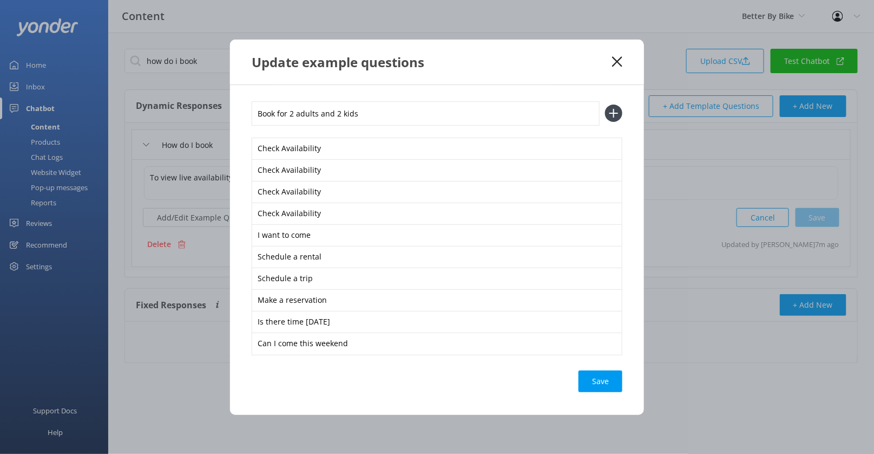
type input "Book for 2 adults and 2 kids"
click at [605, 105] on button at bounding box center [613, 113] width 17 height 17
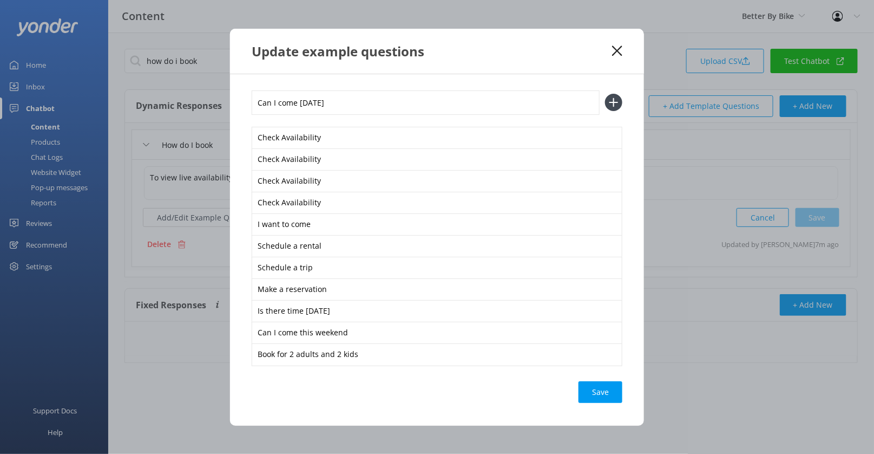
type input "Can I come [DATE]"
click at [605, 94] on button at bounding box center [613, 102] width 17 height 17
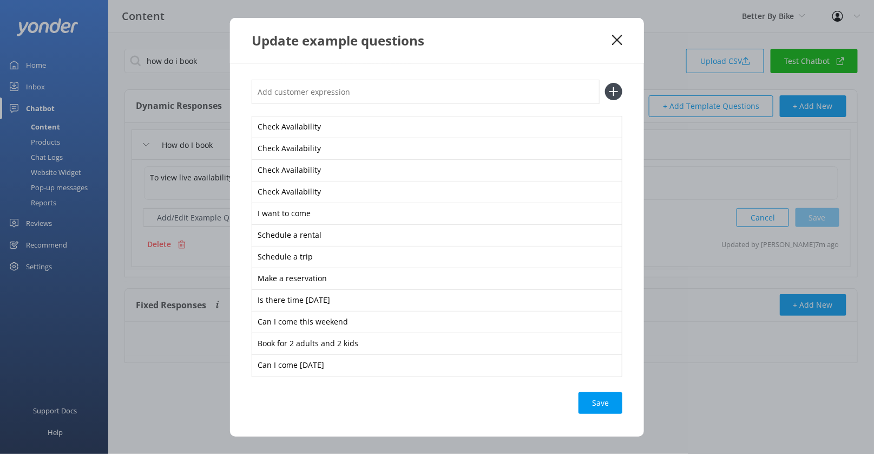
click at [604, 396] on div "Save" at bounding box center [601, 403] width 44 height 22
click at [621, 37] on use at bounding box center [617, 40] width 10 height 10
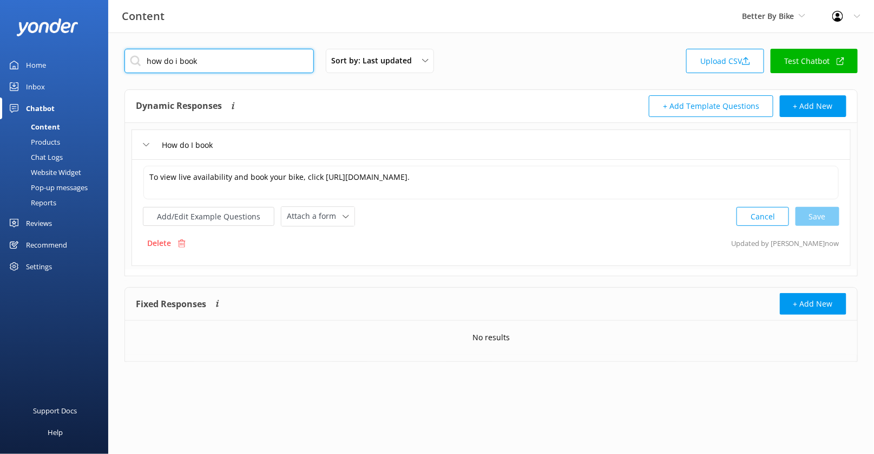
click at [258, 57] on input "how do i book" at bounding box center [220, 61] width 190 height 24
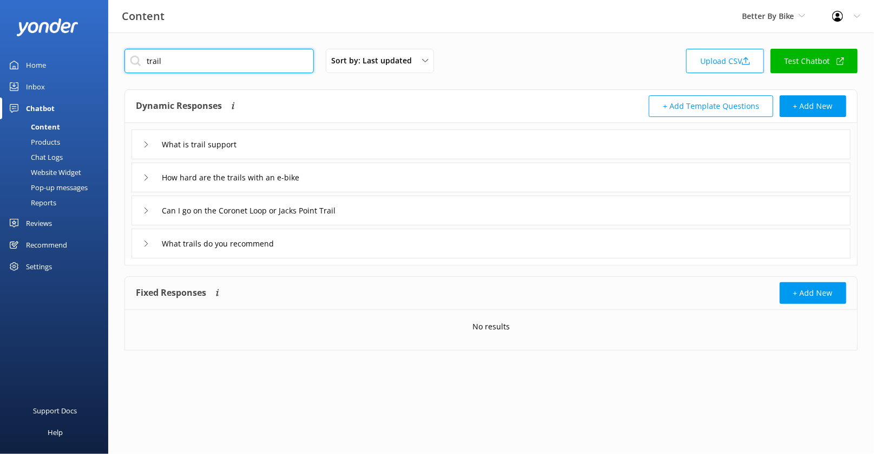
type input "trail"
click at [322, 247] on div "What trails do you recommend" at bounding box center [492, 244] width 720 height 30
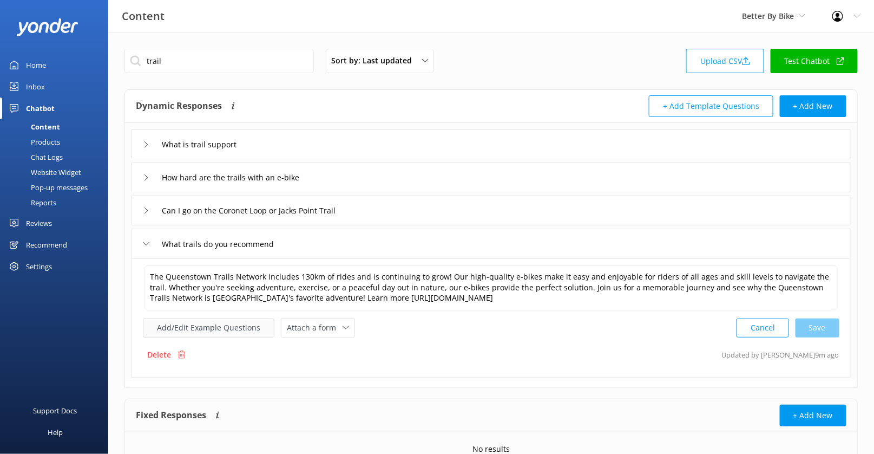
click at [235, 322] on button "Add/Edit Example Questions" at bounding box center [209, 327] width 132 height 19
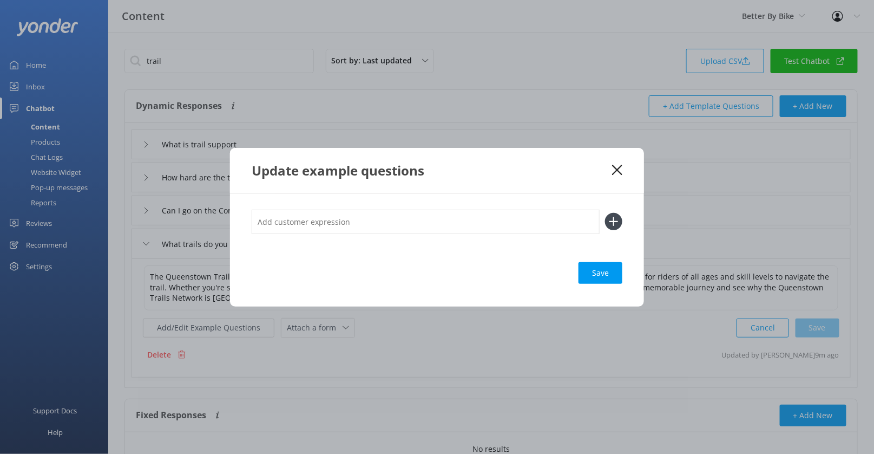
click at [330, 223] on input "text" at bounding box center [426, 222] width 348 height 24
type input "Traisl"
click at [605, 213] on button at bounding box center [613, 221] width 17 height 17
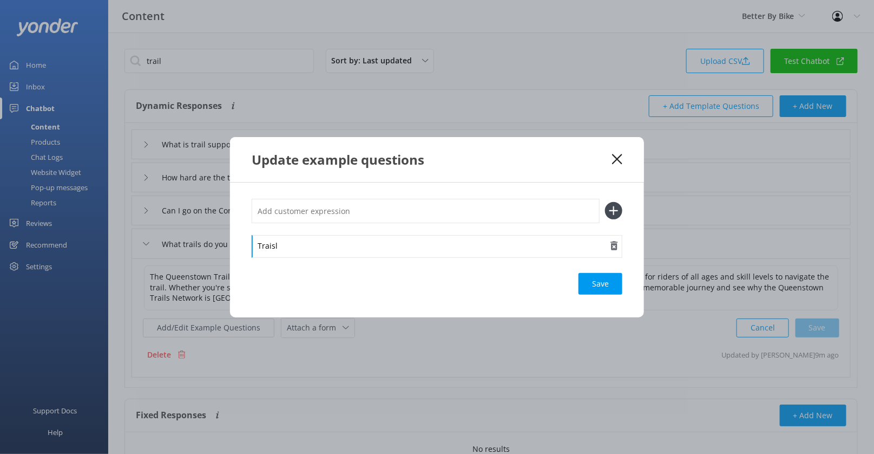
click at [312, 236] on div "Traisl" at bounding box center [437, 246] width 371 height 23
click at [280, 245] on div "Trails" at bounding box center [437, 246] width 371 height 23
click at [268, 245] on div "Trails" at bounding box center [437, 246] width 371 height 23
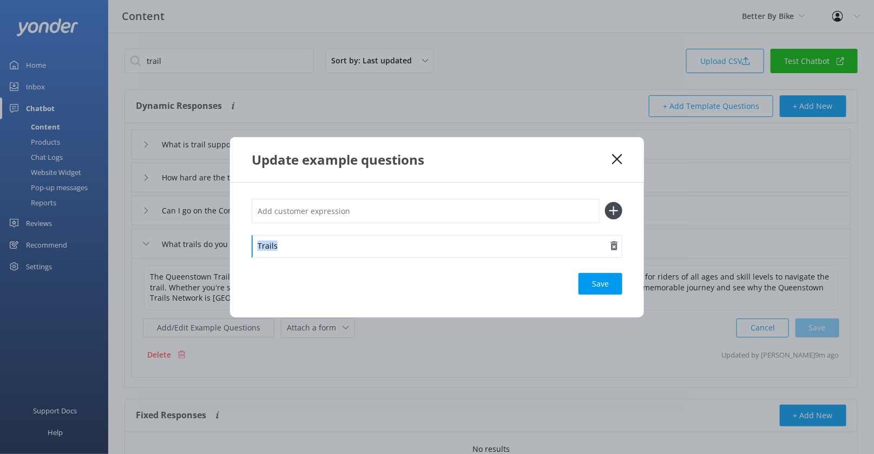
click at [268, 245] on div "Trails" at bounding box center [437, 246] width 371 height 23
copy div "Trails"
click at [297, 211] on input "text" at bounding box center [426, 211] width 348 height 24
paste input "Trails"
type input "Trails"
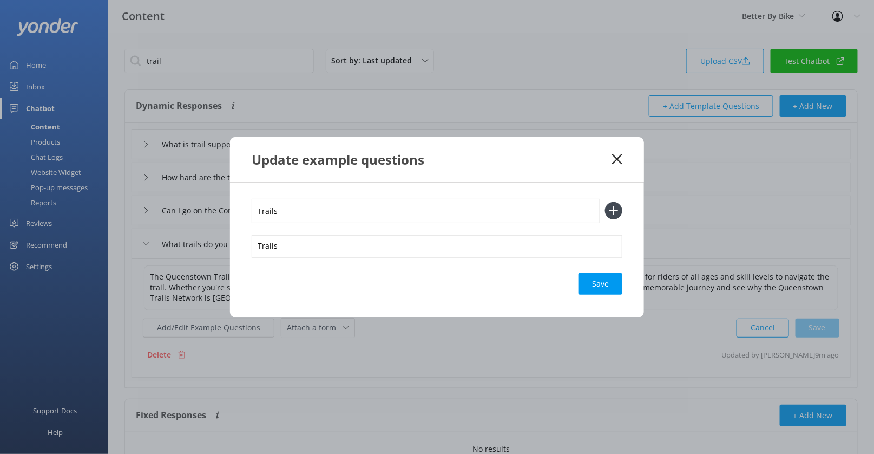
click at [605, 202] on button at bounding box center [613, 210] width 17 height 17
paste input "Trails"
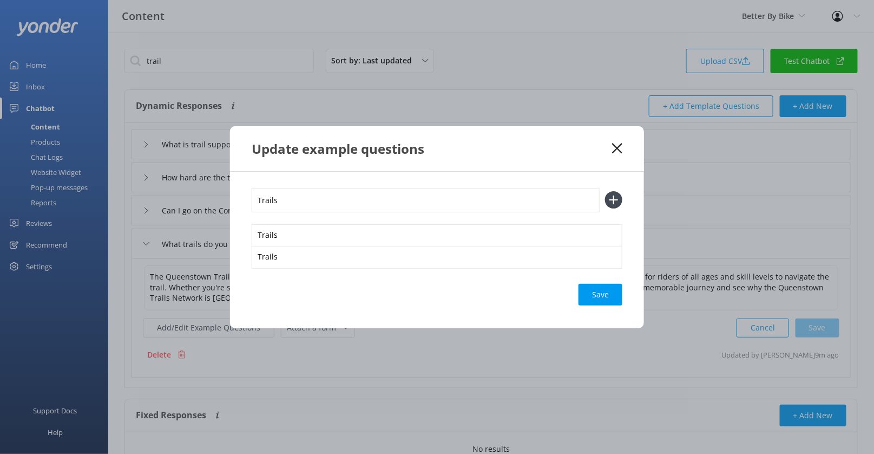
type input "Trails"
click at [605, 191] on button at bounding box center [613, 199] width 17 height 17
paste input "Trails"
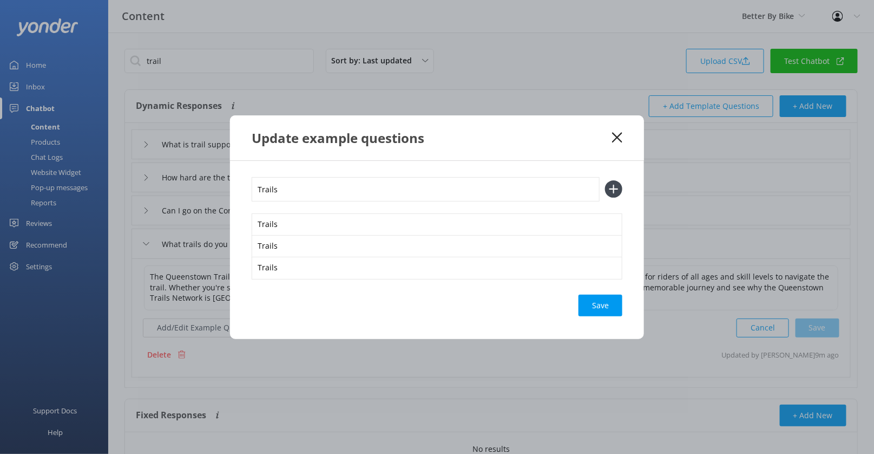
type input "Trails"
click at [605, 180] on button at bounding box center [613, 188] width 17 height 17
paste input "Trails"
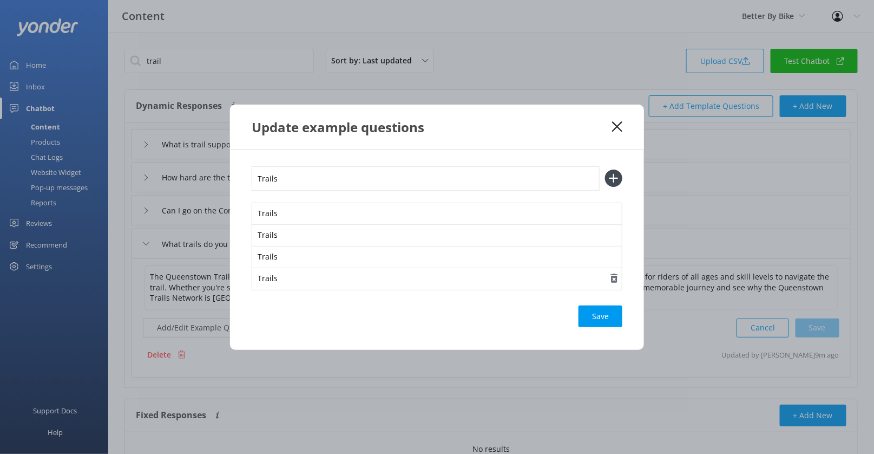
type input "Trails"
click at [605, 169] on button at bounding box center [613, 177] width 17 height 17
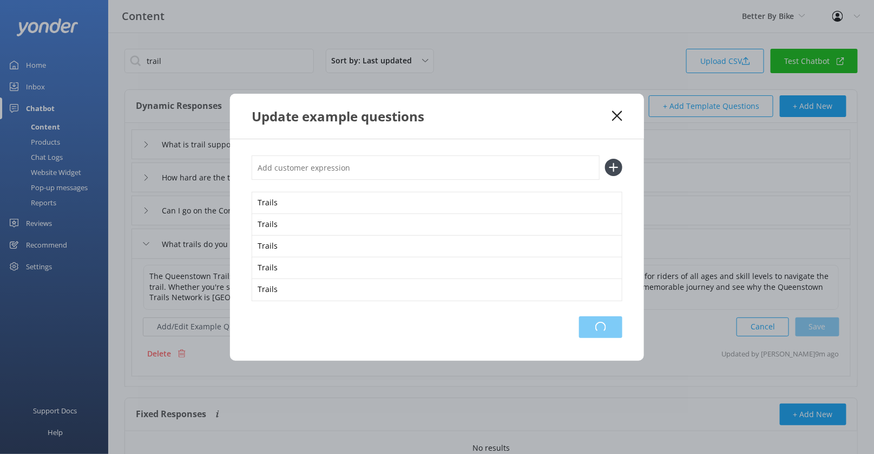
click at [608, 323] on div "Loading.." at bounding box center [600, 327] width 43 height 22
click at [608, 323] on div "Save" at bounding box center [601, 327] width 44 height 22
click at [619, 115] on icon at bounding box center [617, 115] width 10 height 11
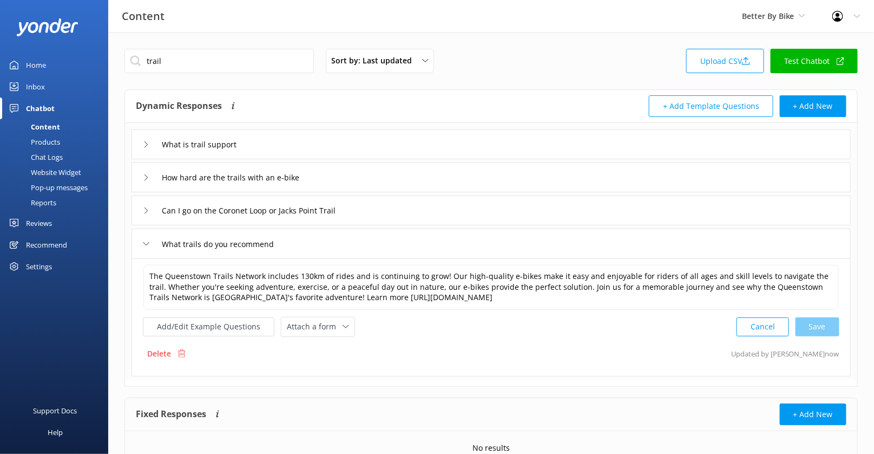
click at [53, 165] on div "Website Widget" at bounding box center [43, 172] width 75 height 15
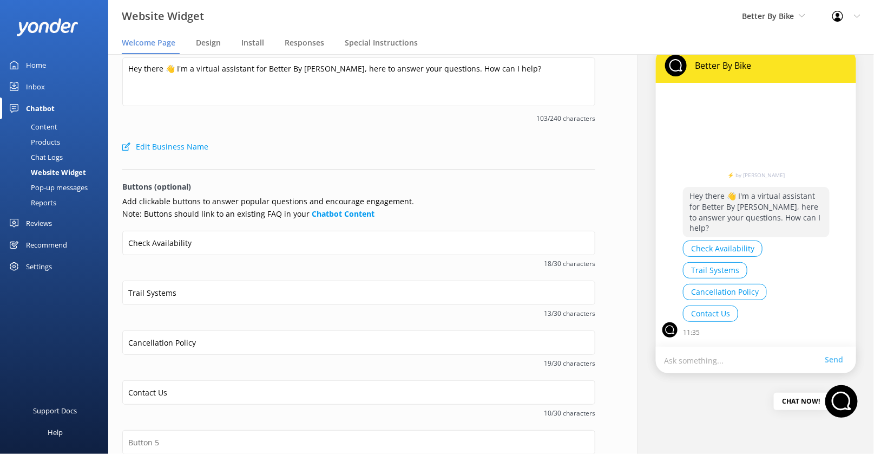
scroll to position [26, 0]
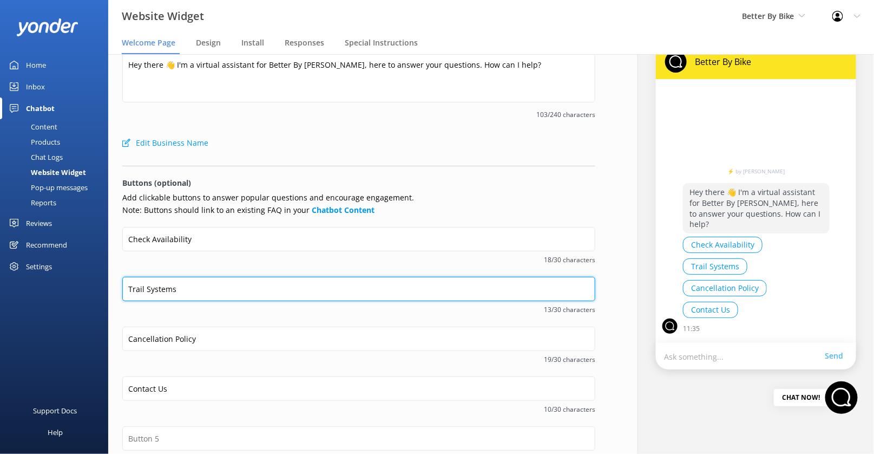
click at [156, 290] on input "Trail Systems" at bounding box center [358, 289] width 473 height 24
click at [161, 286] on input "Trail Systems" at bounding box center [358, 289] width 473 height 24
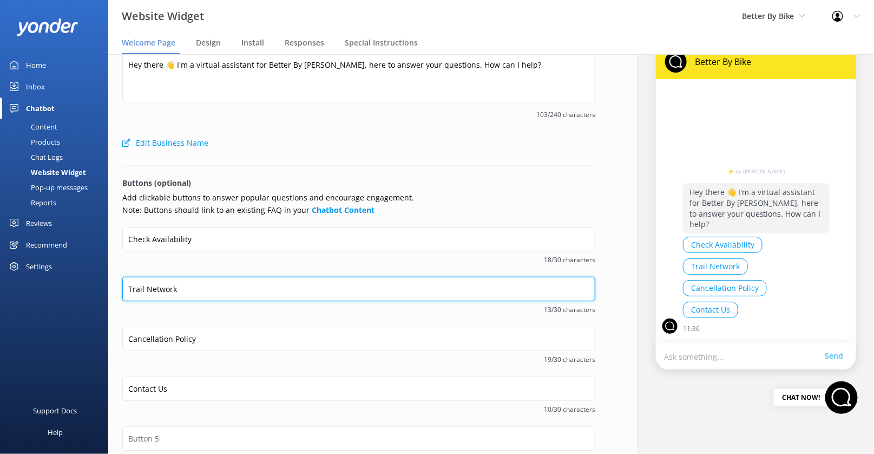
click at [165, 298] on input "Trail Network" at bounding box center [358, 289] width 473 height 24
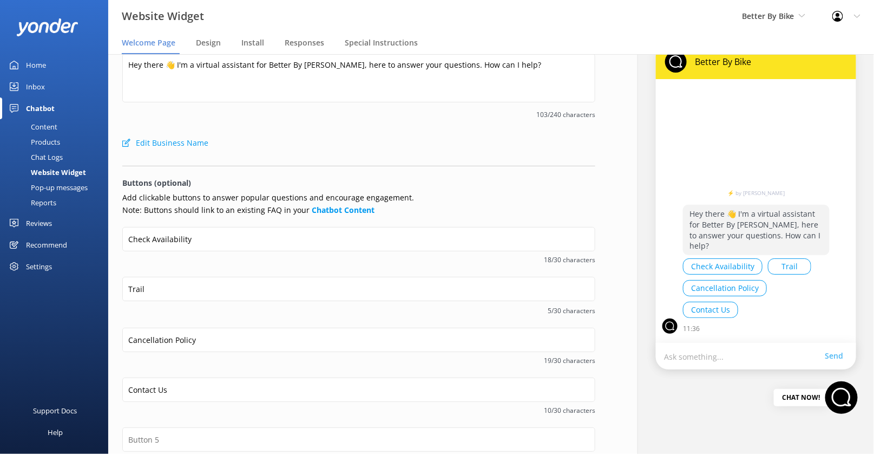
click at [160, 317] on div "Trail 5/30 characters" at bounding box center [358, 302] width 473 height 51
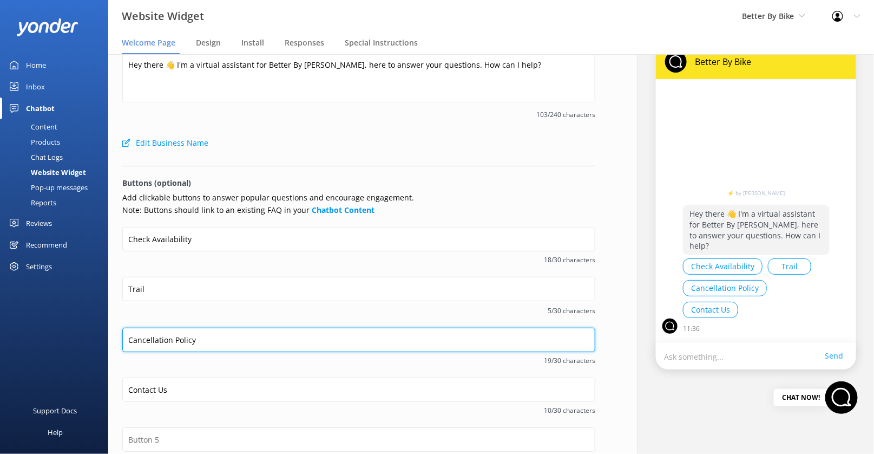
click at [158, 338] on input "Cancellation Policy" at bounding box center [358, 340] width 473 height 24
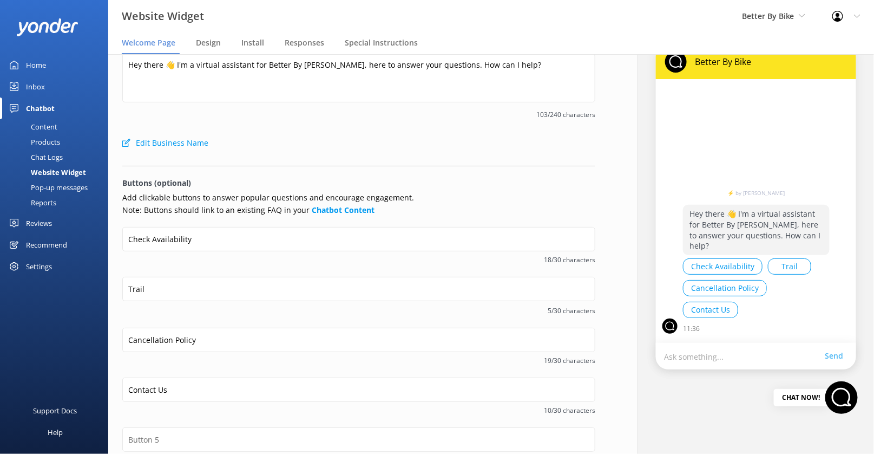
click at [169, 373] on div "Cancellation Policy 19/30 characters" at bounding box center [358, 353] width 473 height 50
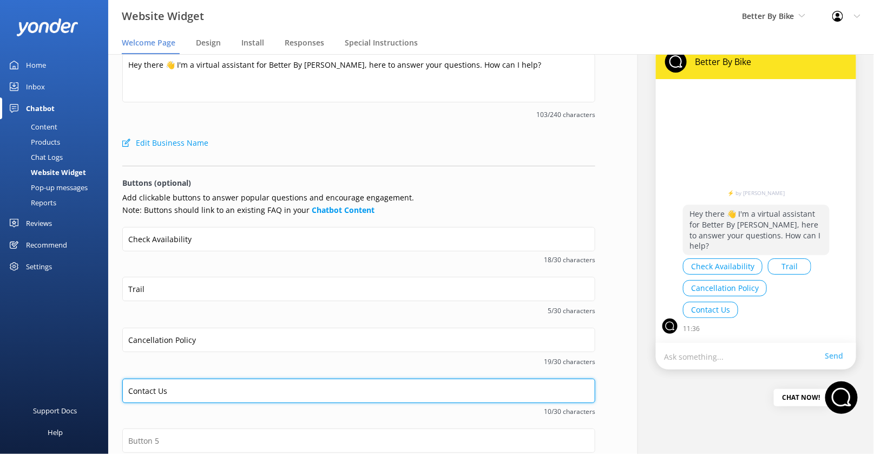
click at [146, 389] on input "Contact Us" at bounding box center [358, 390] width 473 height 24
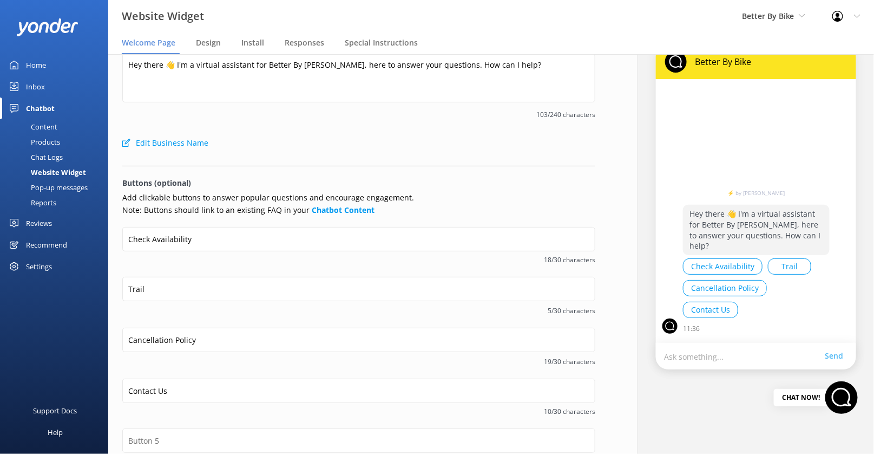
click at [48, 123] on div "Content" at bounding box center [31, 126] width 51 height 15
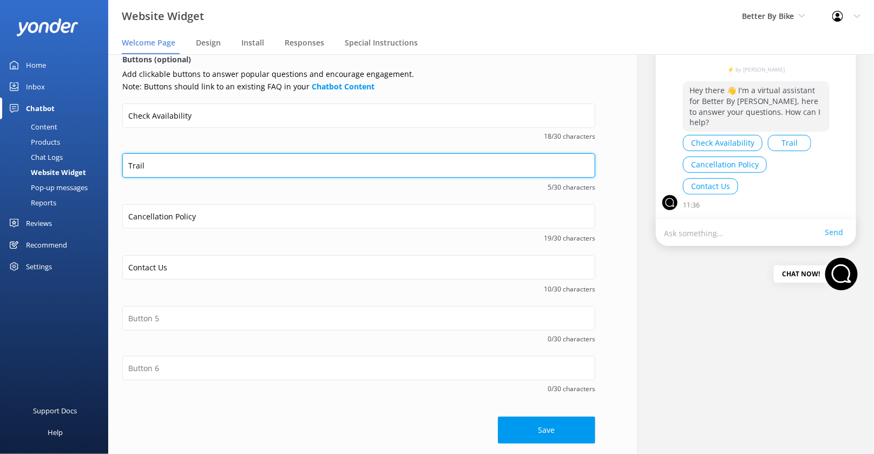
click at [154, 159] on input "Trail" at bounding box center [358, 165] width 473 height 24
click at [299, 162] on input "Trail" at bounding box center [358, 165] width 473 height 24
type input "Trails"
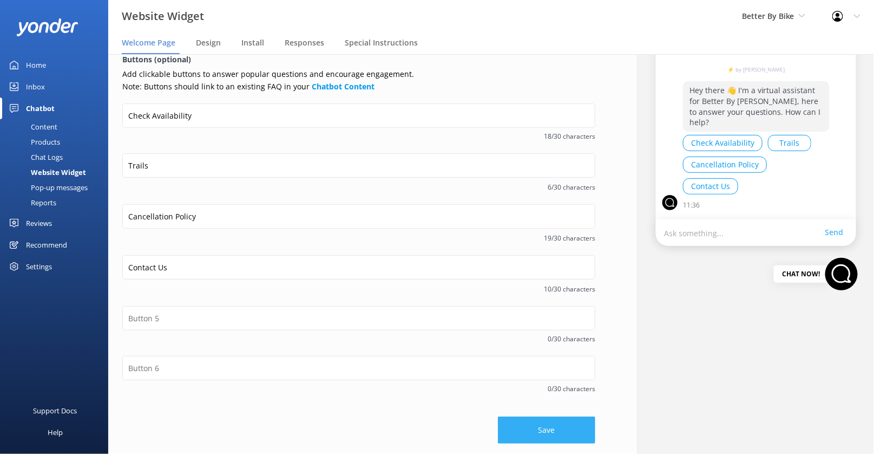
click at [526, 426] on button "Save" at bounding box center [546, 429] width 97 height 27
click at [47, 128] on div "Content" at bounding box center [31, 126] width 51 height 15
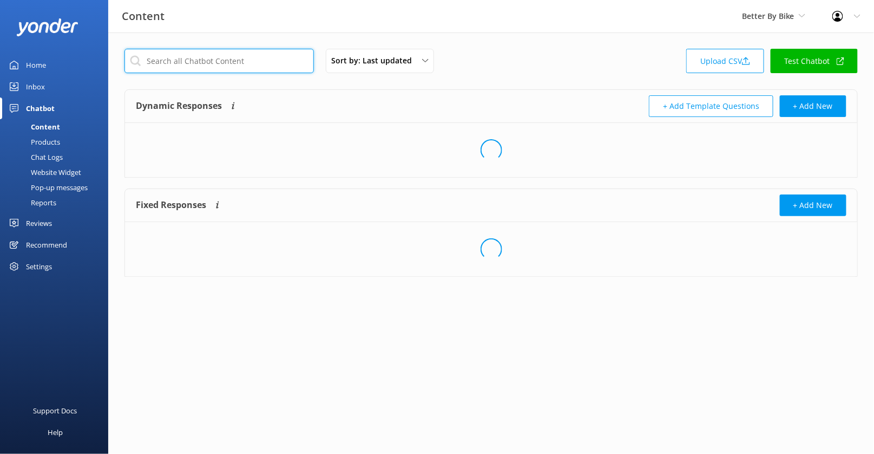
click at [221, 62] on input "text" at bounding box center [220, 61] width 190 height 24
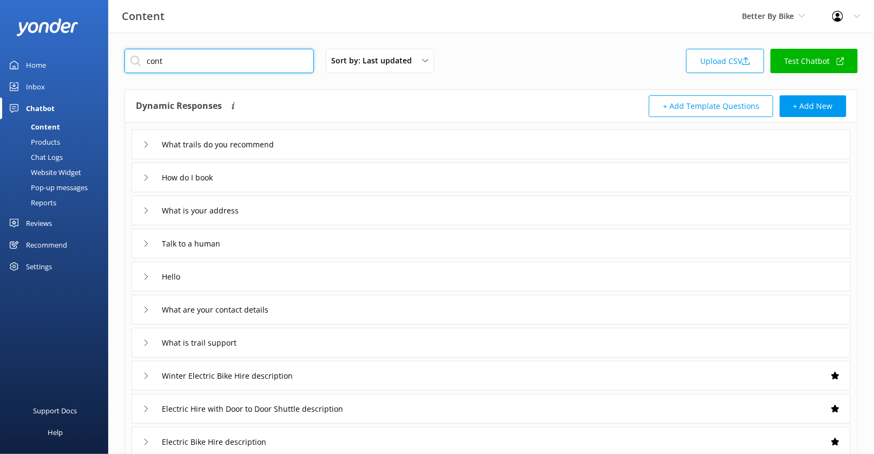
type input "cont"
click at [248, 91] on div "Dynamic Responses The chatbot will generate a response based on the content inf…" at bounding box center [491, 106] width 733 height 33
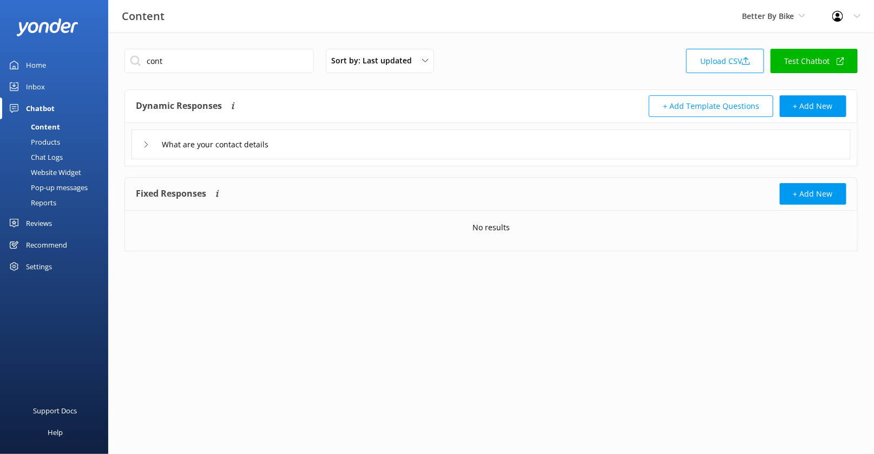
click at [295, 141] on div "What are your contact details" at bounding box center [492, 144] width 720 height 30
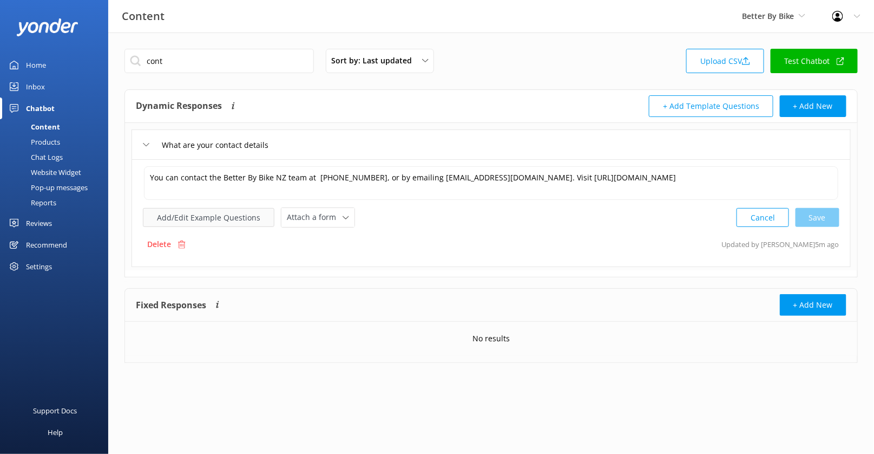
click at [214, 210] on button "Add/Edit Example Questions" at bounding box center [209, 217] width 132 height 19
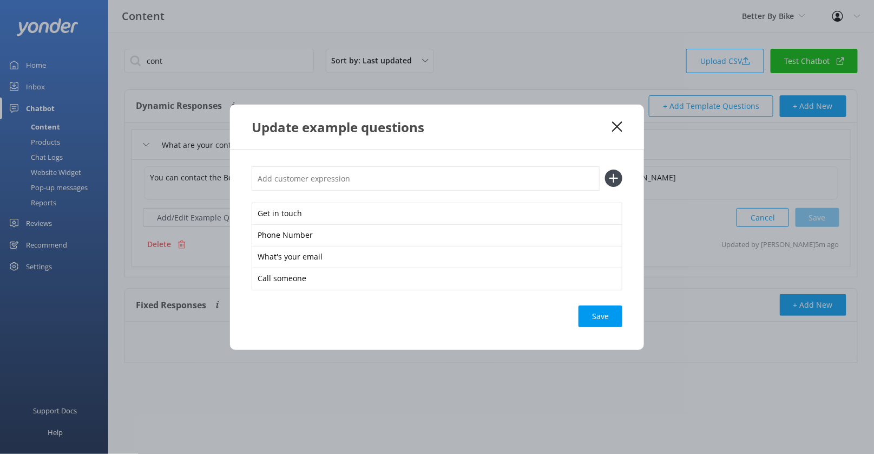
click at [346, 182] on input "text" at bounding box center [426, 178] width 348 height 24
paste input "Contact Us"
type input "Contact Us"
click at [605, 169] on button at bounding box center [613, 177] width 17 height 17
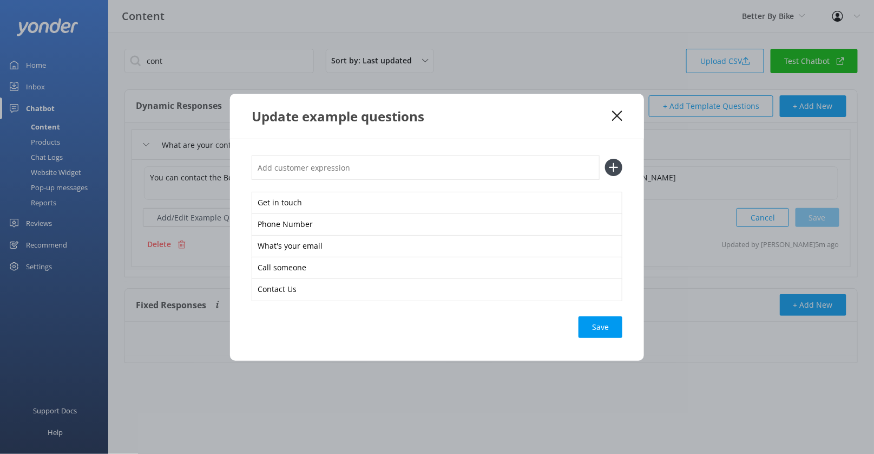
paste input "Contact Us"
type input "Contact Us"
click at [605, 159] on button at bounding box center [613, 167] width 17 height 17
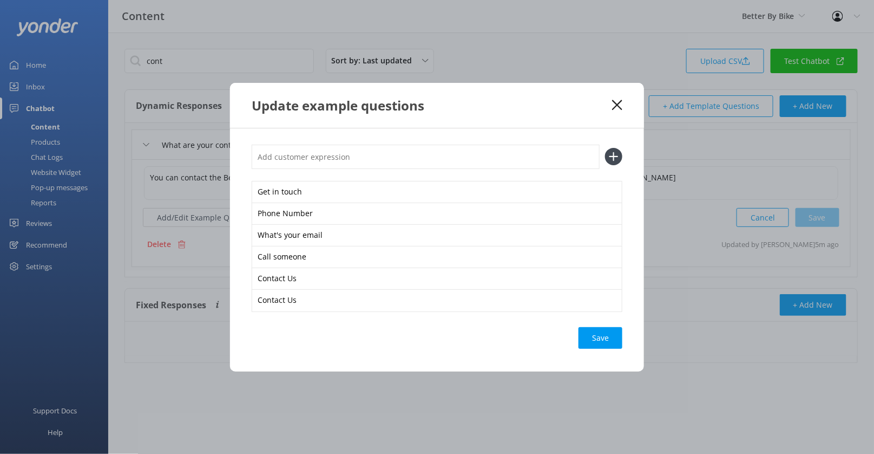
paste input "Contact Us"
type input "Contact Us"
click at [605, 148] on button at bounding box center [613, 156] width 17 height 17
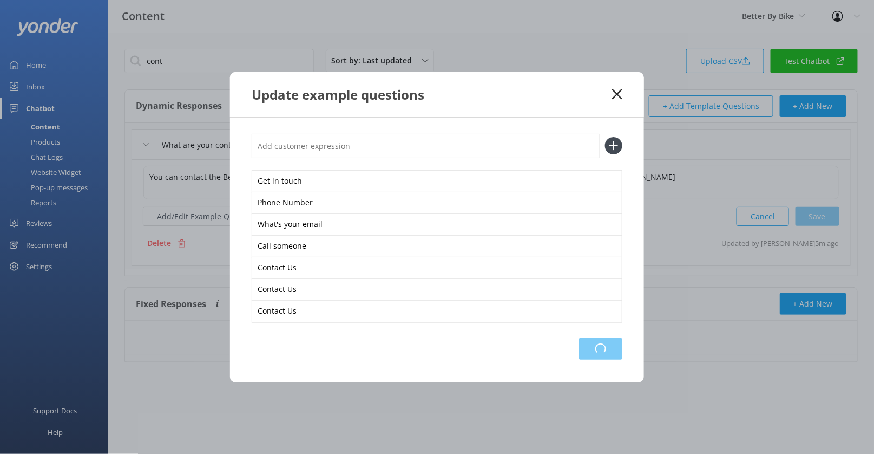
click at [593, 345] on div "Loading.." at bounding box center [600, 349] width 43 height 22
click at [620, 95] on icon at bounding box center [617, 94] width 10 height 11
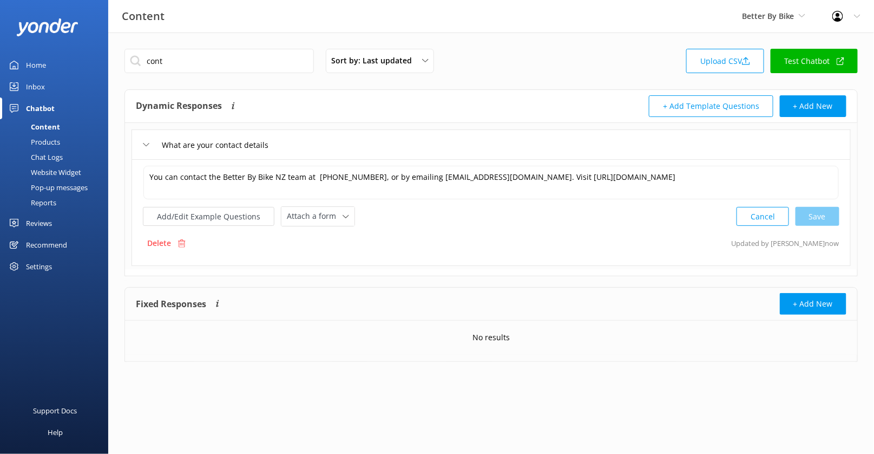
click at [805, 56] on link "Test Chatbot" at bounding box center [814, 61] width 87 height 24
click at [236, 53] on input "cont" at bounding box center [220, 61] width 190 height 24
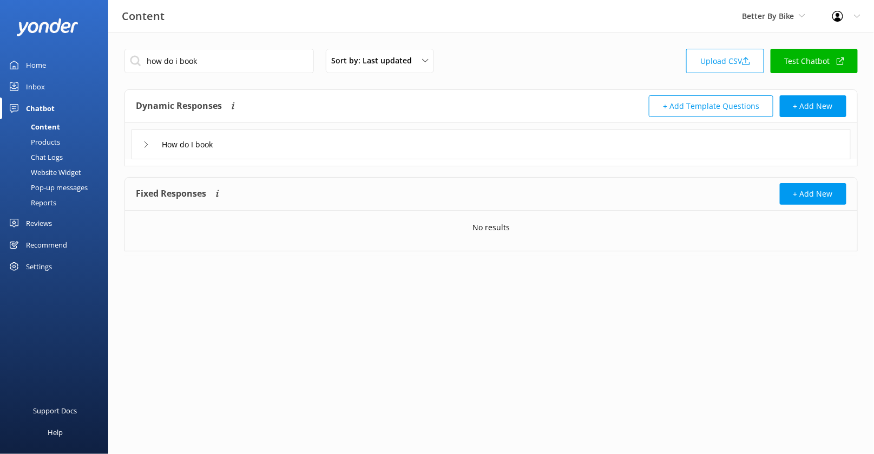
click at [255, 146] on div "How do I book" at bounding box center [492, 144] width 720 height 30
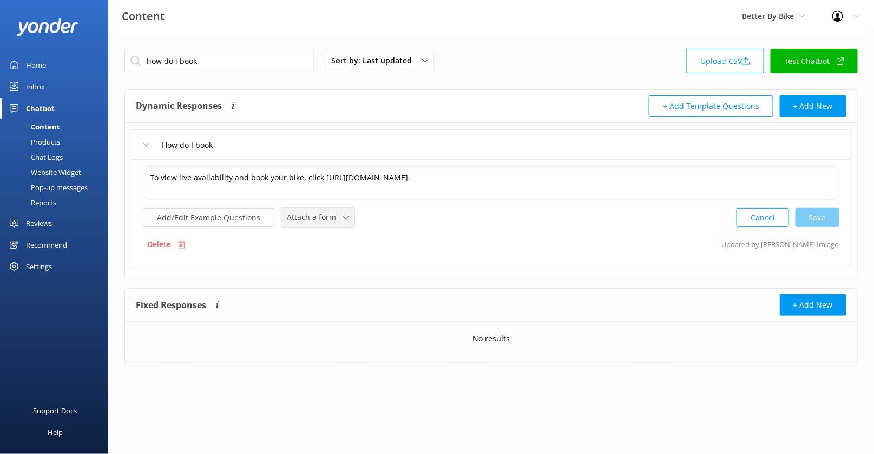
click at [317, 212] on span "Attach a form" at bounding box center [315, 217] width 56 height 12
click at [322, 259] on div "Check availability" at bounding box center [315, 262] width 54 height 11
click at [374, 265] on div "How do I book To view live availability and book your bike, click [URL][DOMAIN_…" at bounding box center [491, 196] width 733 height 146
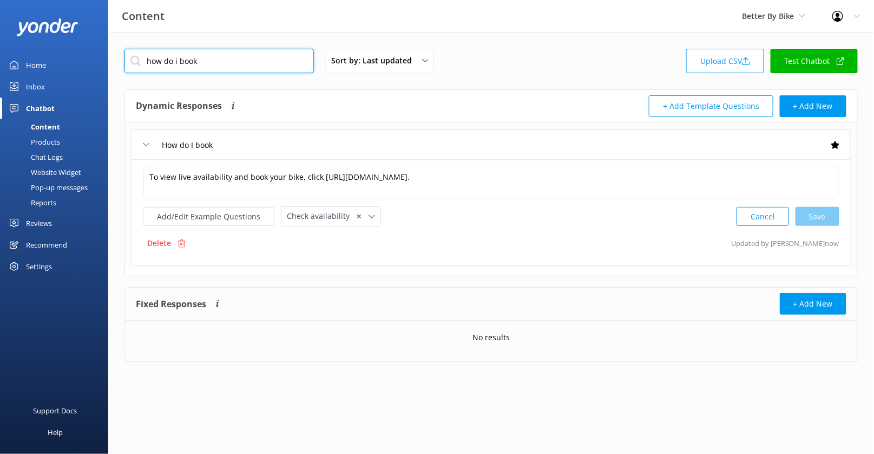
click at [203, 63] on input "how do i book" at bounding box center [220, 61] width 190 height 24
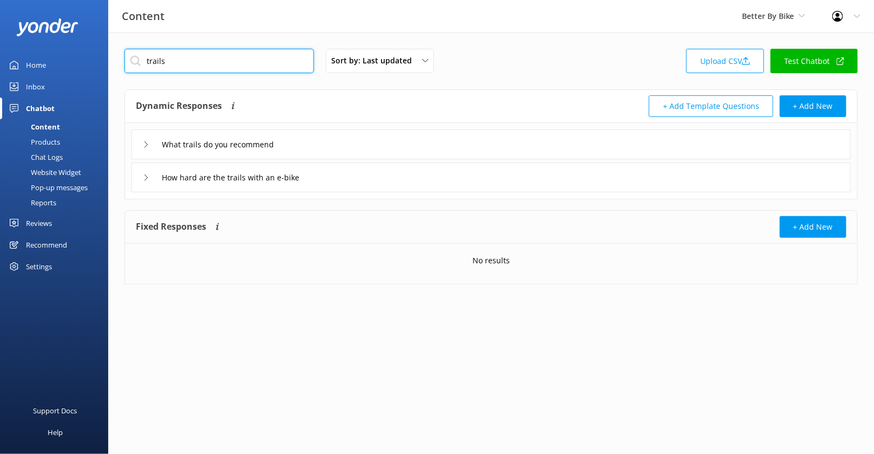
type input "trails"
click at [296, 133] on div "What trails do you recommend" at bounding box center [492, 144] width 720 height 30
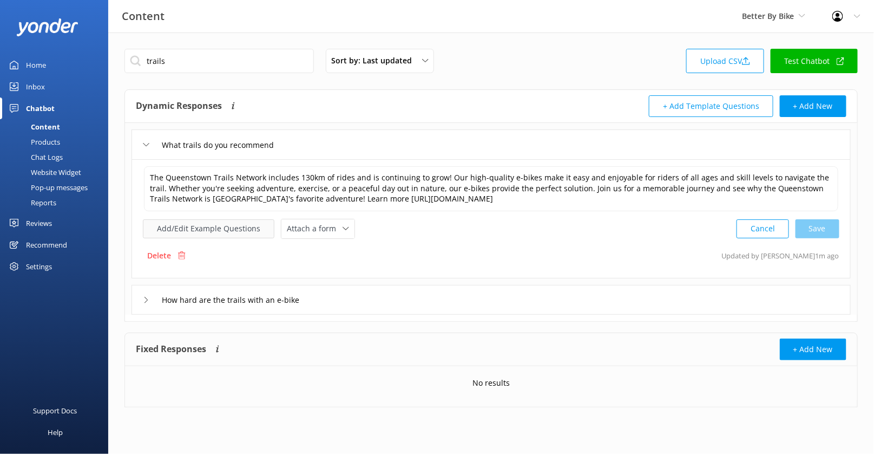
click at [232, 229] on button "Add/Edit Example Questions" at bounding box center [209, 228] width 132 height 19
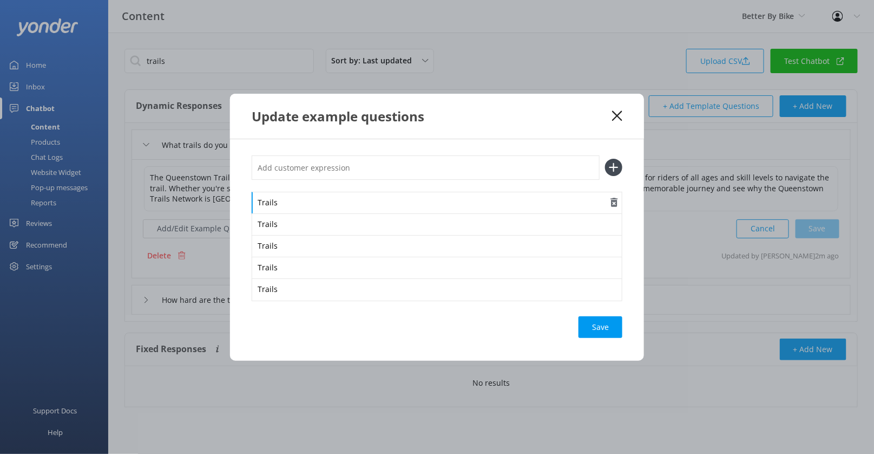
click at [309, 204] on div "Trails" at bounding box center [437, 203] width 371 height 23
click at [298, 205] on div "Trail Network" at bounding box center [437, 203] width 371 height 23
copy div "Trail Network"
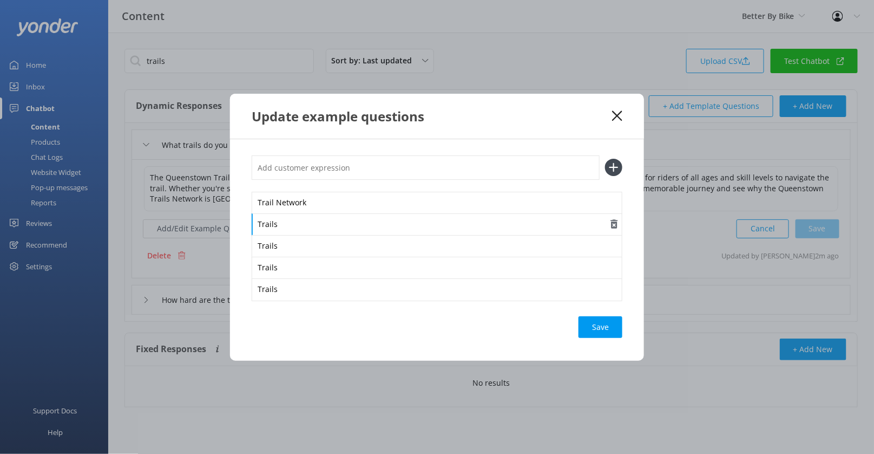
click at [289, 216] on div "Trails" at bounding box center [437, 224] width 371 height 23
click at [269, 222] on div "Trails" at bounding box center [437, 224] width 371 height 23
paste div
click at [270, 248] on div "Trails" at bounding box center [437, 246] width 371 height 23
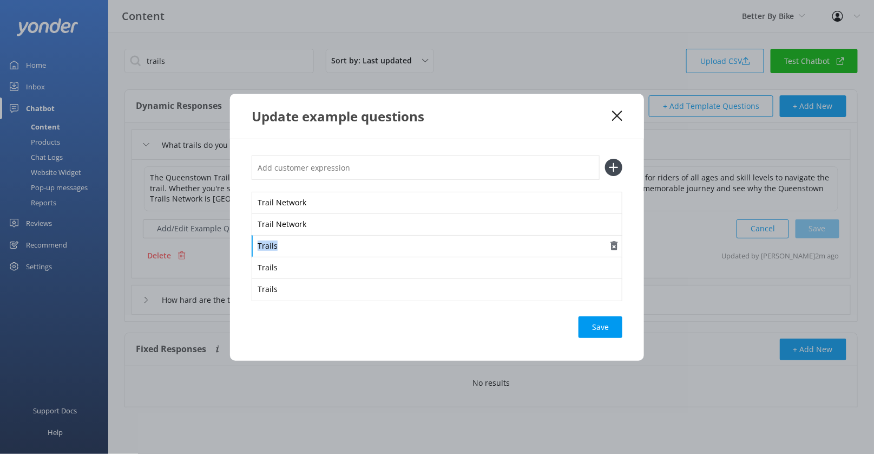
click at [270, 248] on div "Trails" at bounding box center [437, 246] width 371 height 23
paste div
click at [269, 267] on div "Trails" at bounding box center [437, 268] width 371 height 23
paste div
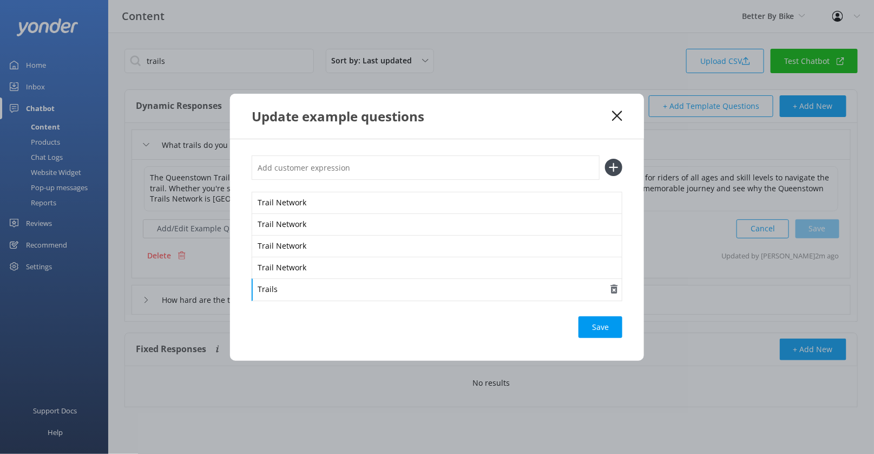
click at [270, 295] on div "Trails" at bounding box center [437, 289] width 371 height 23
paste div
click at [288, 289] on div "TrailsTrail Network" at bounding box center [437, 289] width 371 height 23
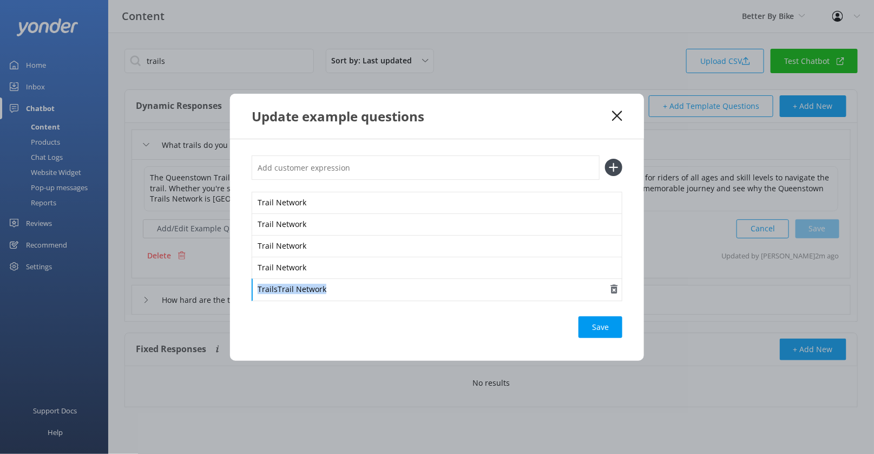
click at [288, 289] on div "TrailsTrail Network" at bounding box center [437, 289] width 371 height 23
click at [582, 322] on div "Save" at bounding box center [601, 327] width 44 height 22
click at [619, 110] on div "Update example questions" at bounding box center [437, 116] width 414 height 45
click at [634, 113] on div "Update example questions" at bounding box center [437, 116] width 414 height 45
click at [624, 113] on div "Update example questions" at bounding box center [437, 116] width 414 height 45
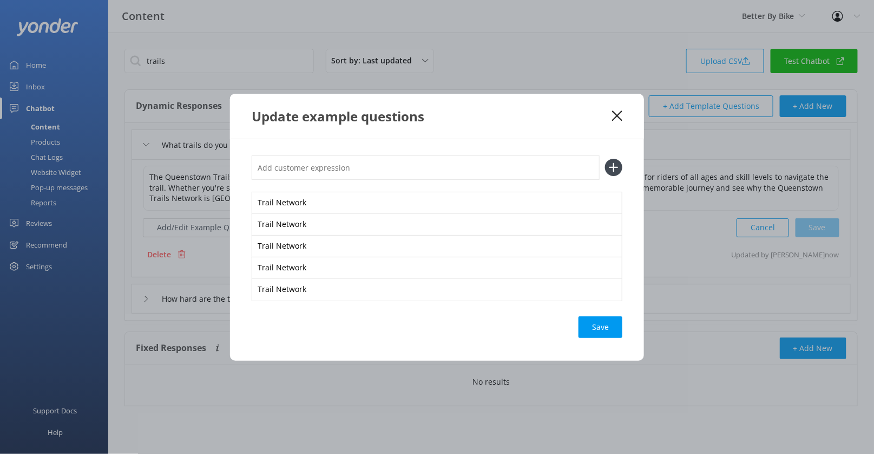
click at [609, 114] on div "Update example questions" at bounding box center [432, 116] width 361 height 18
click at [611, 114] on div "Update example questions" at bounding box center [432, 116] width 361 height 18
click at [613, 116] on icon at bounding box center [617, 115] width 10 height 11
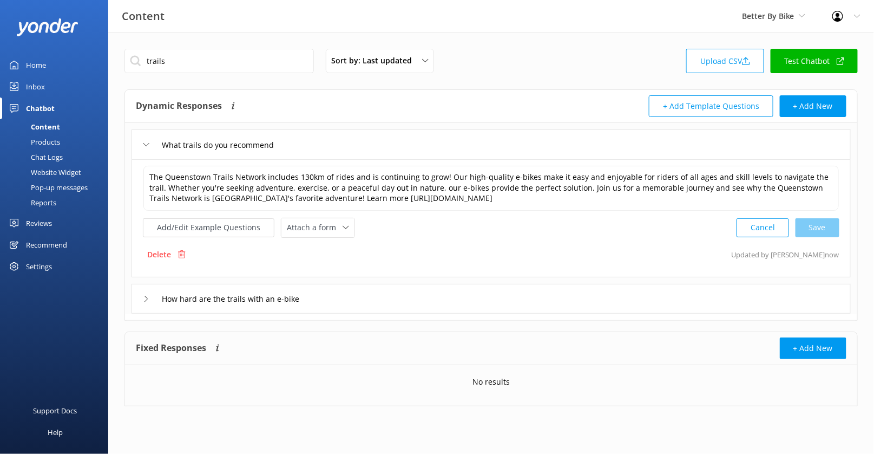
click at [49, 168] on div "Website Widget" at bounding box center [43, 172] width 75 height 15
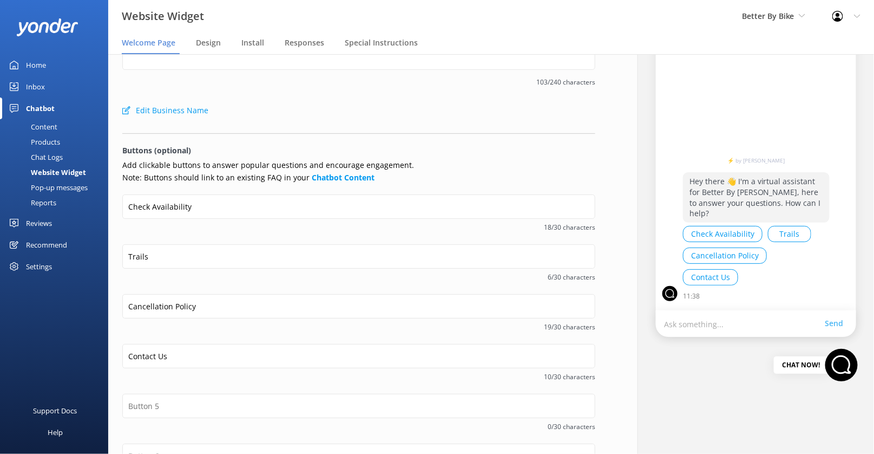
scroll to position [143, 0]
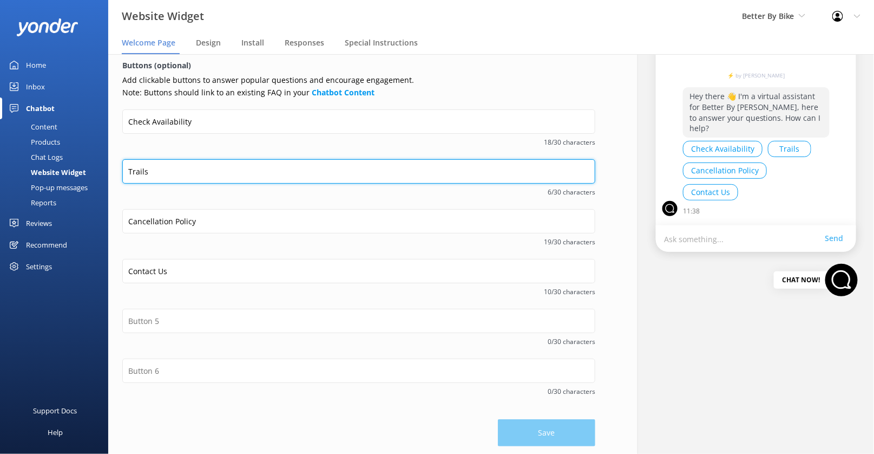
click at [135, 171] on input "Trails" at bounding box center [358, 171] width 473 height 24
click at [136, 171] on input "Trails" at bounding box center [358, 171] width 473 height 24
paste input "Network"
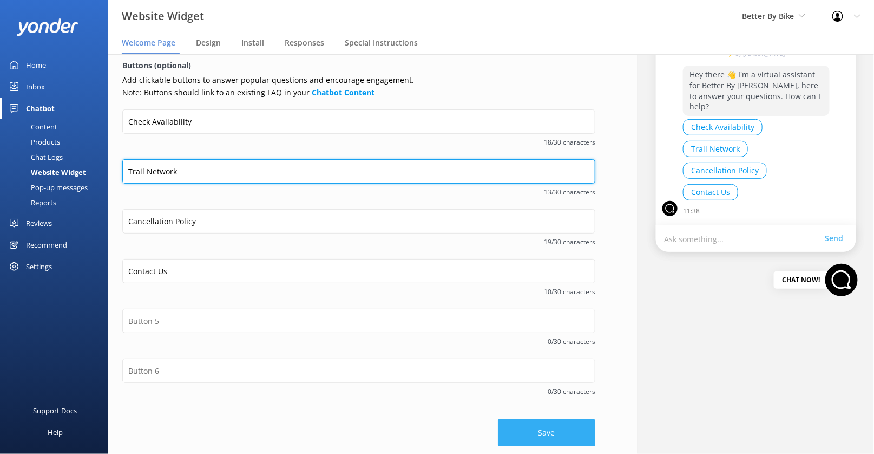
type input "Trail Network"
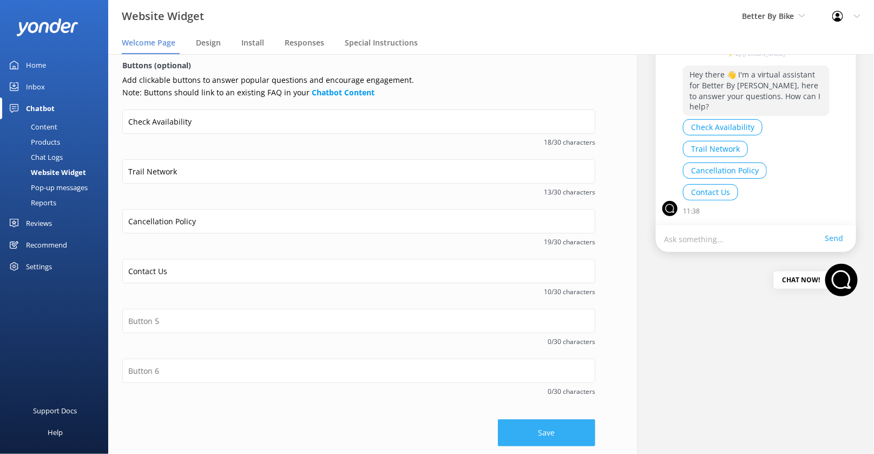
click at [549, 432] on button "Save" at bounding box center [546, 432] width 97 height 27
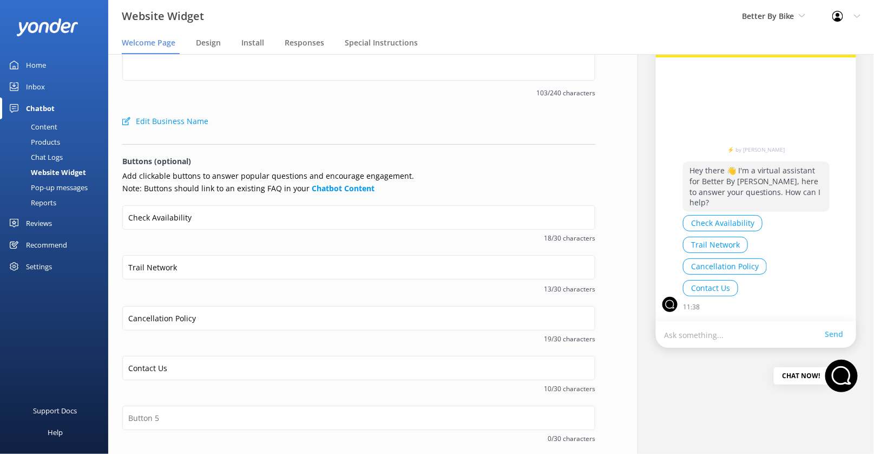
scroll to position [147, 0]
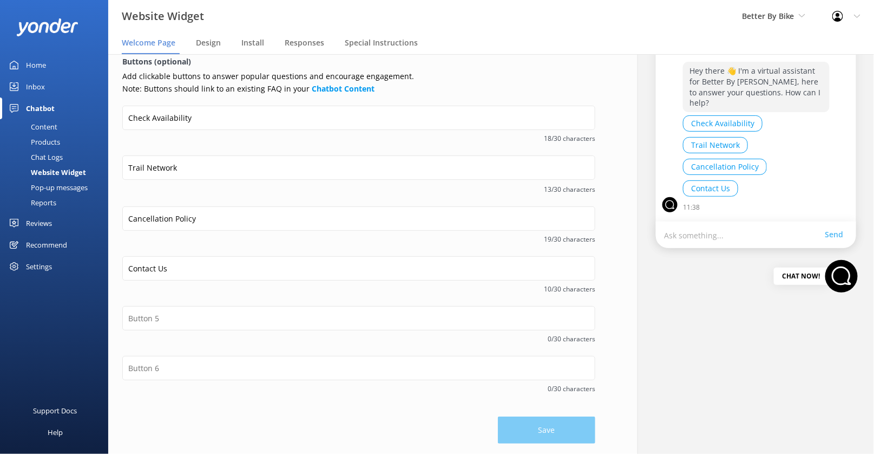
click at [528, 425] on div "Save" at bounding box center [358, 425] width 473 height 38
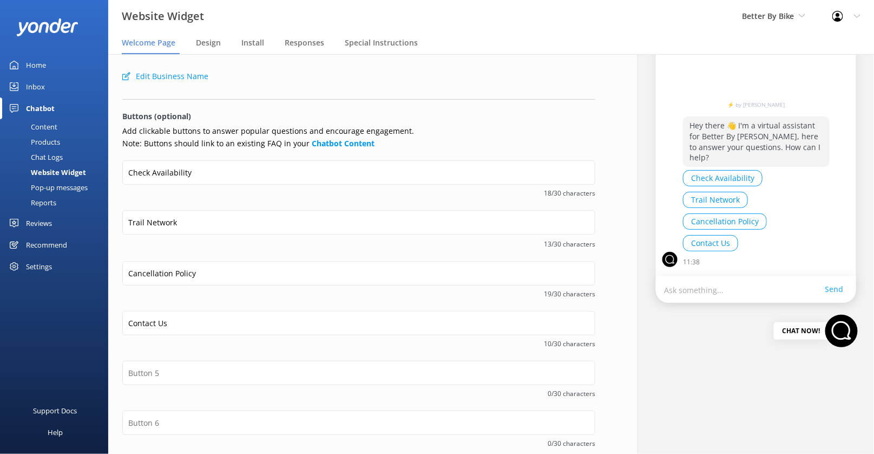
scroll to position [0, 0]
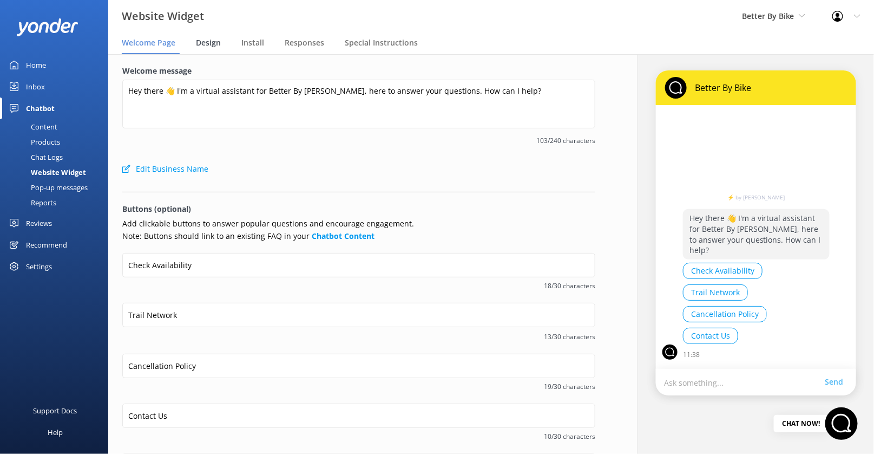
click at [212, 43] on span "Design" at bounding box center [208, 42] width 25 height 11
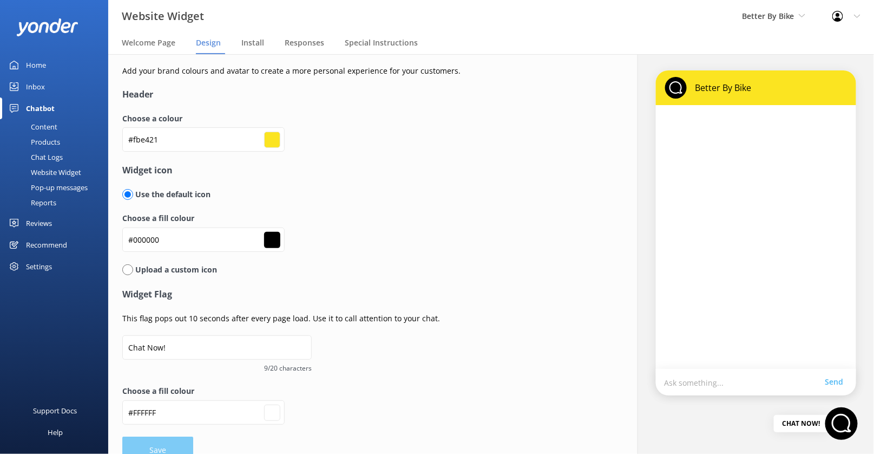
click at [128, 268] on input "radio" at bounding box center [127, 269] width 11 height 11
radio input "true"
radio input "false"
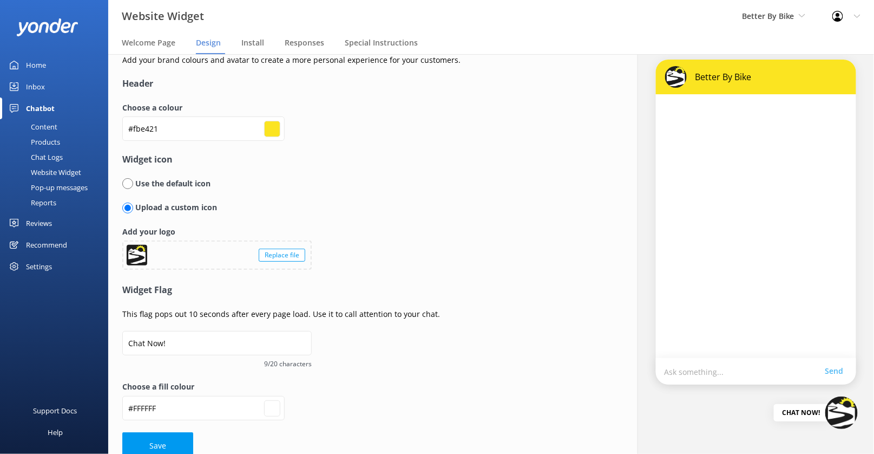
scroll to position [23, 0]
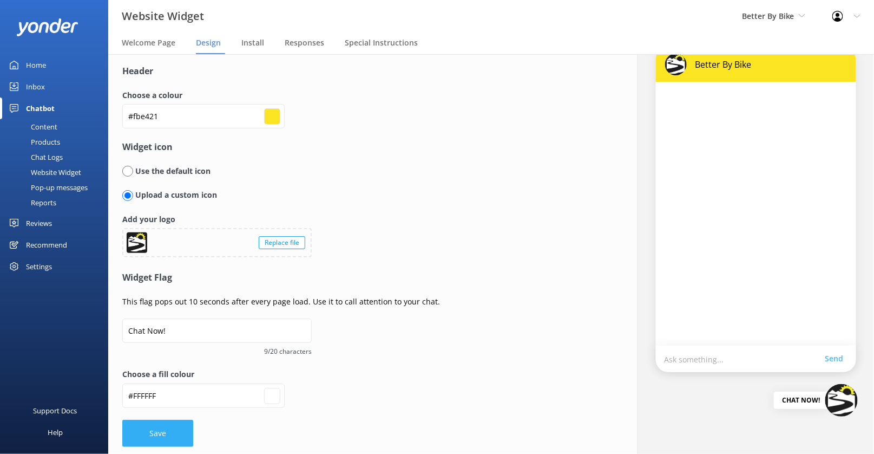
click at [168, 427] on button "Save" at bounding box center [157, 433] width 71 height 27
type input "#ffffff"
click at [50, 127] on div "Content" at bounding box center [31, 126] width 51 height 15
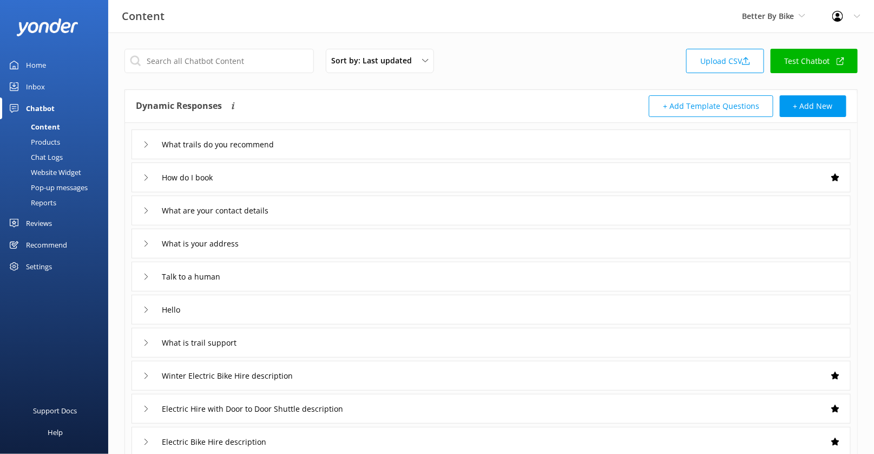
click at [811, 57] on link "Test Chatbot" at bounding box center [814, 61] width 87 height 24
click at [58, 142] on div "Products" at bounding box center [33, 141] width 54 height 15
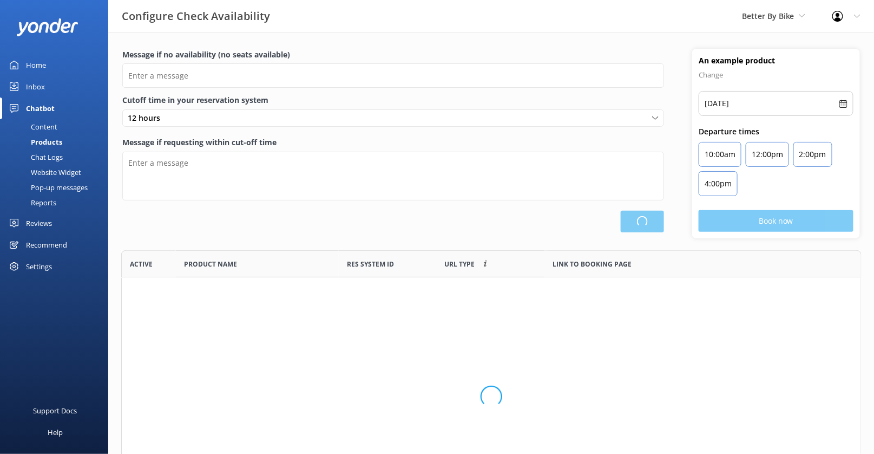
scroll to position [265, 740]
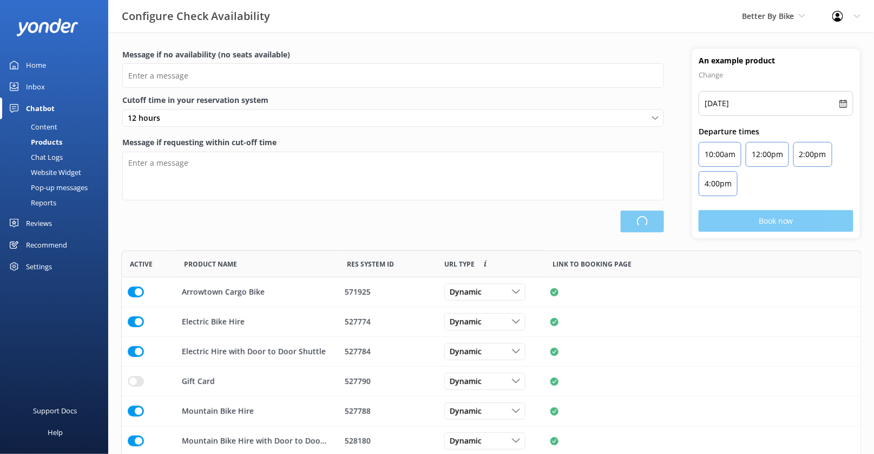
type input "There are no seats available, please check an alternative day"
type textarea "Our online booking system closes {hours} prior to departure. Please contact us …"
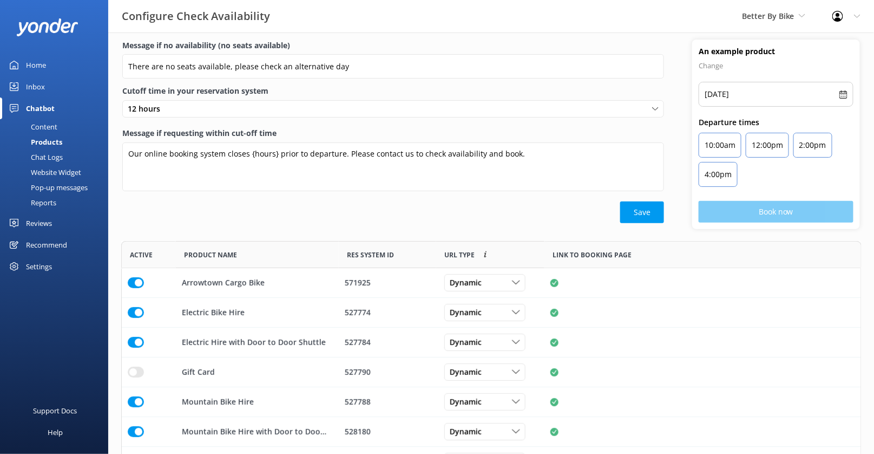
scroll to position [0, 0]
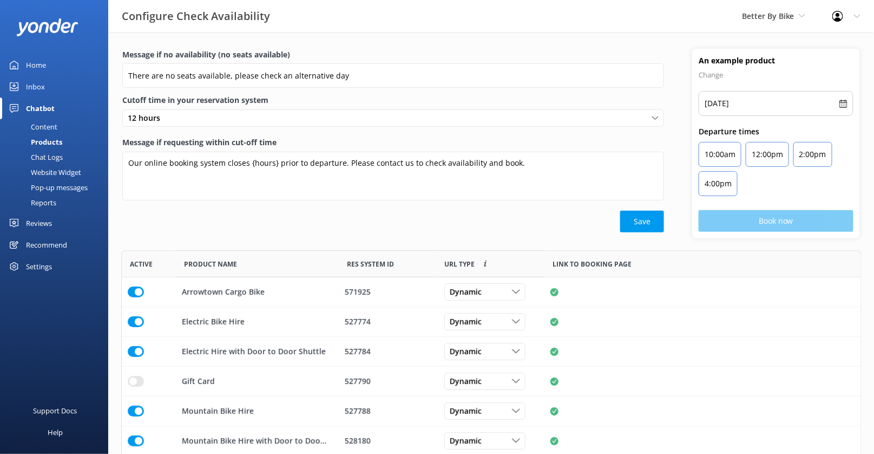
click at [331, 209] on div "Message if requesting within cut-off time Our online booking system closes {hou…" at bounding box center [393, 173] width 542 height 74
click at [45, 263] on div "Settings" at bounding box center [39, 267] width 26 height 22
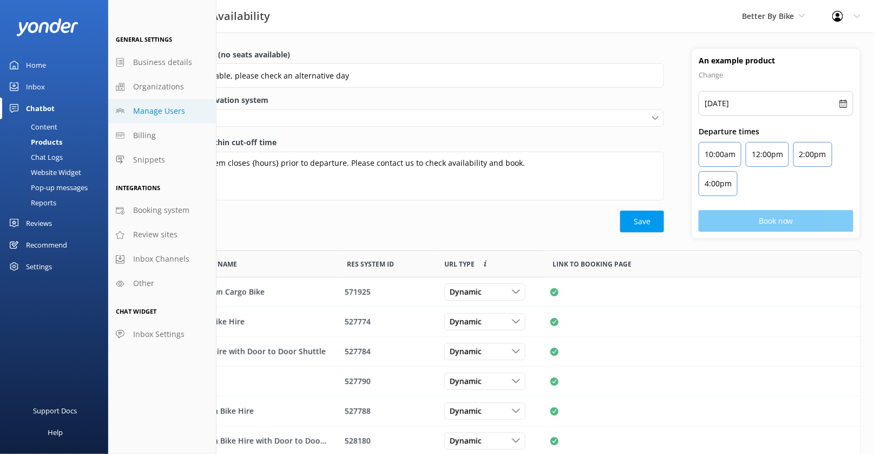
click at [169, 111] on span "Manage Users" at bounding box center [159, 111] width 52 height 12
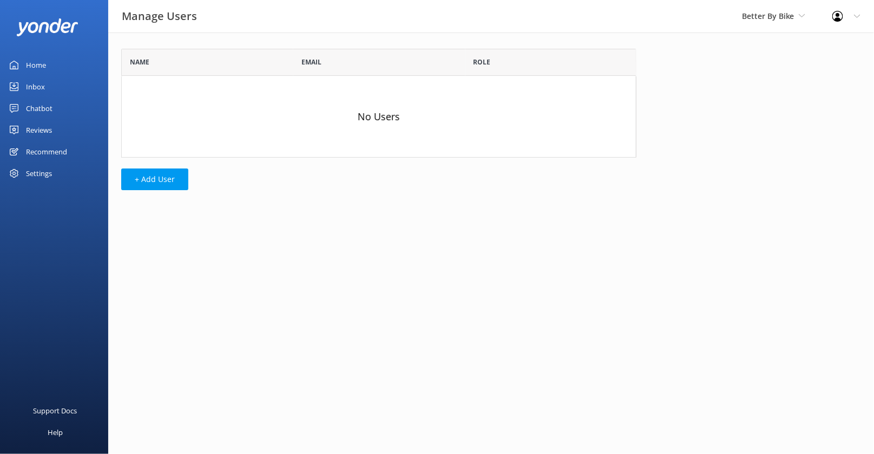
scroll to position [108, 515]
click at [171, 179] on button "+ Add User" at bounding box center [154, 179] width 67 height 22
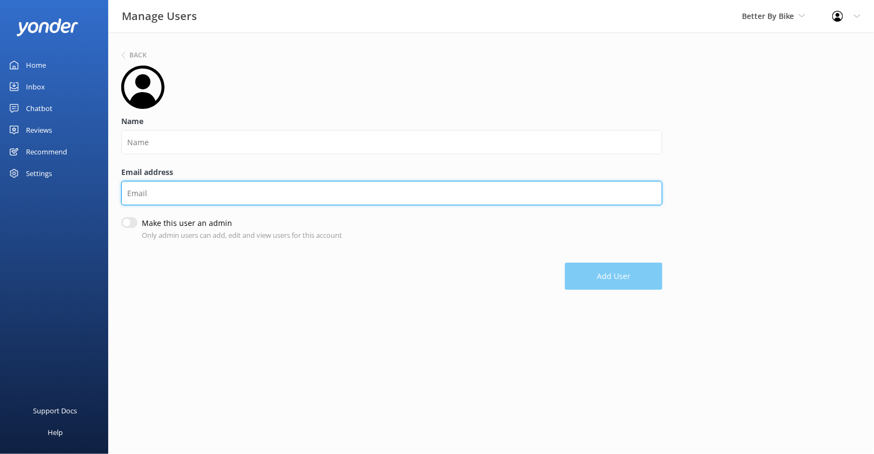
click at [177, 181] on input "Email address" at bounding box center [391, 193] width 541 height 24
paste input "[EMAIL_ADDRESS][DOMAIN_NAME]"
type input "[EMAIL_ADDRESS][DOMAIN_NAME]"
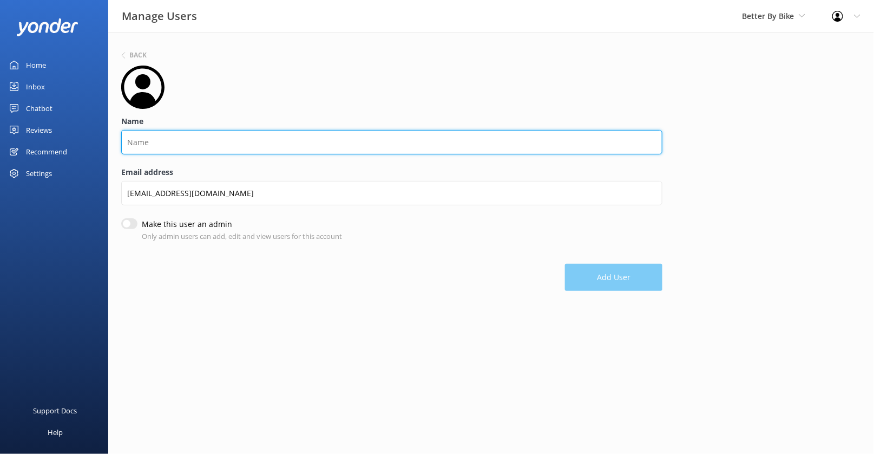
click at [182, 151] on input "Name" at bounding box center [391, 142] width 541 height 24
type input "[PERSON_NAME]"
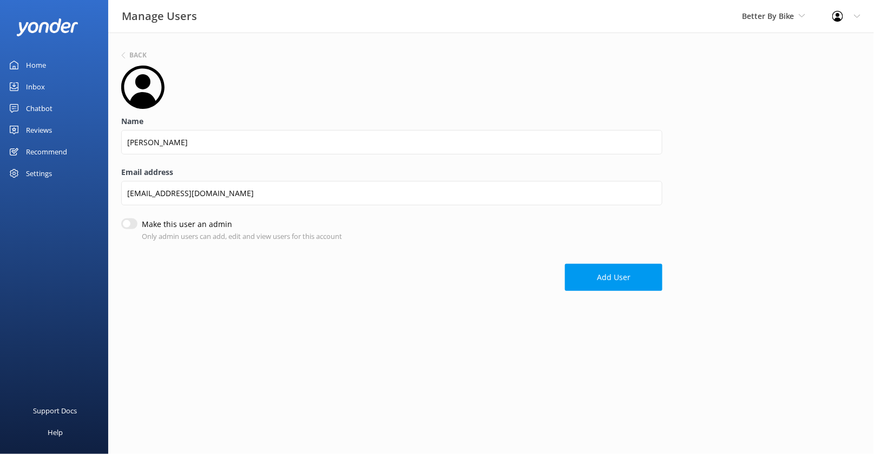
click at [128, 223] on input "Make this user an admin" at bounding box center [129, 223] width 16 height 11
checkbox input "true"
click at [596, 278] on button "Add User" at bounding box center [613, 278] width 97 height 27
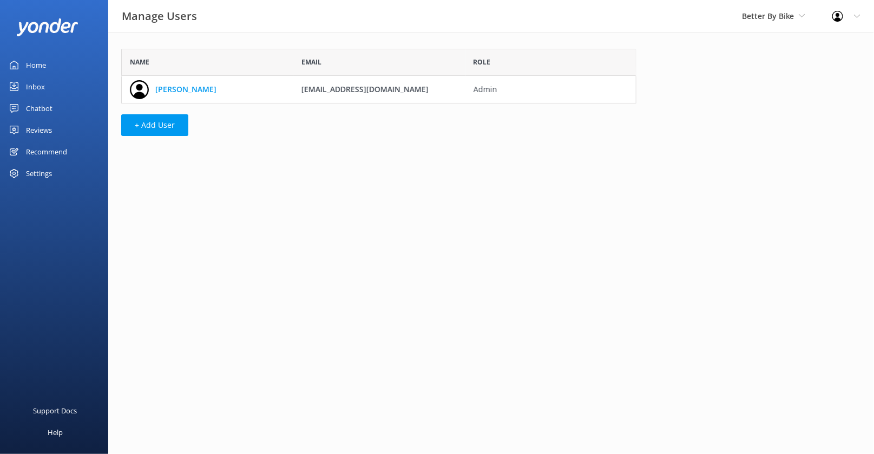
scroll to position [54, 515]
click at [50, 104] on div "Chatbot" at bounding box center [39, 108] width 27 height 22
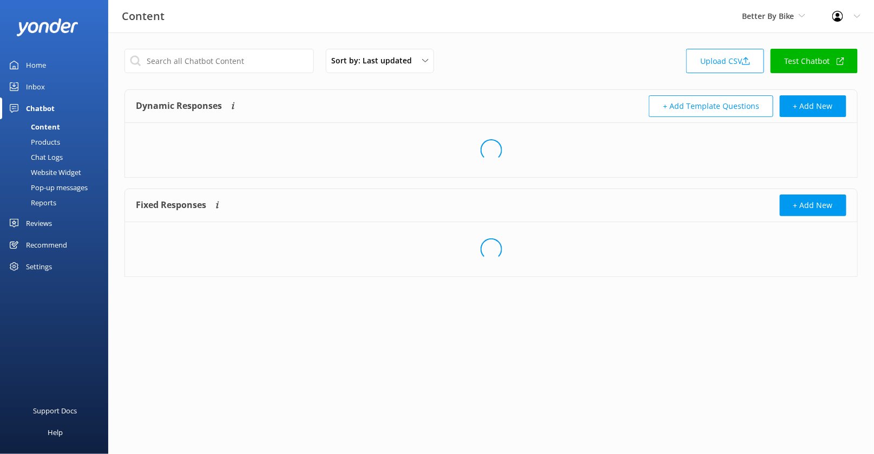
click at [818, 57] on link "Test Chatbot" at bounding box center [814, 61] width 87 height 24
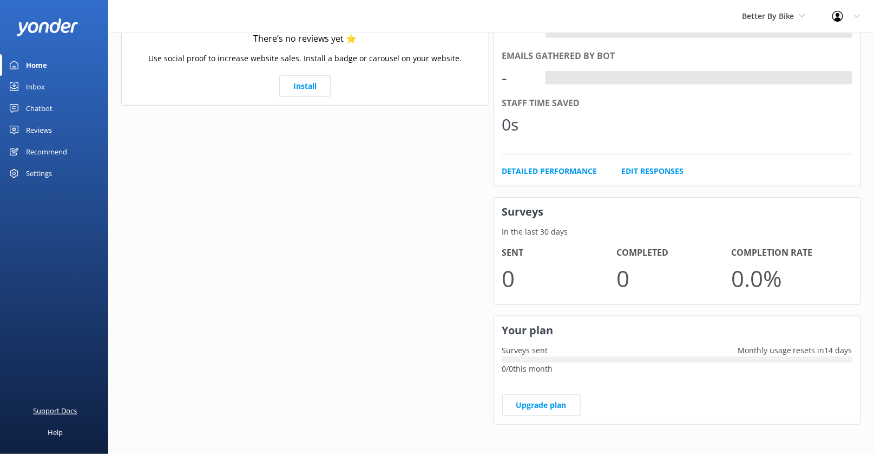
scroll to position [140, 0]
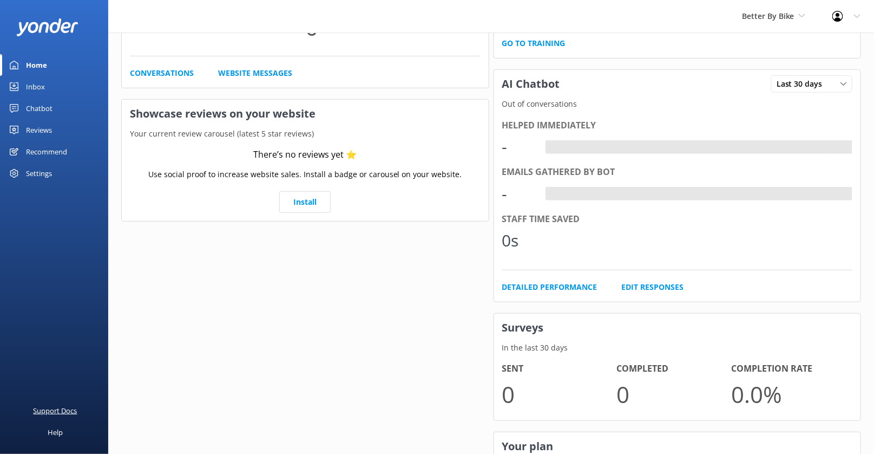
click at [62, 408] on div "Support Docs" at bounding box center [56, 411] width 44 height 22
